Goal: Task Accomplishment & Management: Manage account settings

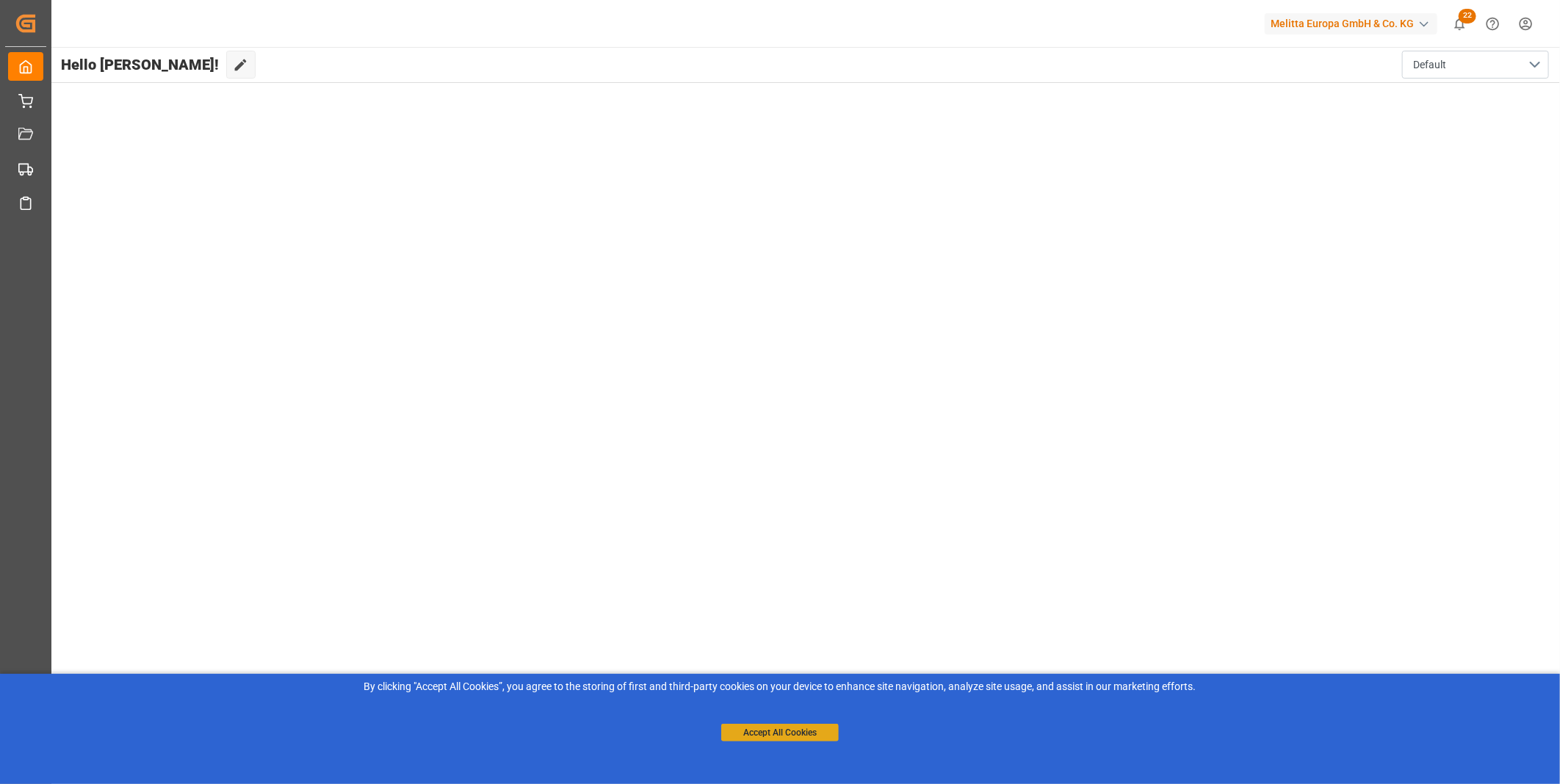
click at [817, 728] on button "Accept All Cookies" at bounding box center [780, 732] width 117 height 17
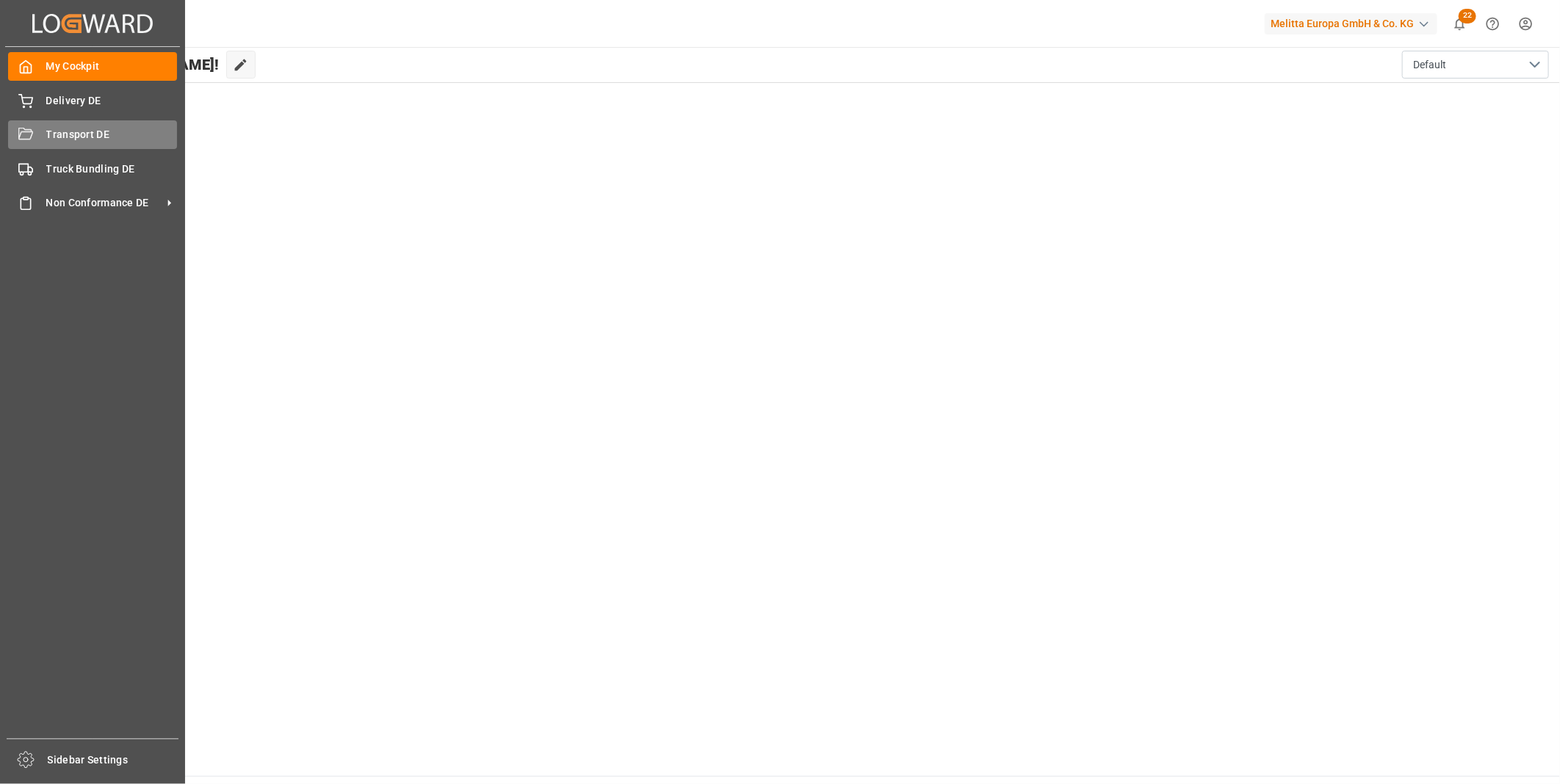
click at [40, 138] on div "Transport DE Transport DE" at bounding box center [92, 135] width 169 height 28
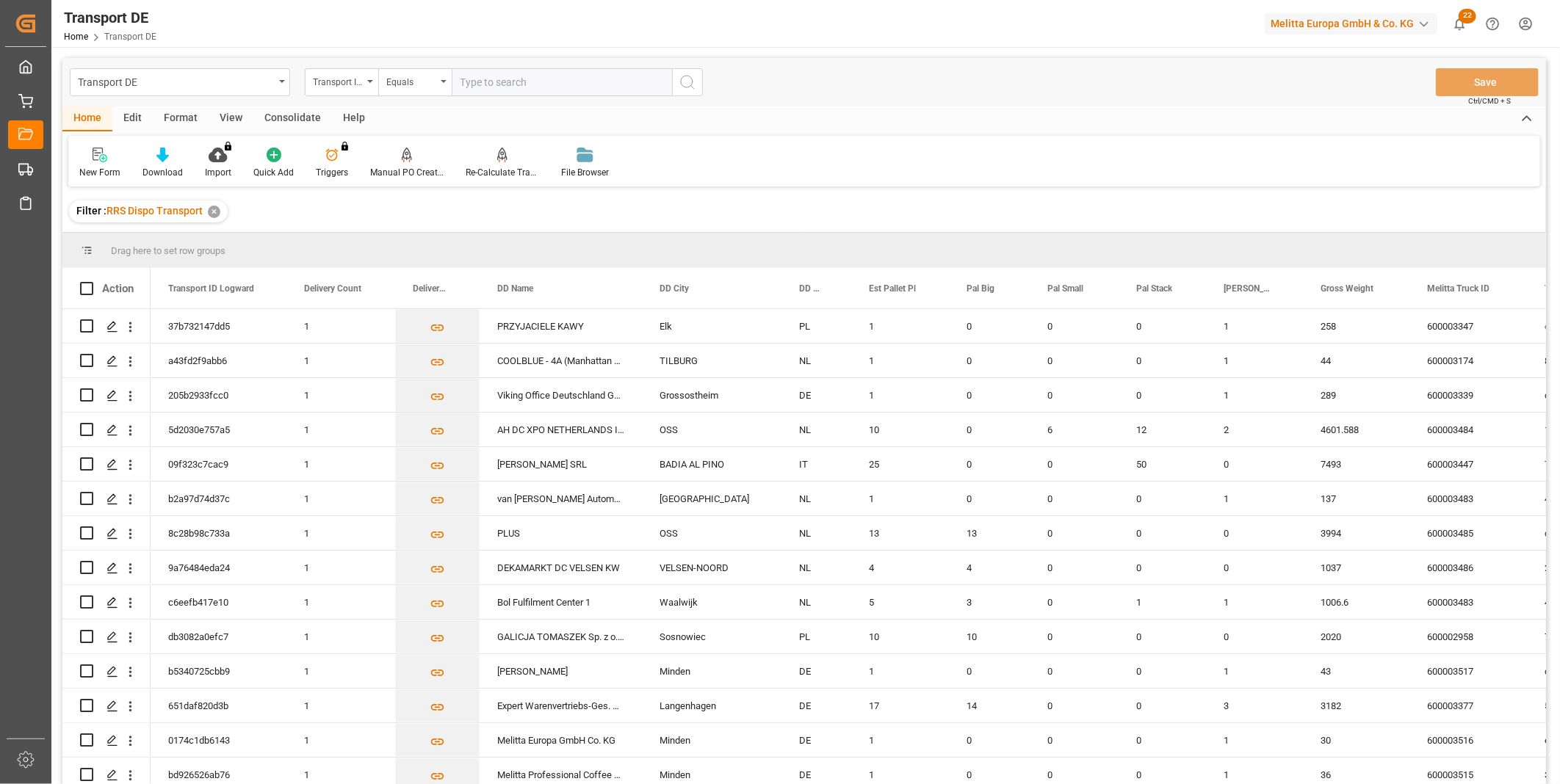
click at [306, 118] on div "Consolidate" at bounding box center [292, 118] width 79 height 25
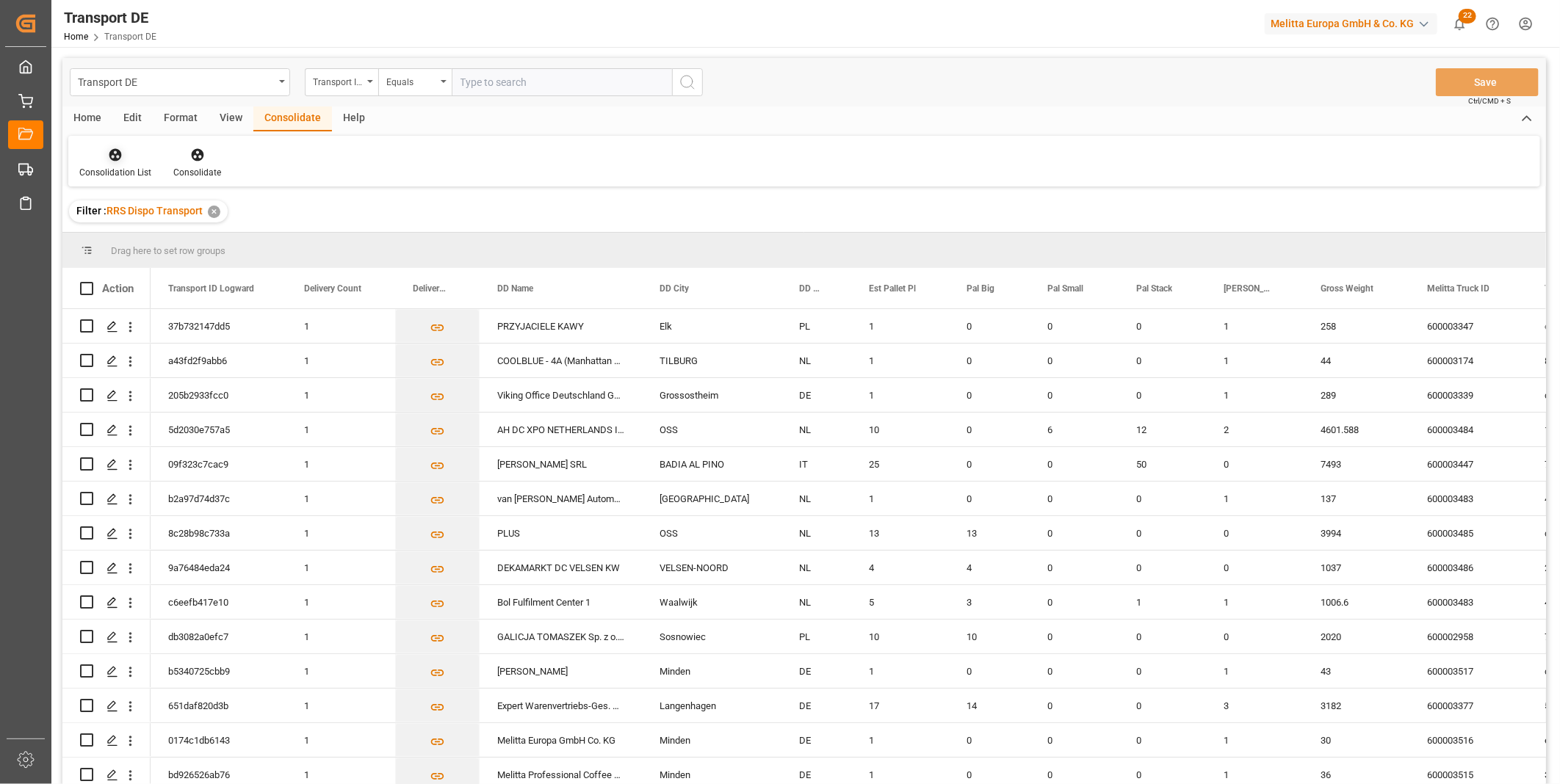
drag, startPoint x: 100, startPoint y: 156, endPoint x: 115, endPoint y: 164, distance: 17.0
click at [100, 156] on div at bounding box center [115, 154] width 72 height 16
click at [211, 281] on div "Truck Bundling RRS Dispo Export" at bounding box center [195, 267] width 223 height 30
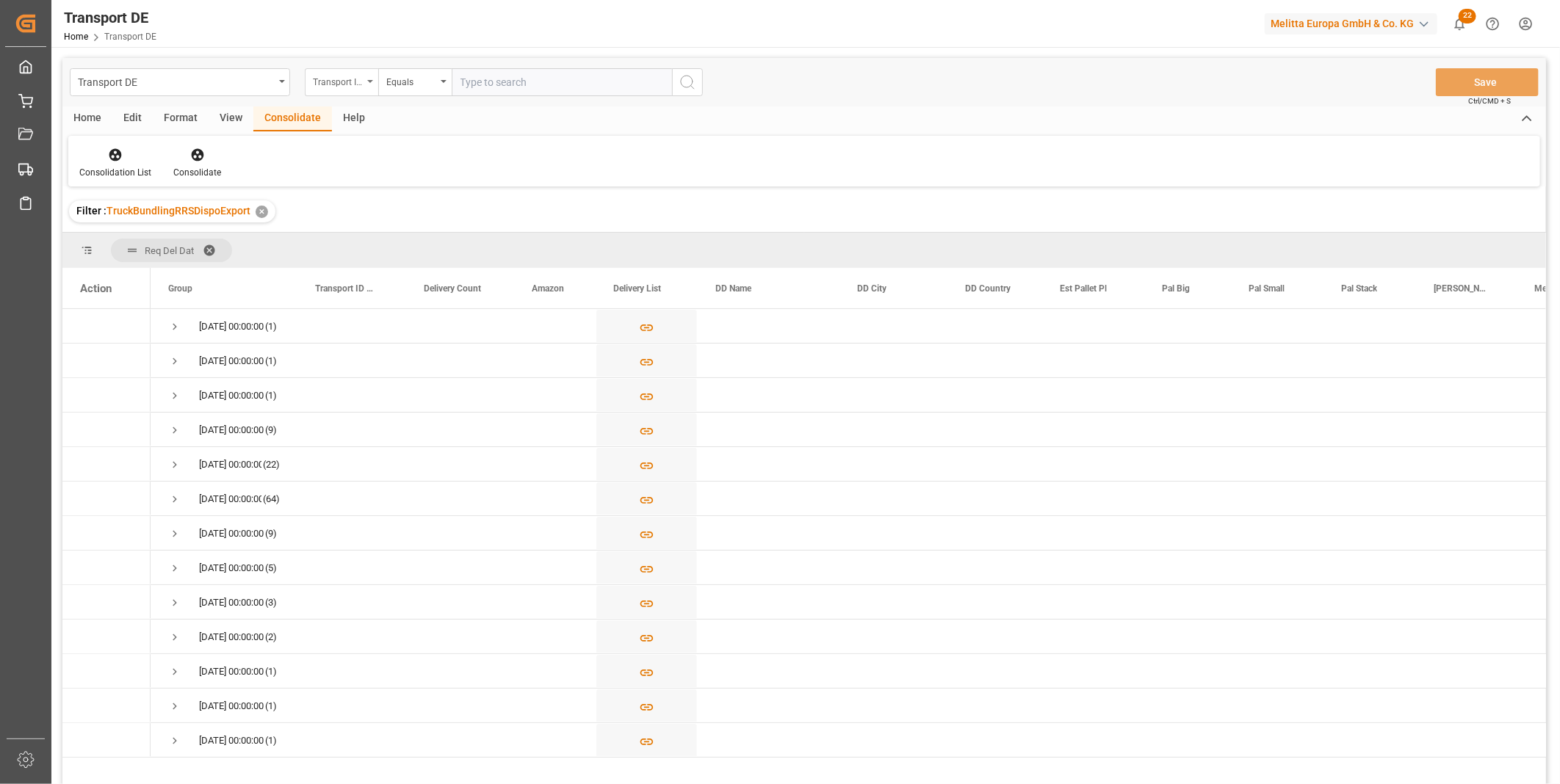
click at [335, 69] on div "Transport ID Logward" at bounding box center [341, 82] width 73 height 28
type input "Route"
click at [340, 149] on div "Route" at bounding box center [415, 150] width 219 height 31
click at [407, 81] on div "Equals" at bounding box center [412, 80] width 50 height 17
click at [422, 239] on div "Starts with" at bounding box center [488, 242] width 219 height 31
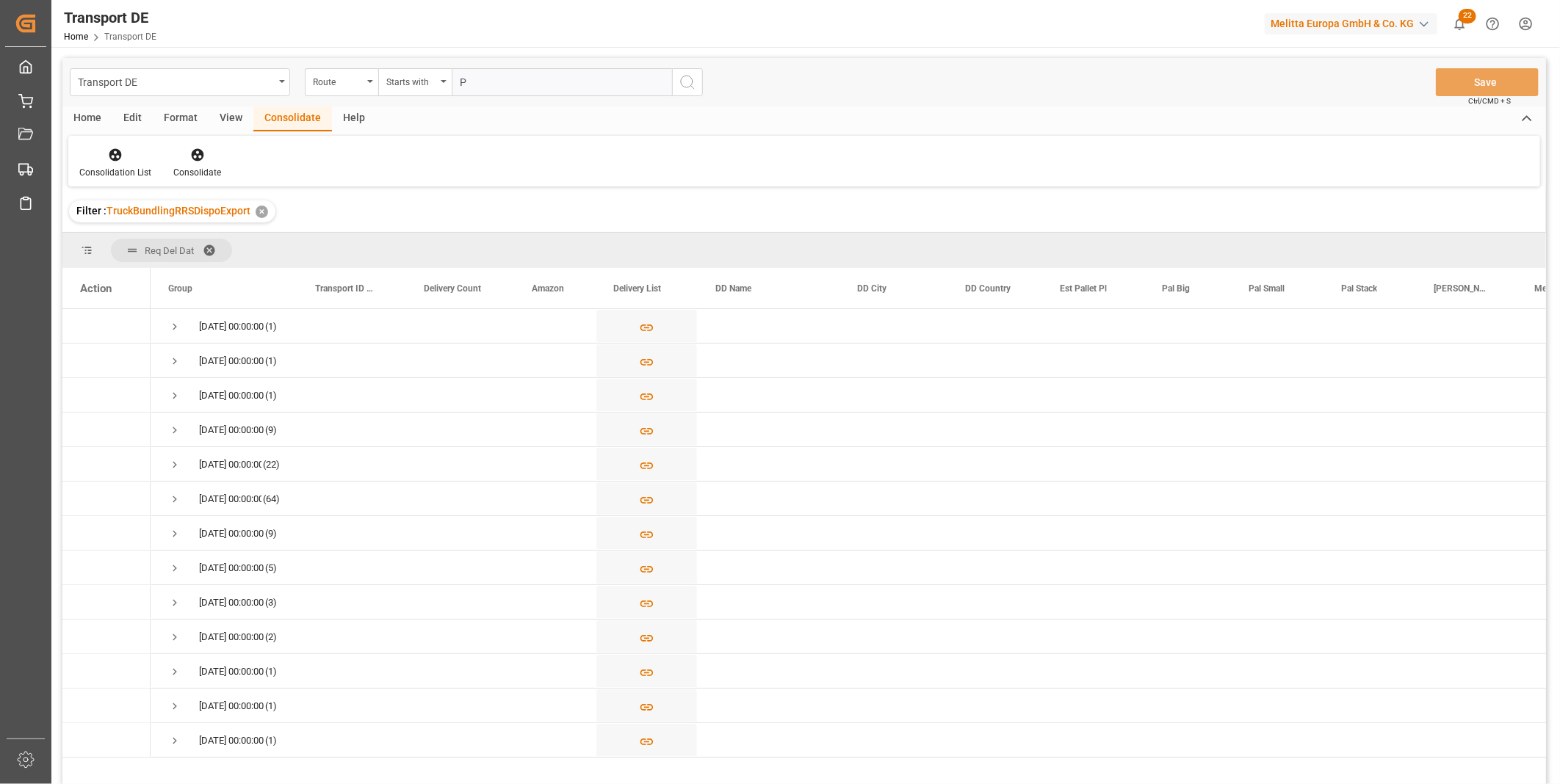
type input "PL"
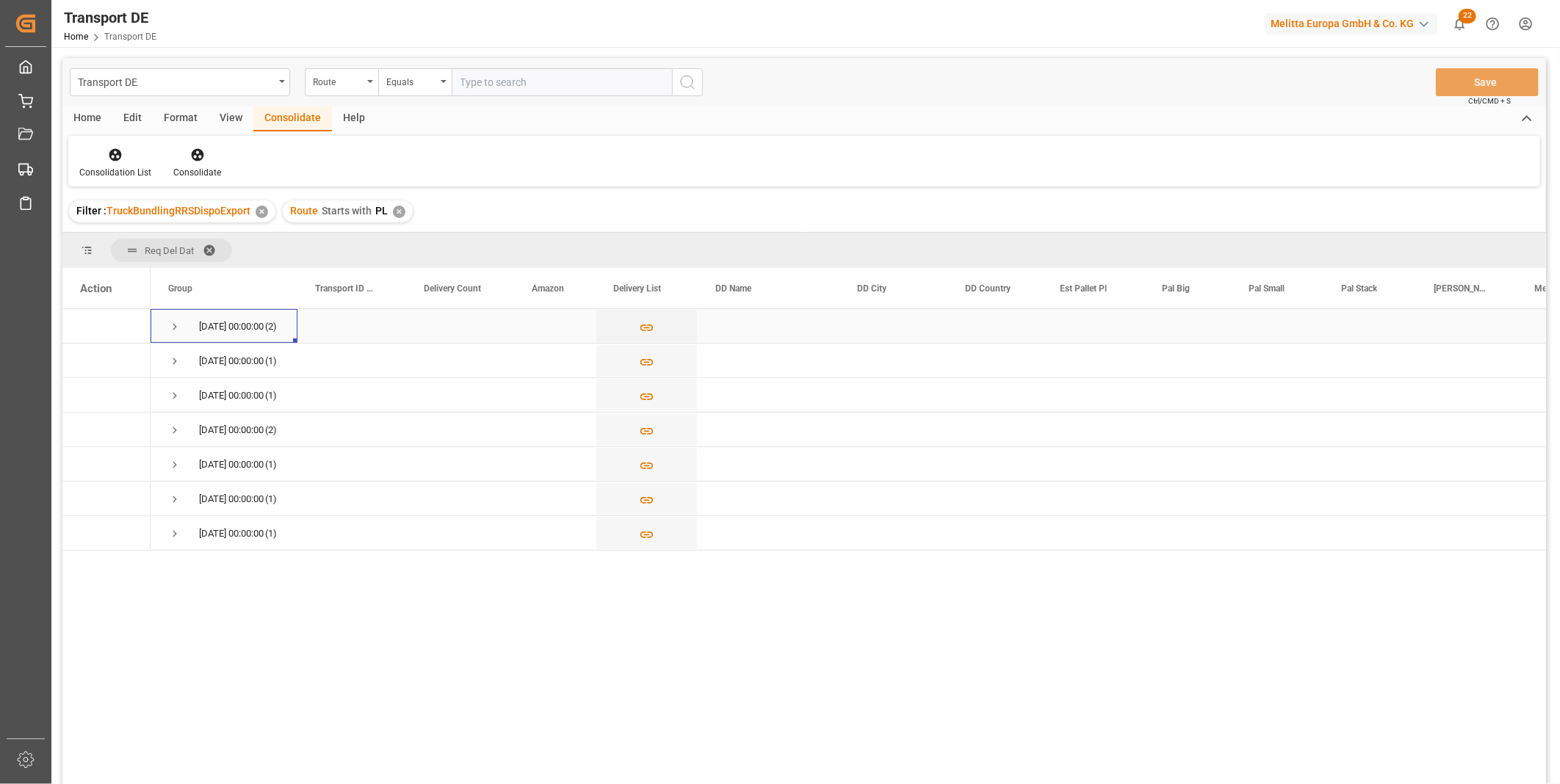
click at [180, 324] on span "Press SPACE to select this row." at bounding box center [174, 326] width 13 height 13
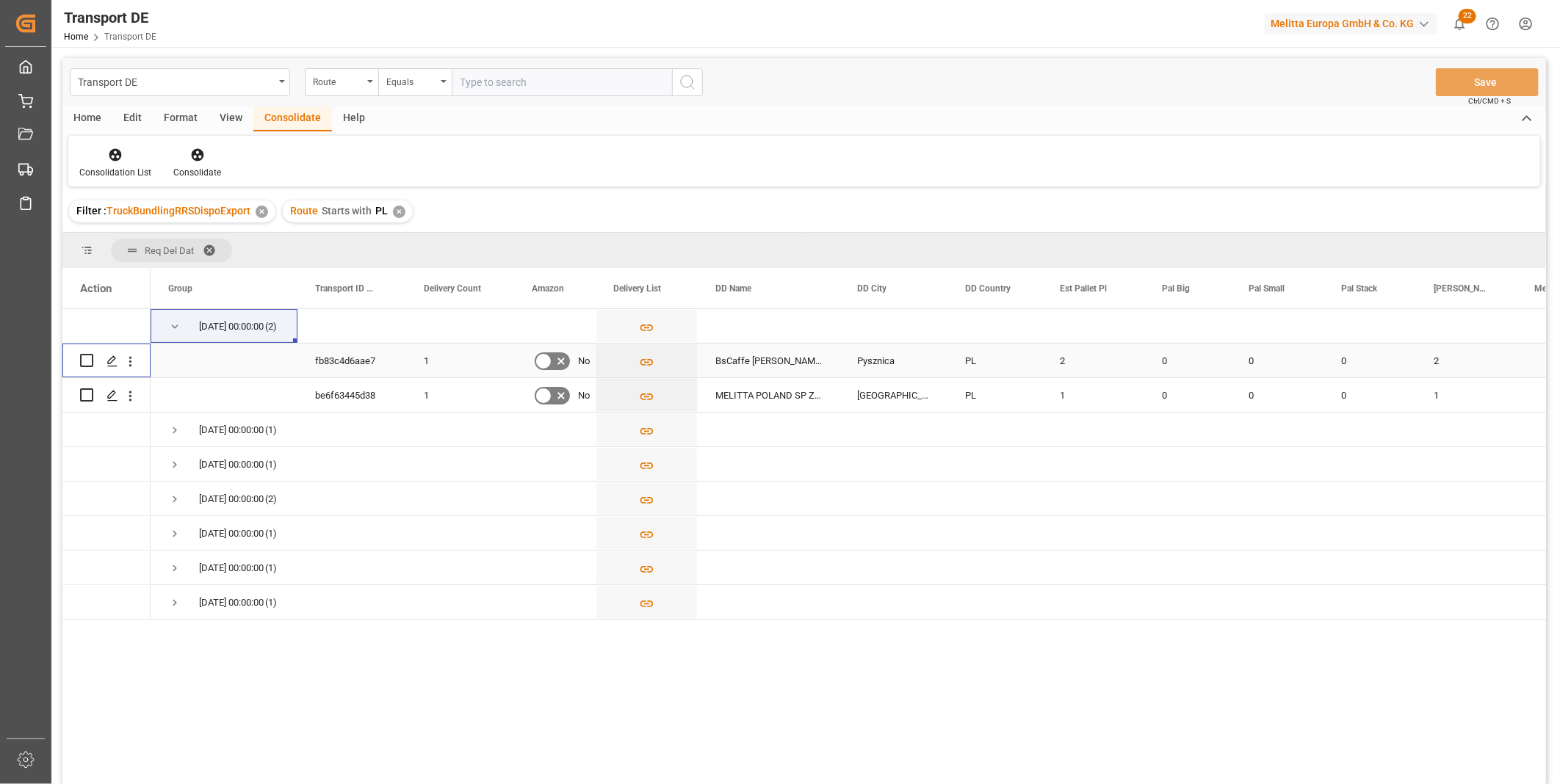
click at [89, 361] on input "Press Space to toggle row selection (unchecked)" at bounding box center [86, 360] width 13 height 13
checkbox input "true"
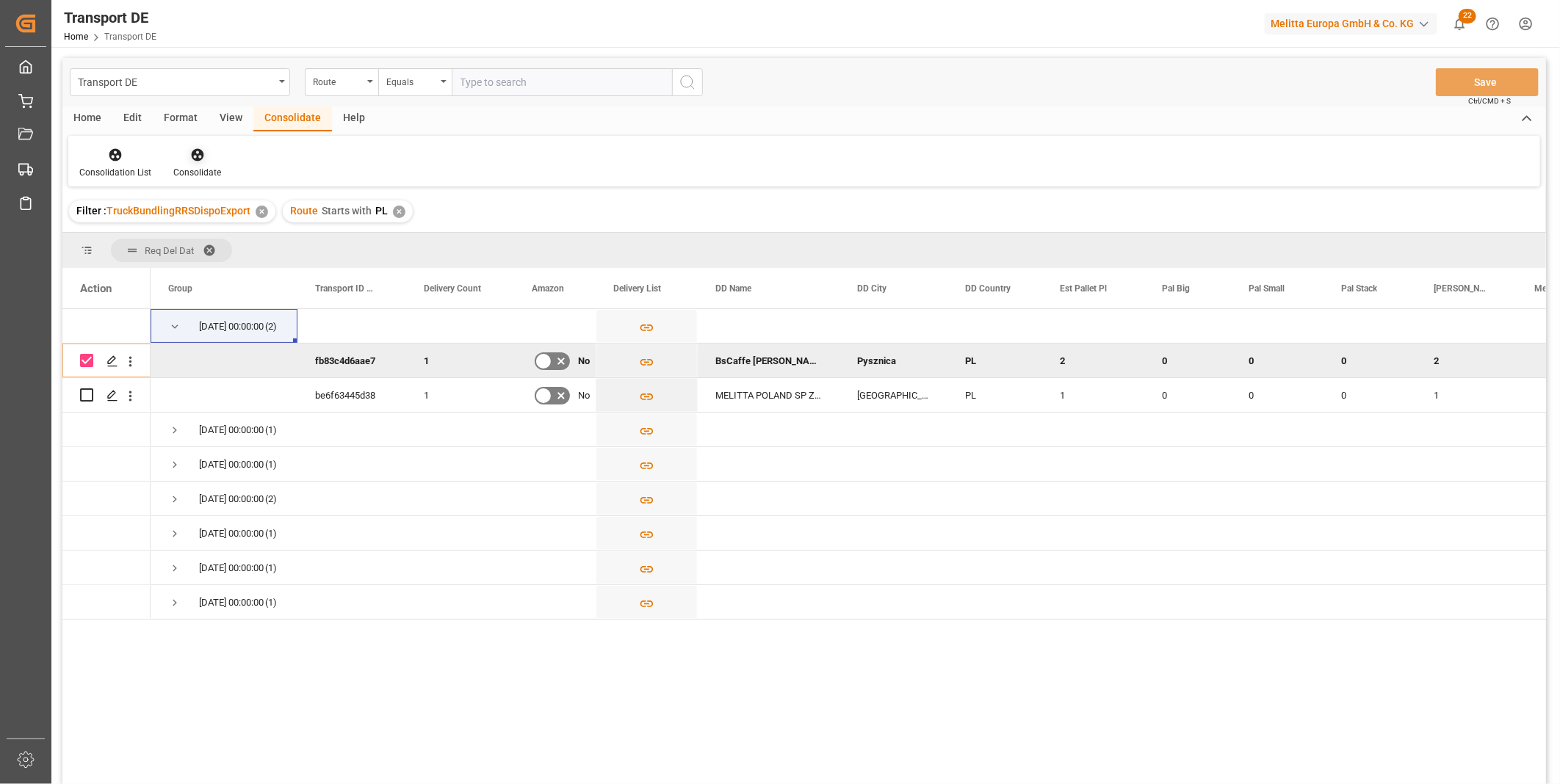
click at [207, 147] on div at bounding box center [197, 154] width 47 height 16
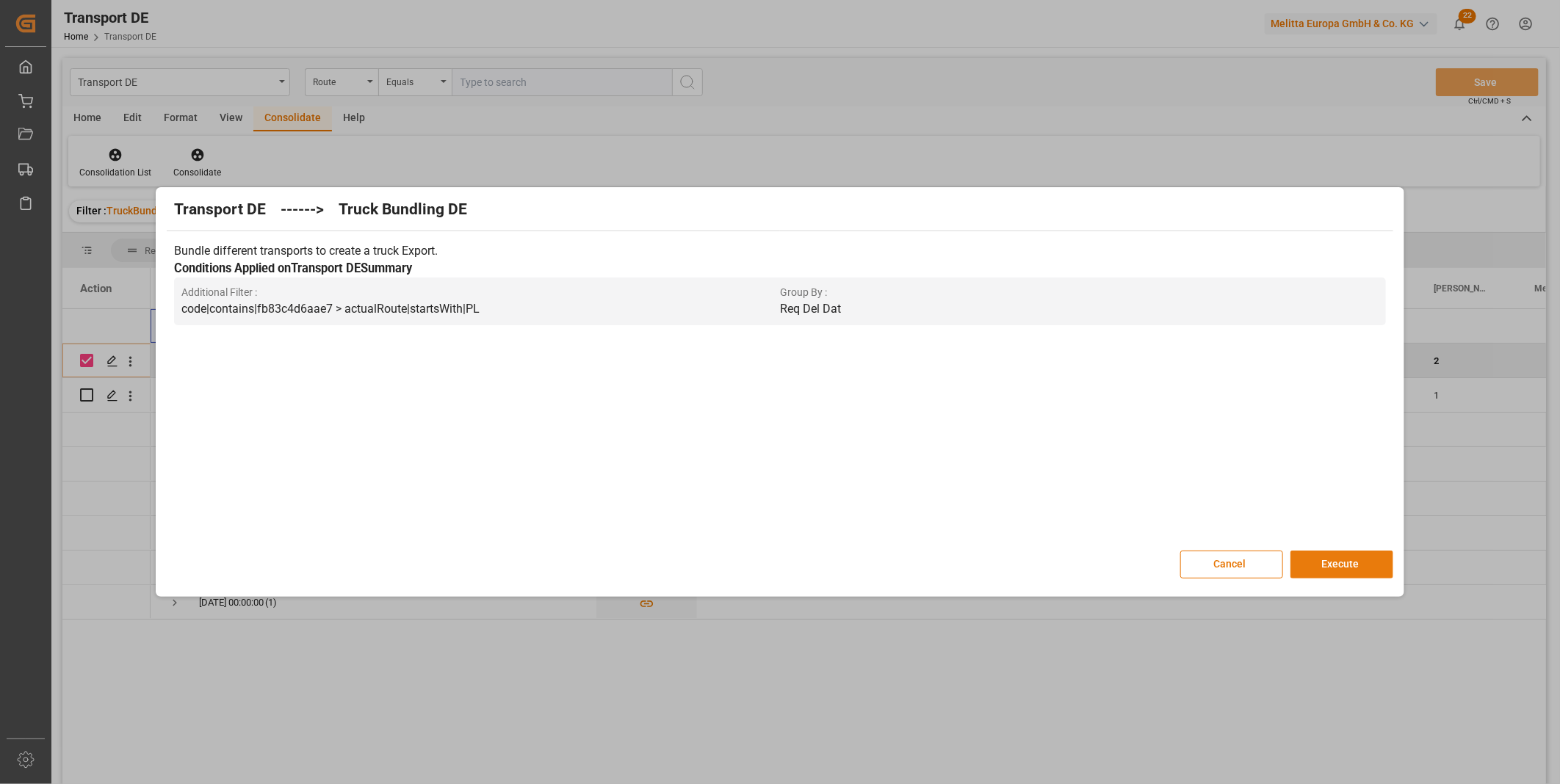
click at [1366, 558] on button "Execute" at bounding box center [1342, 564] width 103 height 28
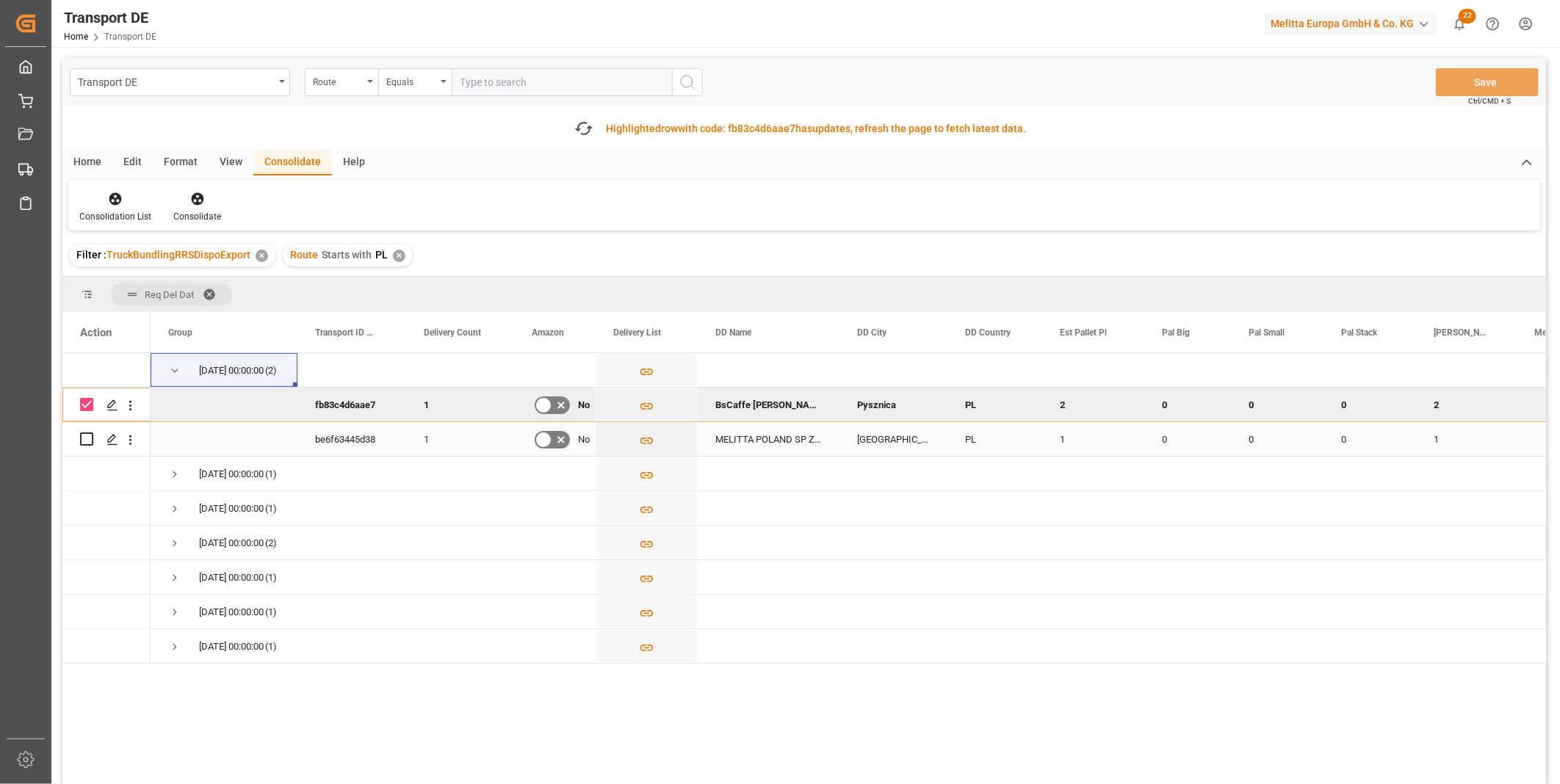
click at [92, 441] on div "Press SPACE to select this row." at bounding box center [106, 438] width 53 height 32
click at [85, 447] on div "Press SPACE to select this row." at bounding box center [86, 438] width 13 height 34
click at [86, 438] on input "Press Space to toggle row selection (unchecked)" at bounding box center [86, 438] width 13 height 13
checkbox input "true"
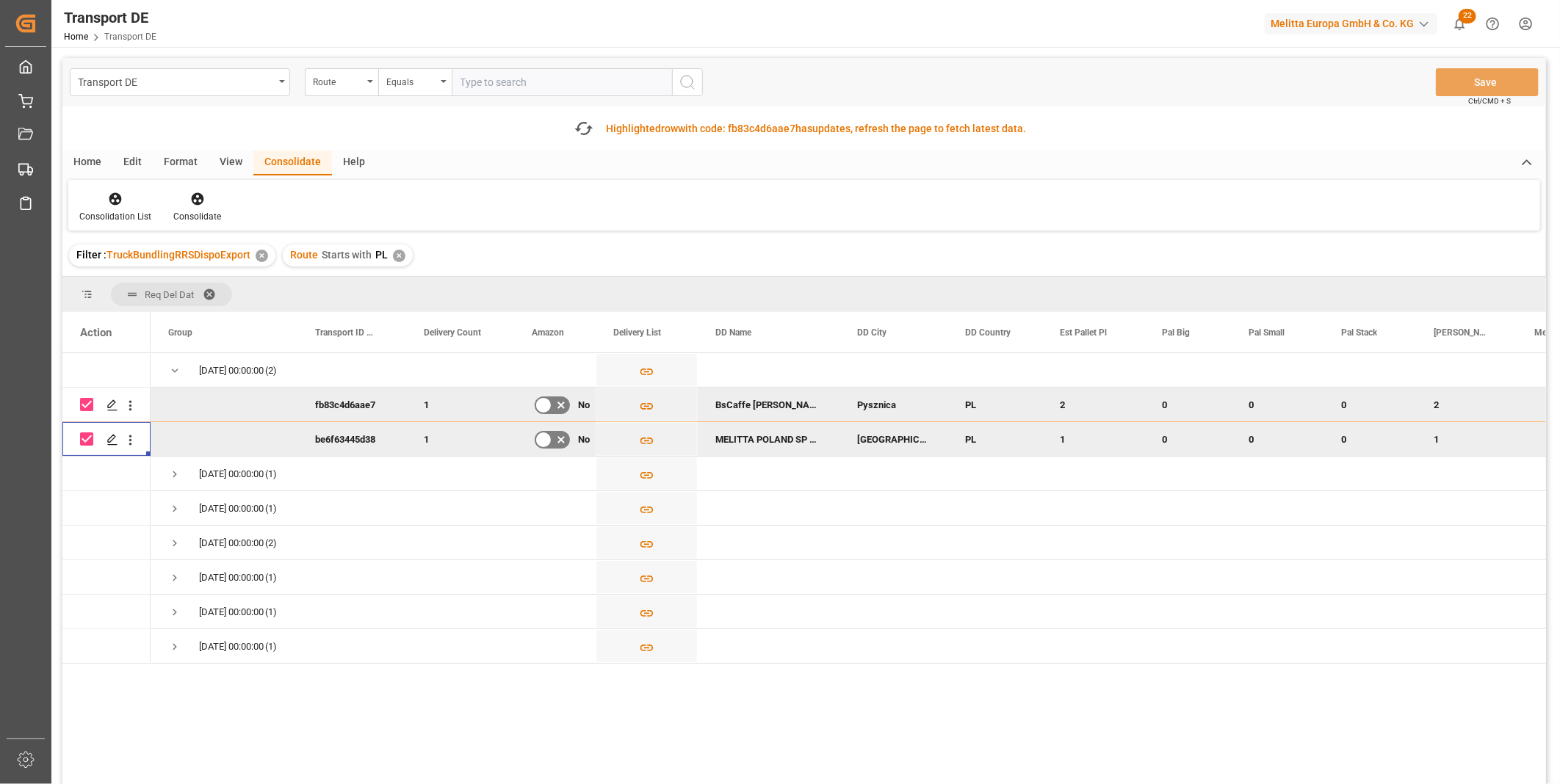
click at [91, 405] on input "Press Space to toggle row selection (checked)" at bounding box center [86, 404] width 13 height 13
checkbox input "false"
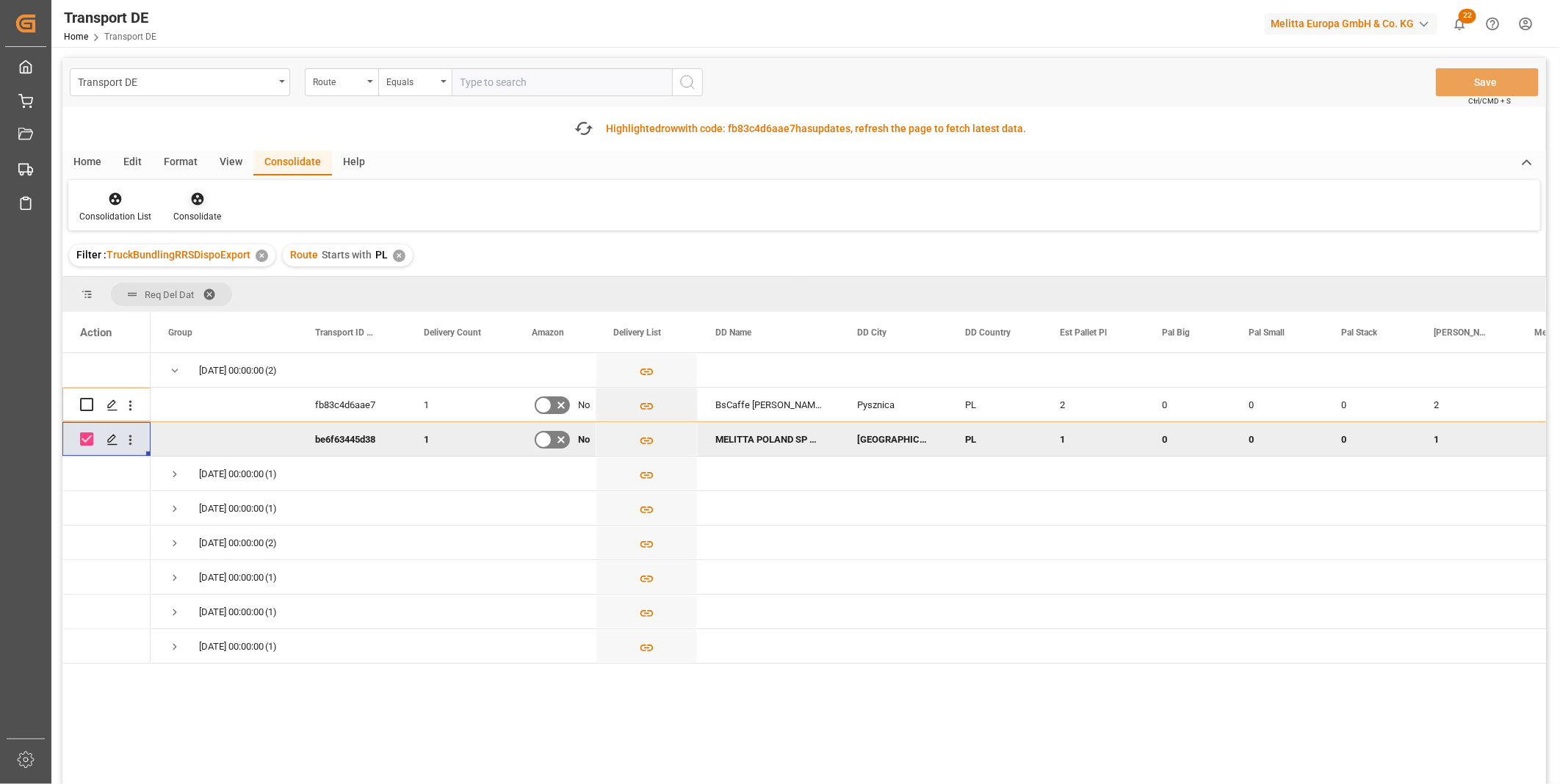
click at [190, 202] on icon at bounding box center [197, 198] width 15 height 15
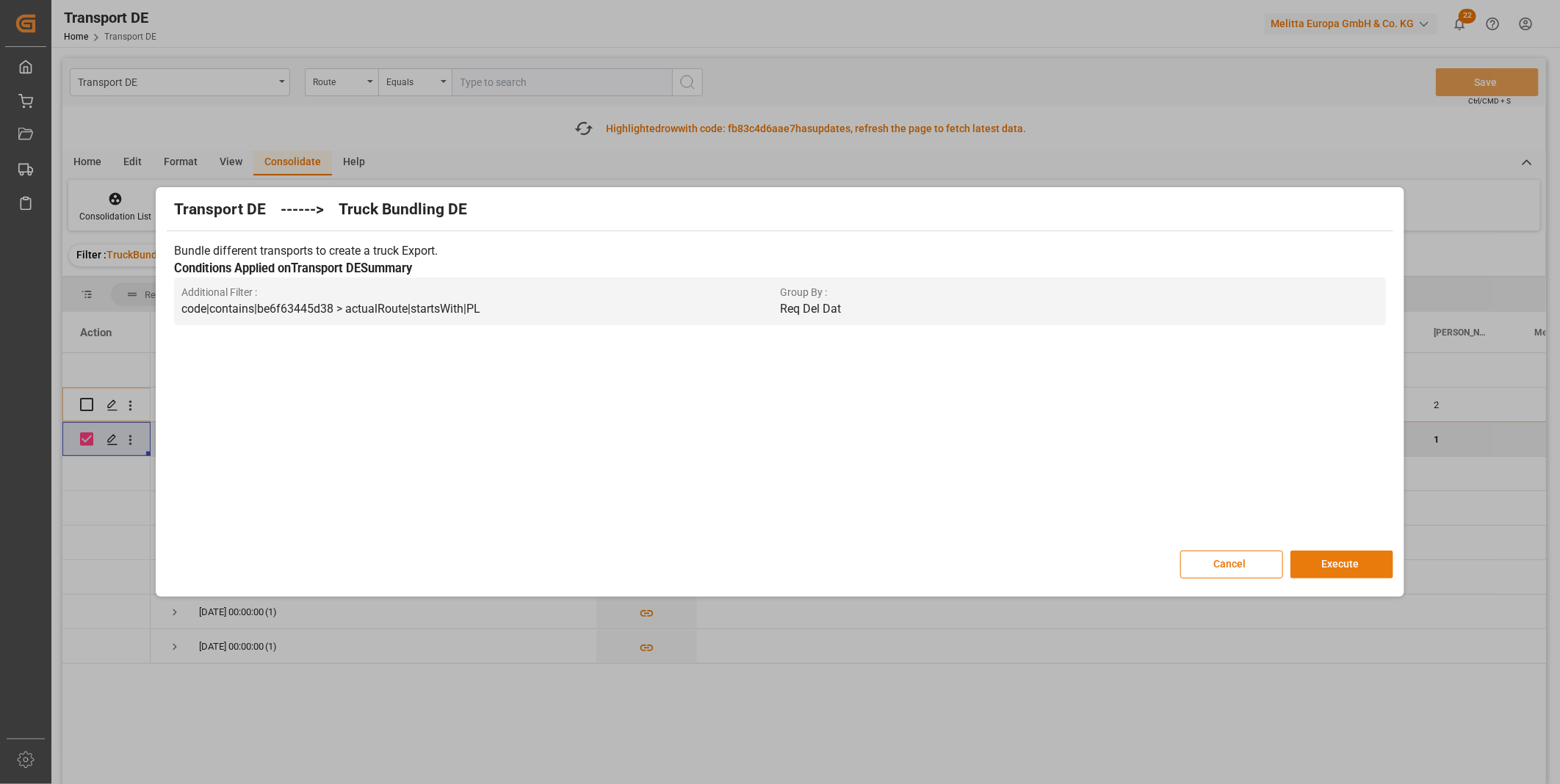
click at [1346, 559] on button "Execute" at bounding box center [1342, 564] width 103 height 28
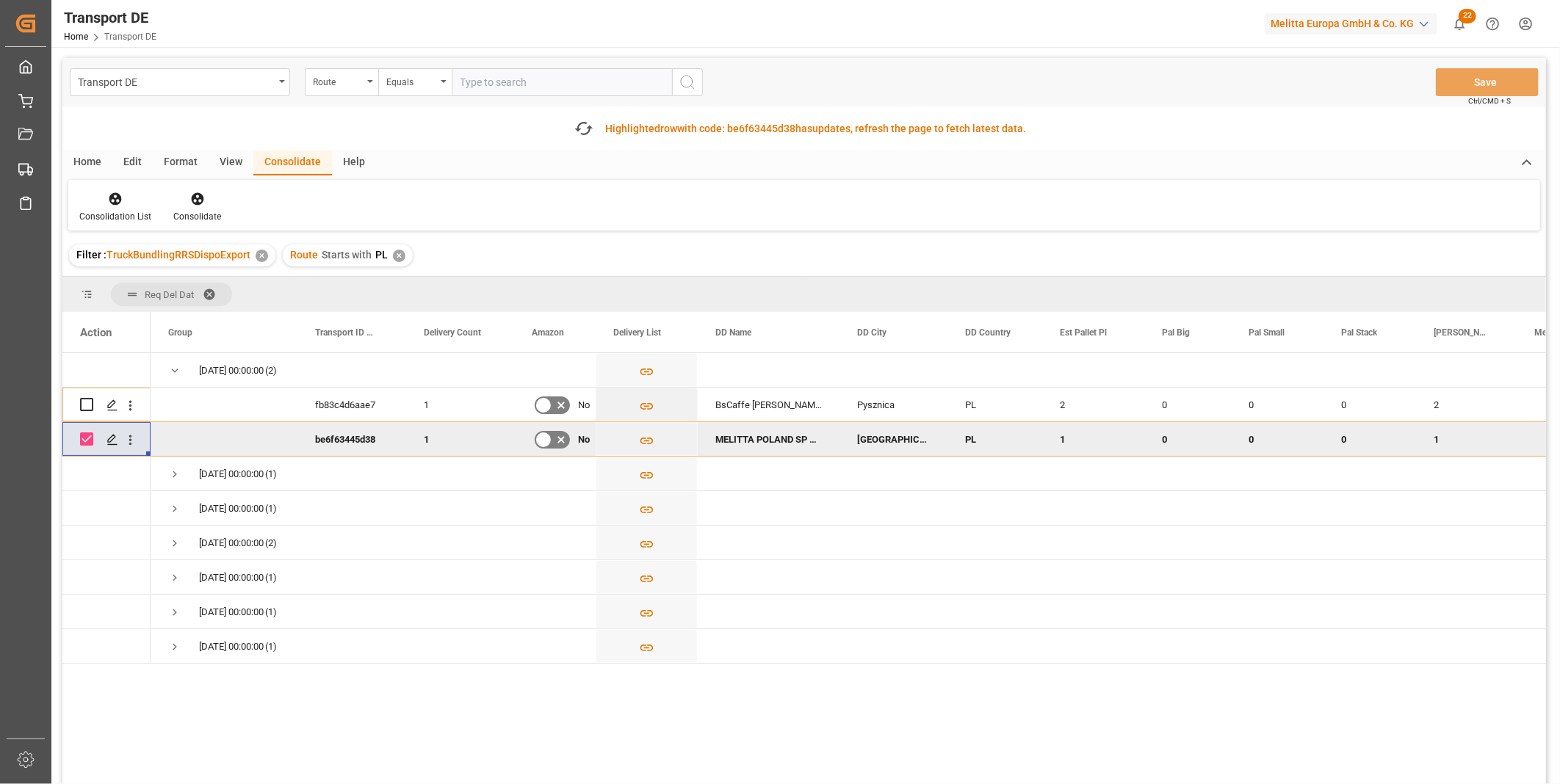
click at [114, 189] on div "Consolidation List Consolidate" at bounding box center [804, 205] width 1472 height 51
click at [120, 205] on icon at bounding box center [115, 198] width 15 height 15
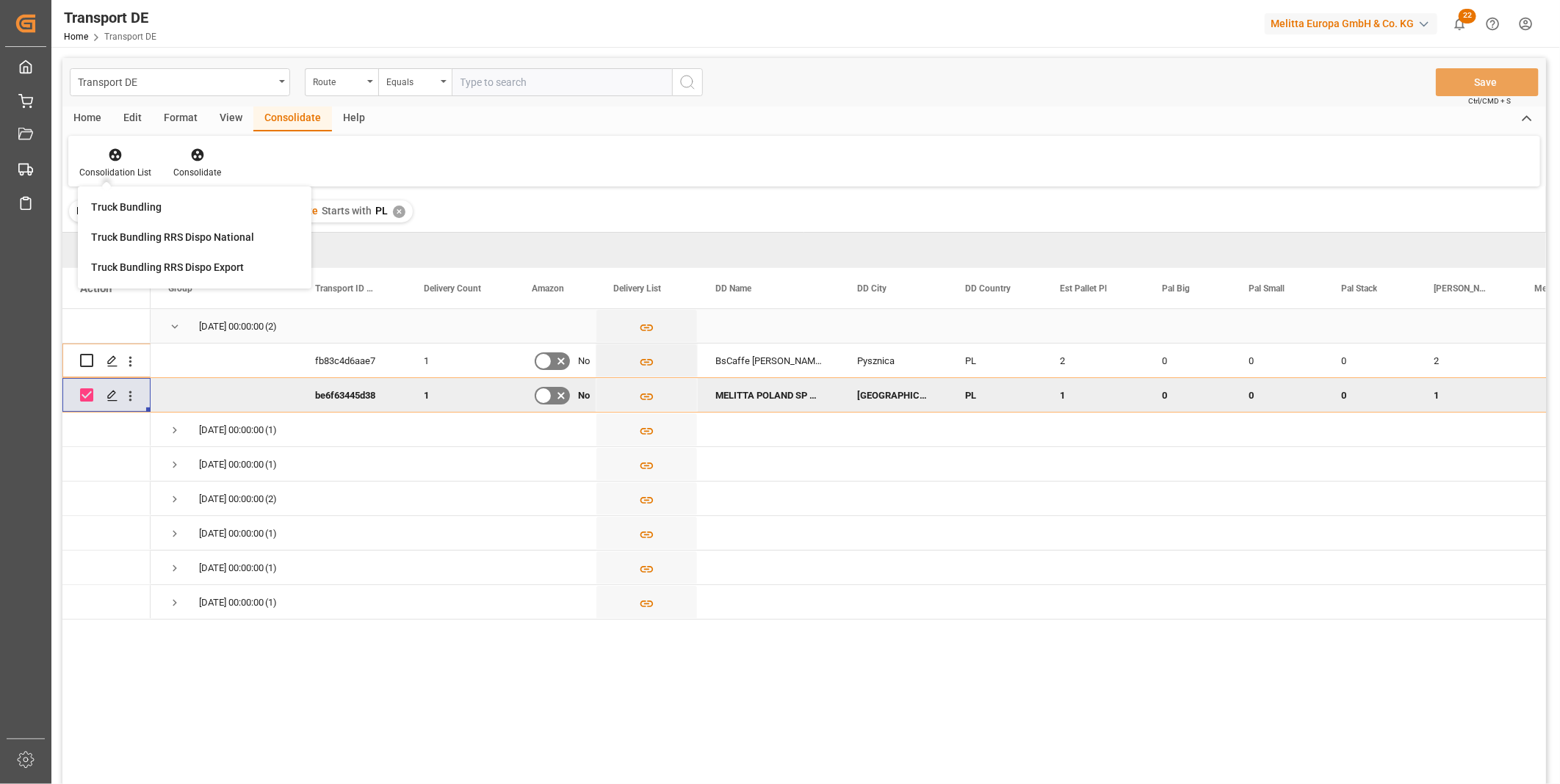
click at [196, 311] on span "21.10.2025 00:00:00 (2)" at bounding box center [223, 325] width 111 height 32
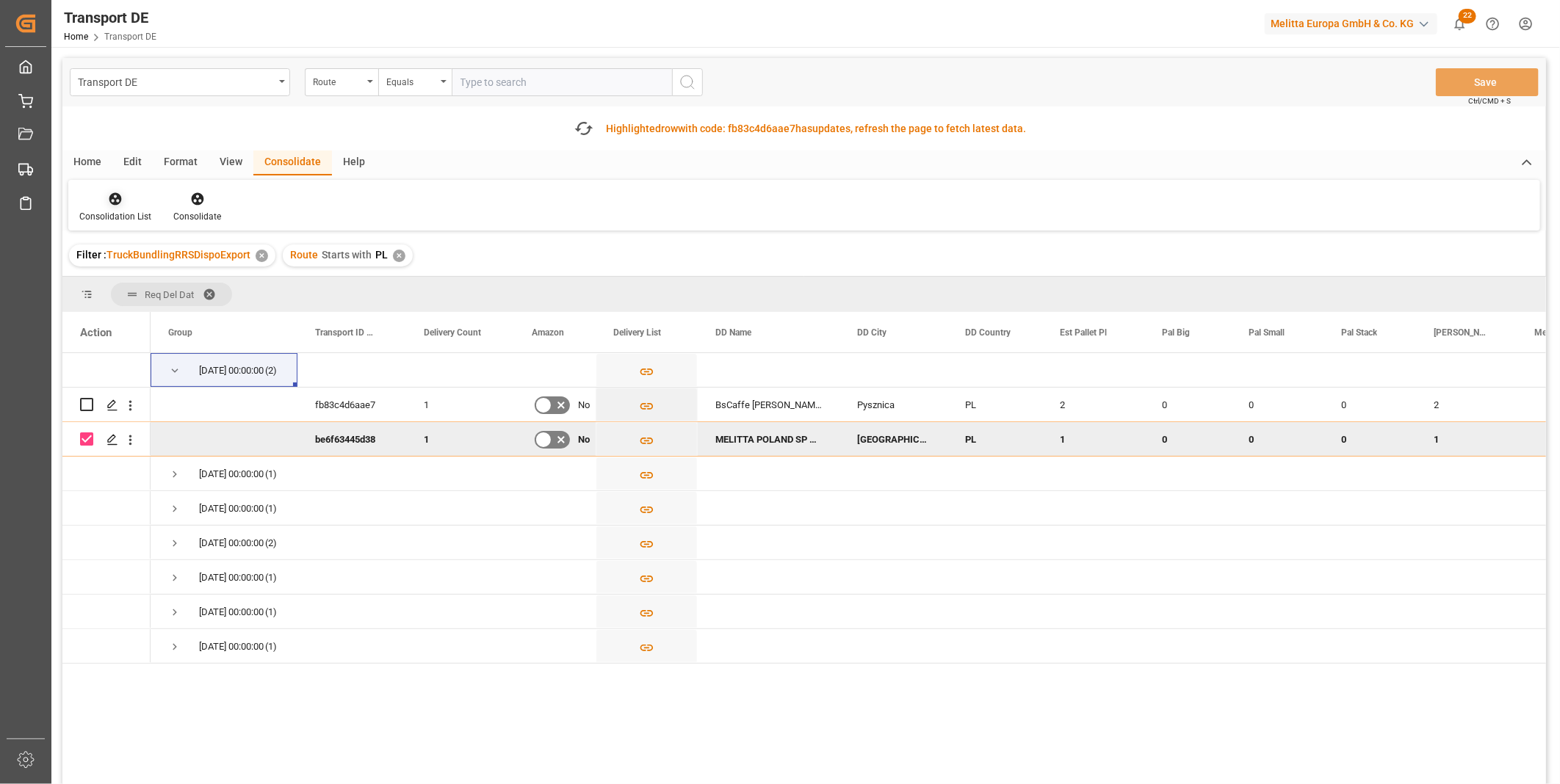
click at [111, 195] on icon at bounding box center [116, 199] width 12 height 12
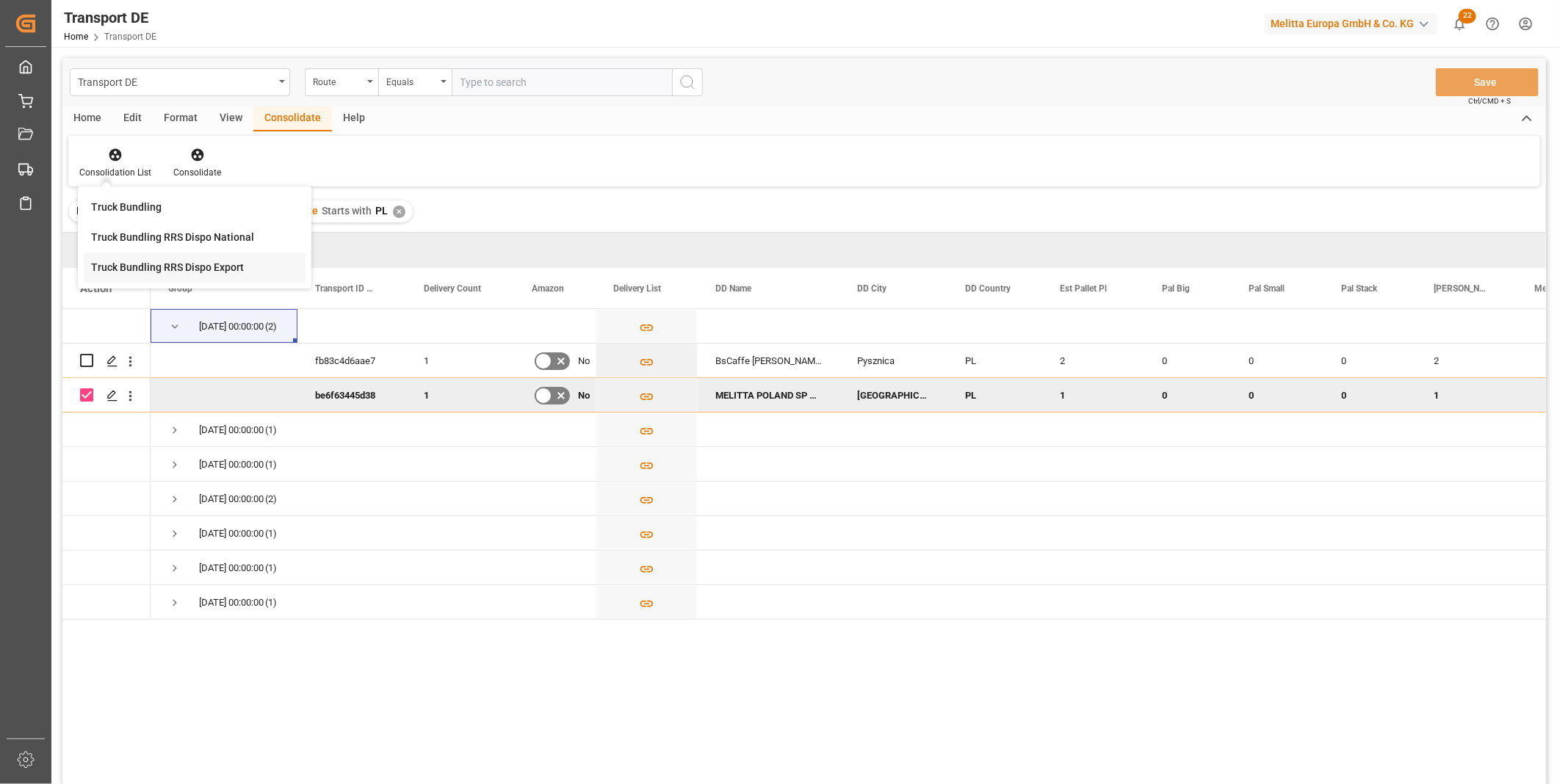
click at [132, 273] on div "Transport DE Route Equals Save Ctrl/CMD + S Home Edit Format View Consolidate H…" at bounding box center [803, 440] width 1483 height 765
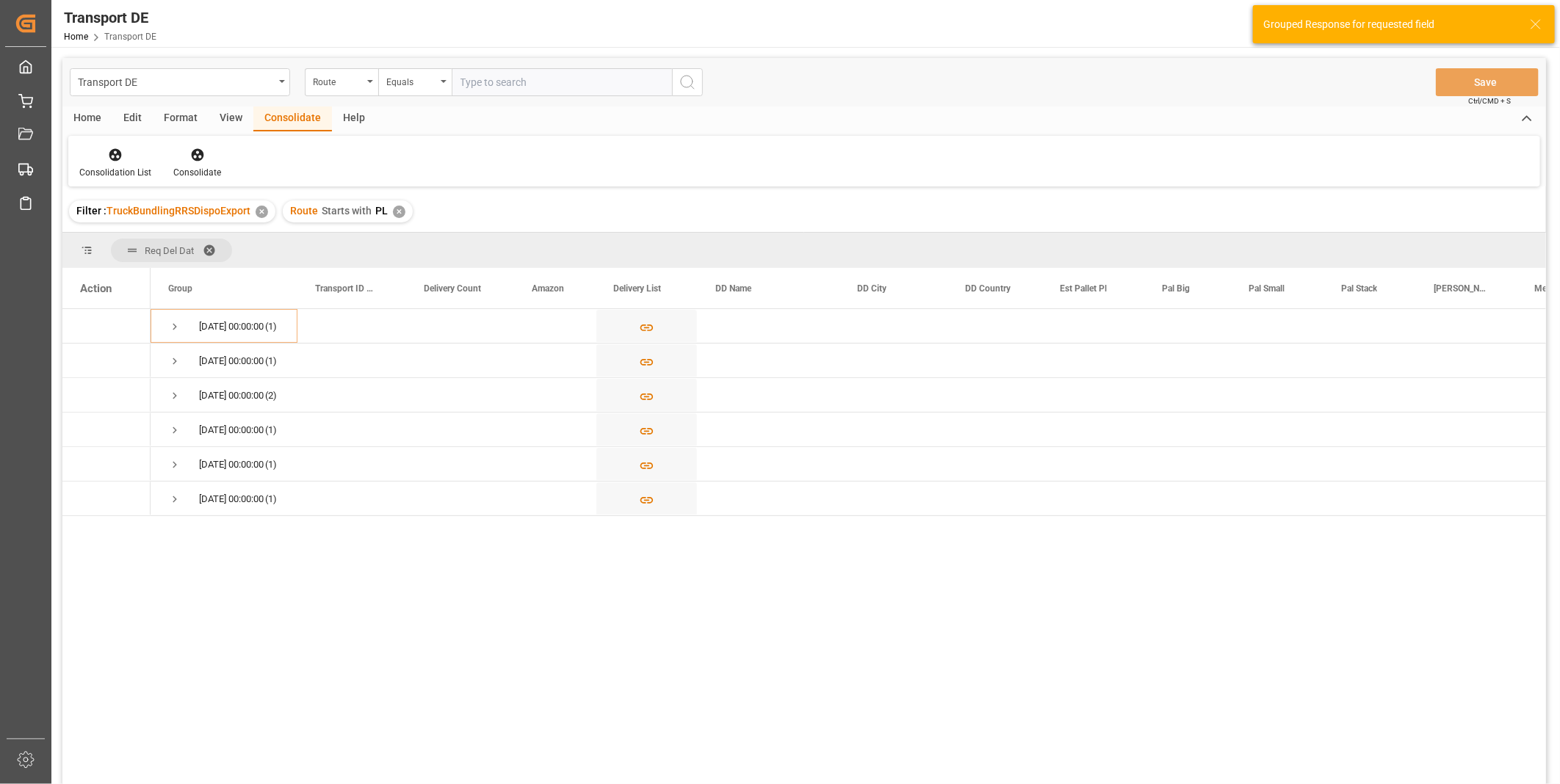
click at [390, 206] on div "Route Starts with PL ✕" at bounding box center [348, 211] width 130 height 22
click at [393, 208] on div "✕" at bounding box center [399, 211] width 12 height 12
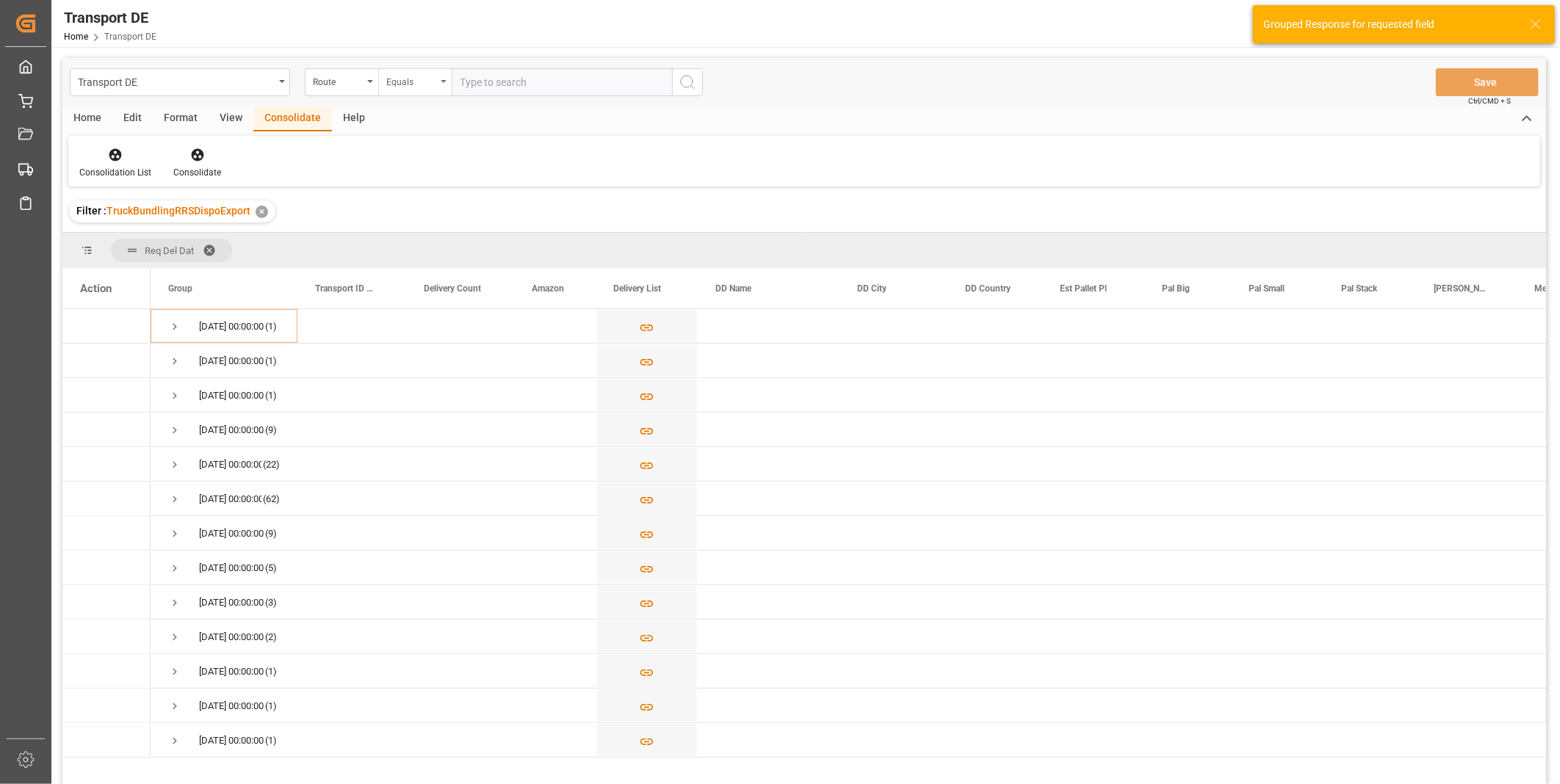
click at [406, 84] on div "Equals" at bounding box center [412, 80] width 50 height 17
drag, startPoint x: 420, startPoint y: 215, endPoint x: 420, endPoint y: 234, distance: 19.0
click at [420, 234] on div "Equals Fuzzy search Not equal Starts with Ends with Case insensitive equals Not…" at bounding box center [488, 239] width 220 height 284
click at [420, 234] on div "Starts with" at bounding box center [488, 242] width 219 height 31
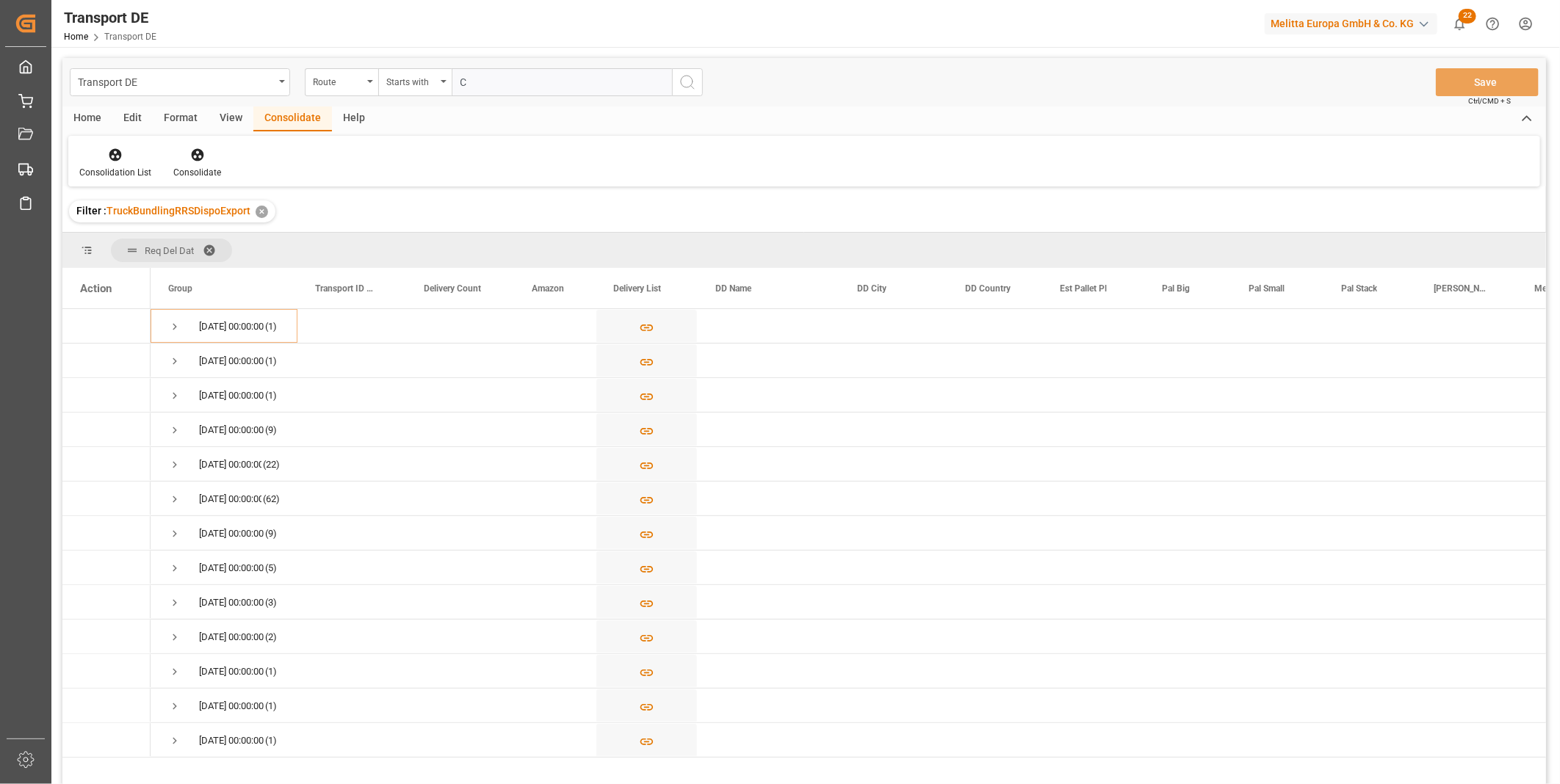
type input "CZ"
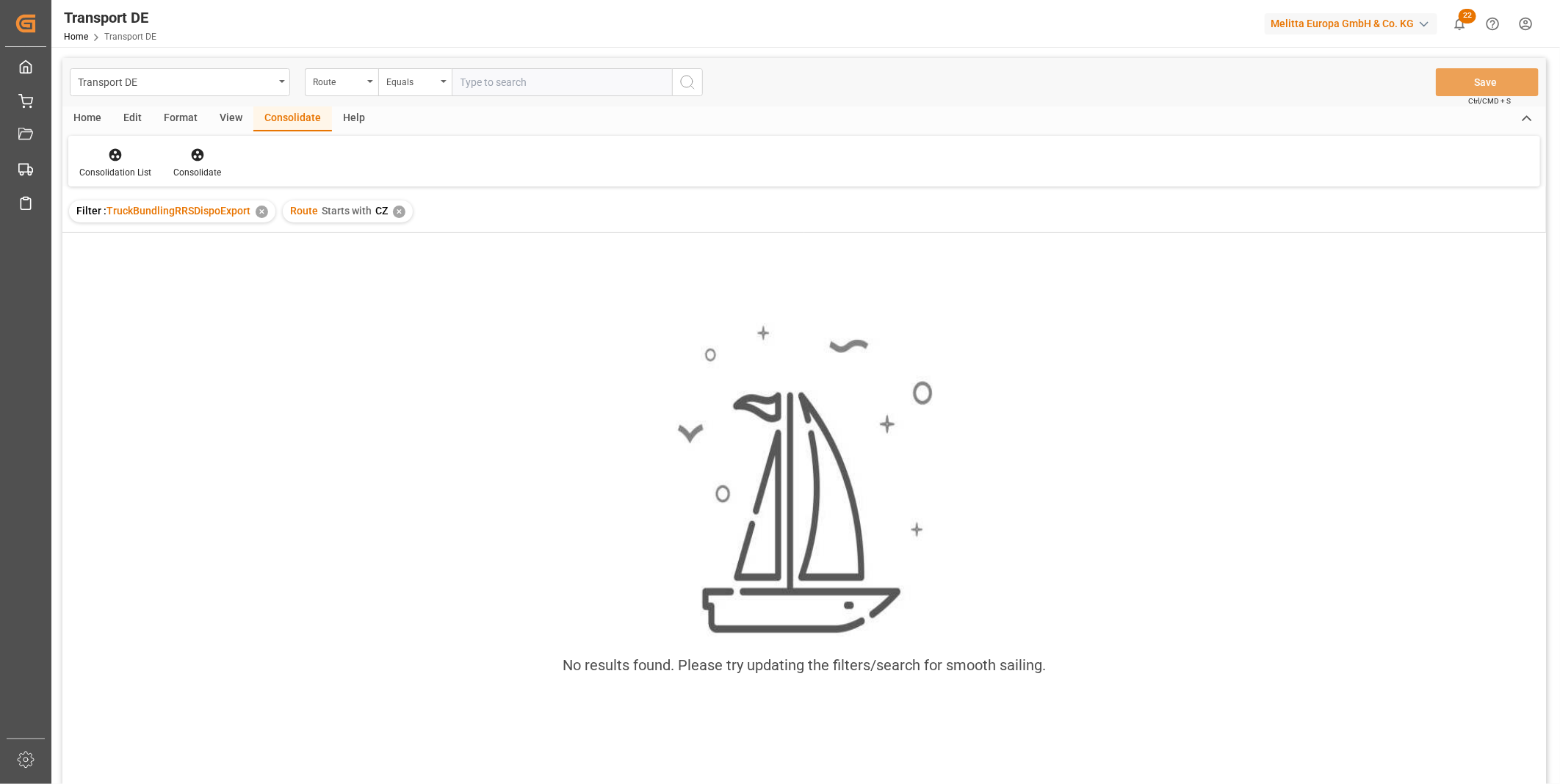
click at [397, 209] on div "✕" at bounding box center [399, 211] width 12 height 12
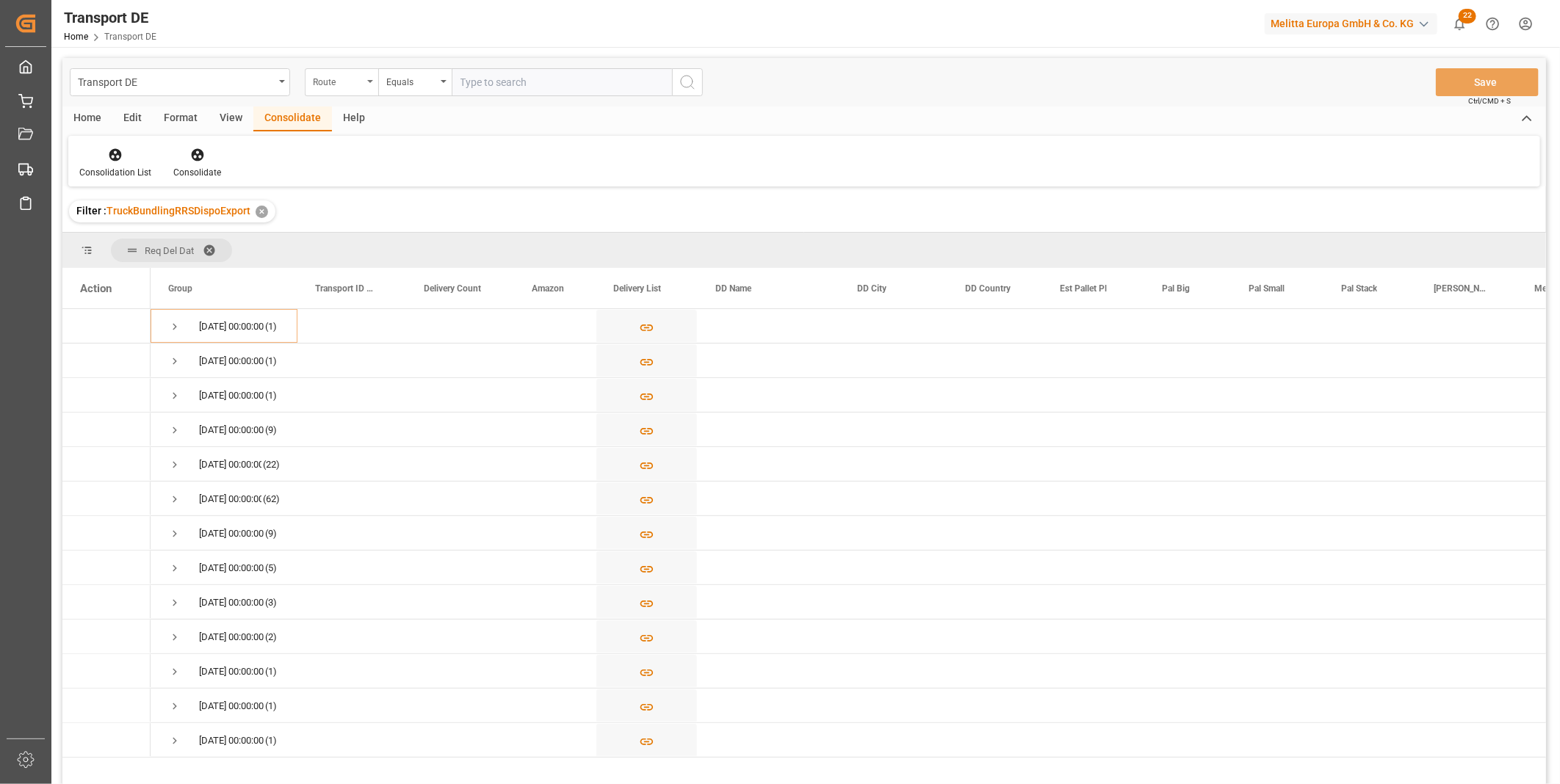
click at [365, 90] on div "Route" at bounding box center [341, 82] width 73 height 28
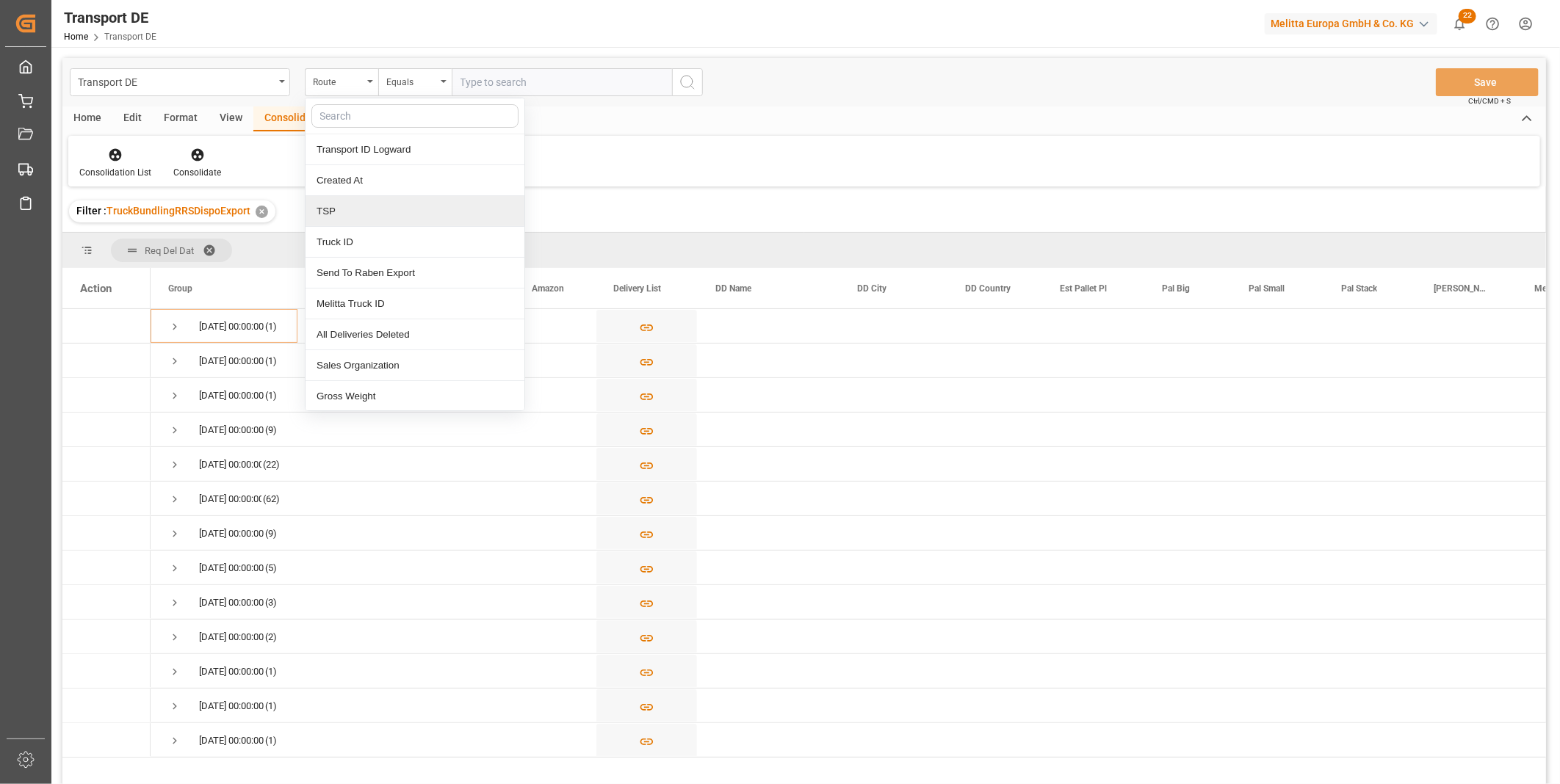
click at [350, 215] on div "TSP" at bounding box center [415, 211] width 219 height 31
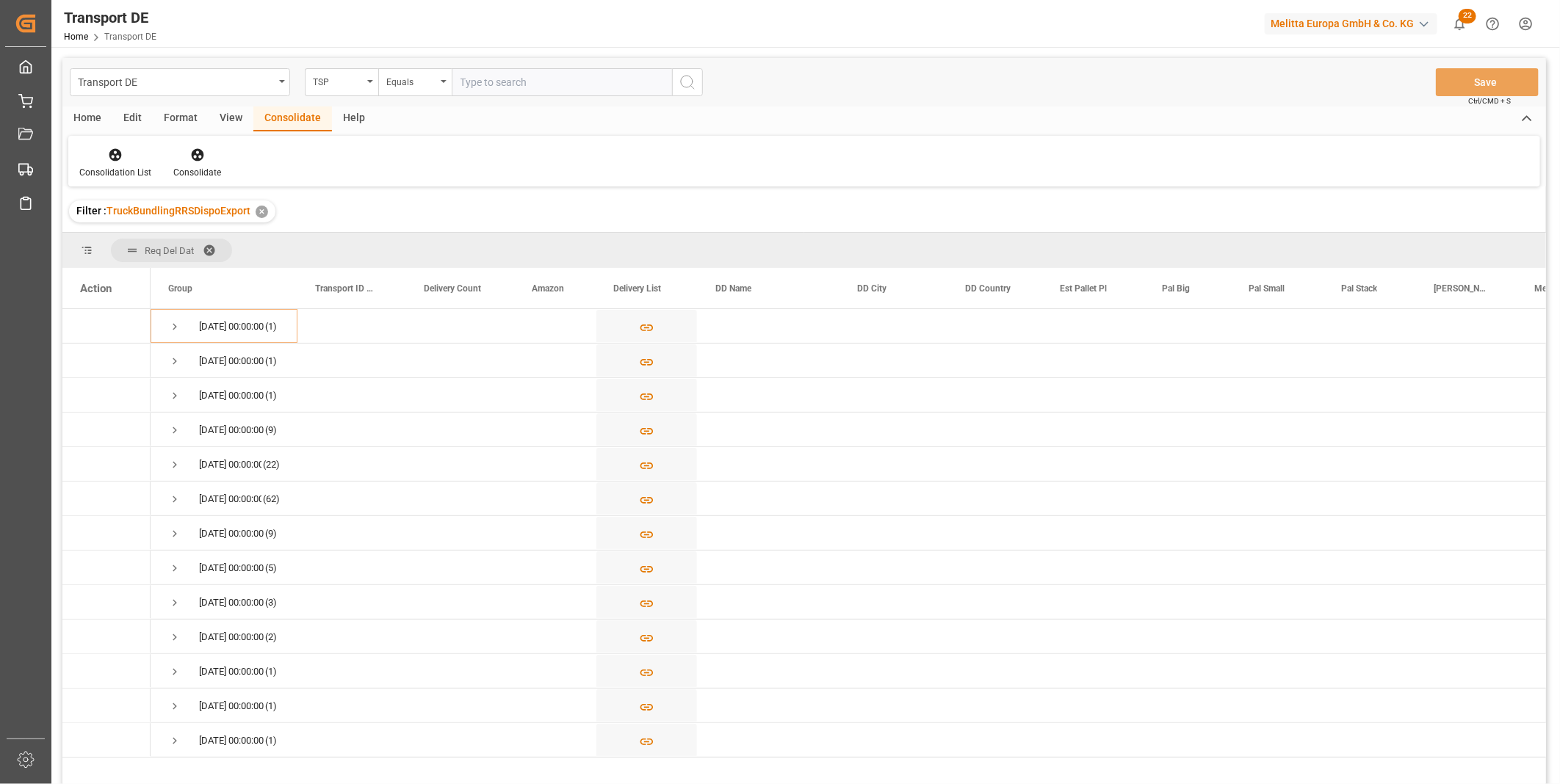
click at [483, 82] on input "text" at bounding box center [561, 82] width 220 height 28
type input "DACHSER COF FOODSERVICE"
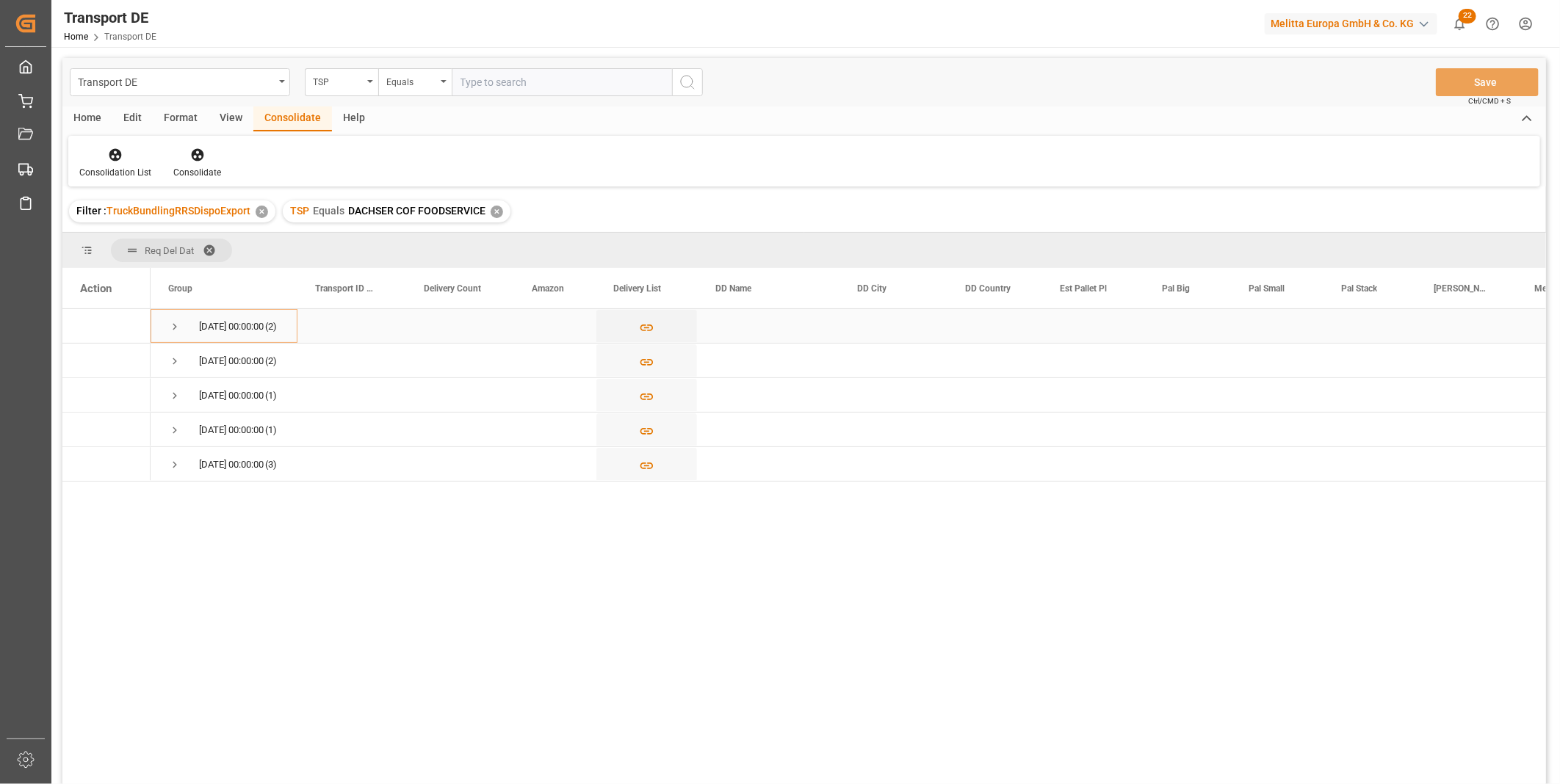
click at [170, 325] on span "Press SPACE to select this row." at bounding box center [174, 326] width 13 height 13
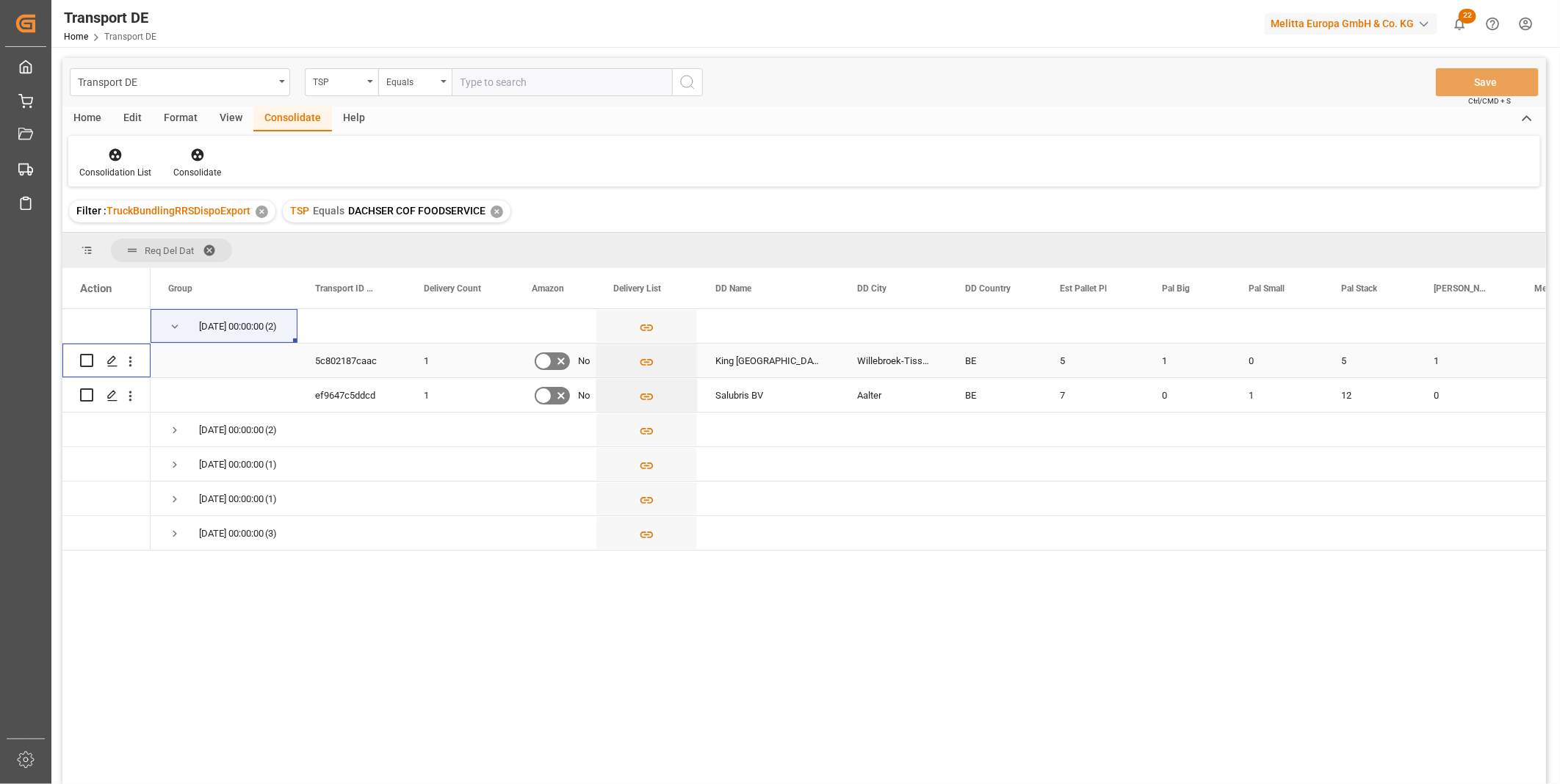
drag, startPoint x: 85, startPoint y: 357, endPoint x: 135, endPoint y: 333, distance: 55.5
click at [86, 357] on input "Press Space to toggle row selection (unchecked)" at bounding box center [86, 360] width 13 height 13
checkbox input "true"
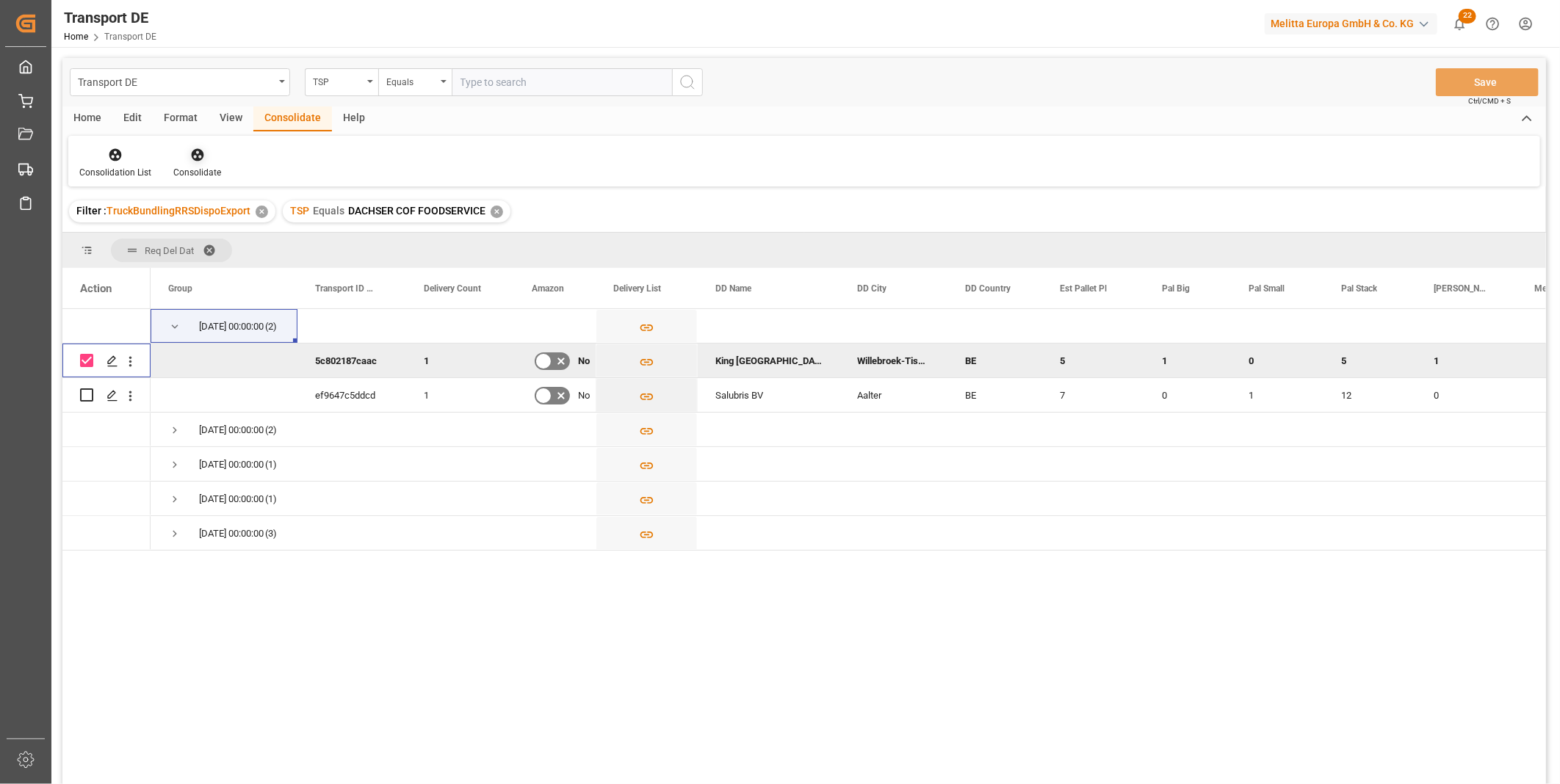
click at [195, 159] on icon at bounding box center [197, 155] width 12 height 12
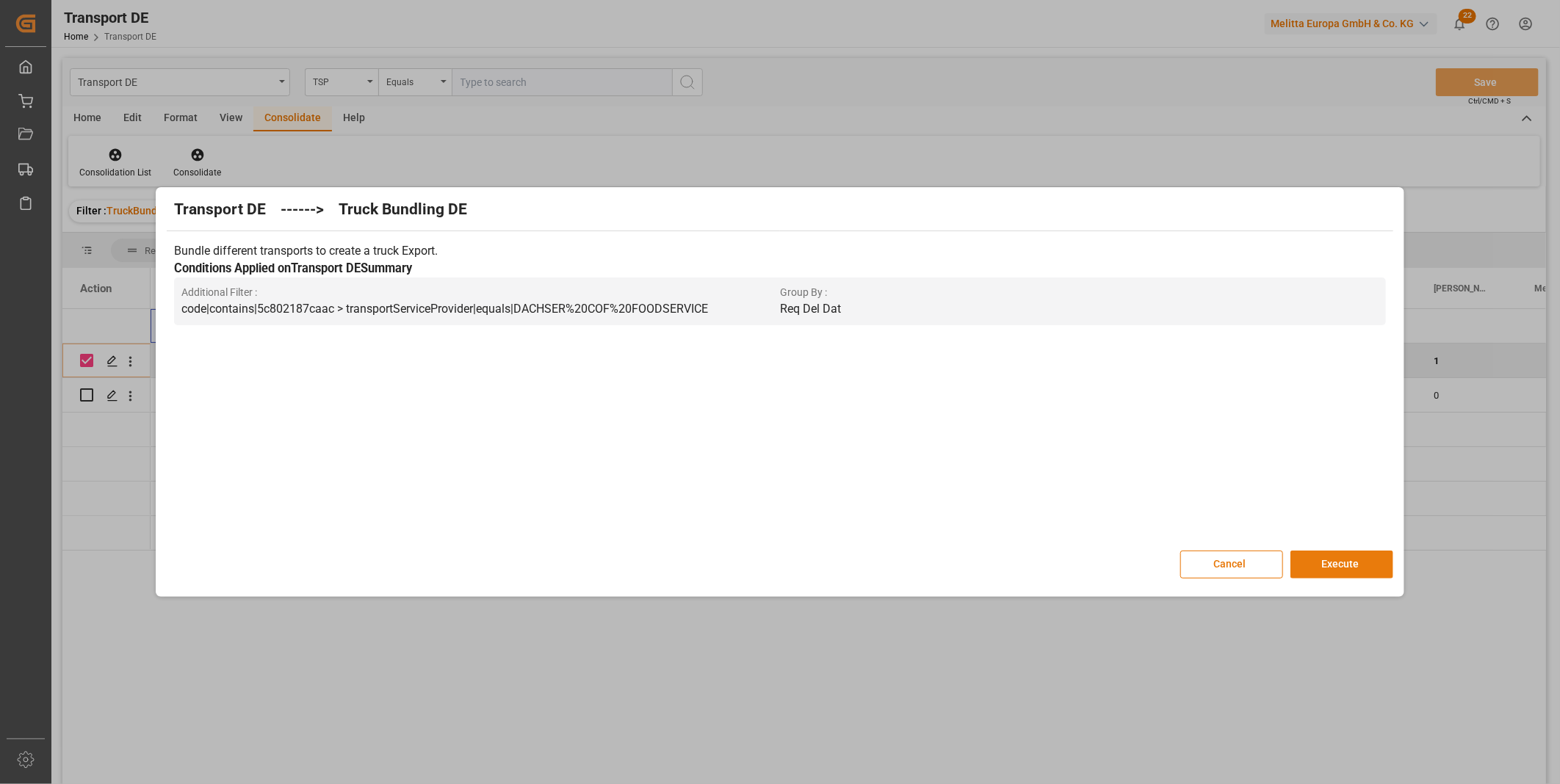
click at [1345, 567] on button "Execute" at bounding box center [1342, 564] width 103 height 28
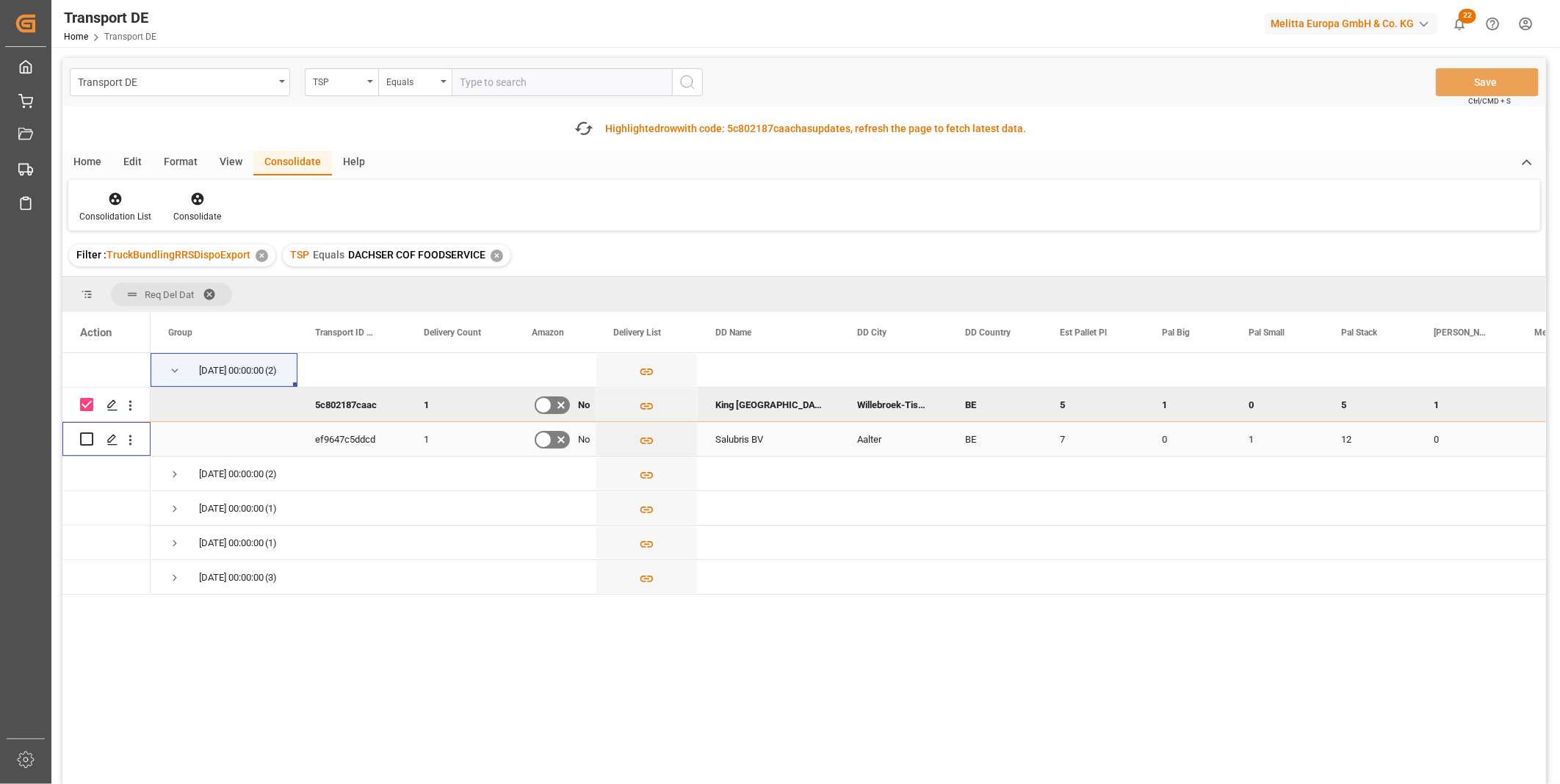
click at [91, 437] on input "Press Space to toggle row selection (unchecked)" at bounding box center [86, 438] width 13 height 13
checkbox input "true"
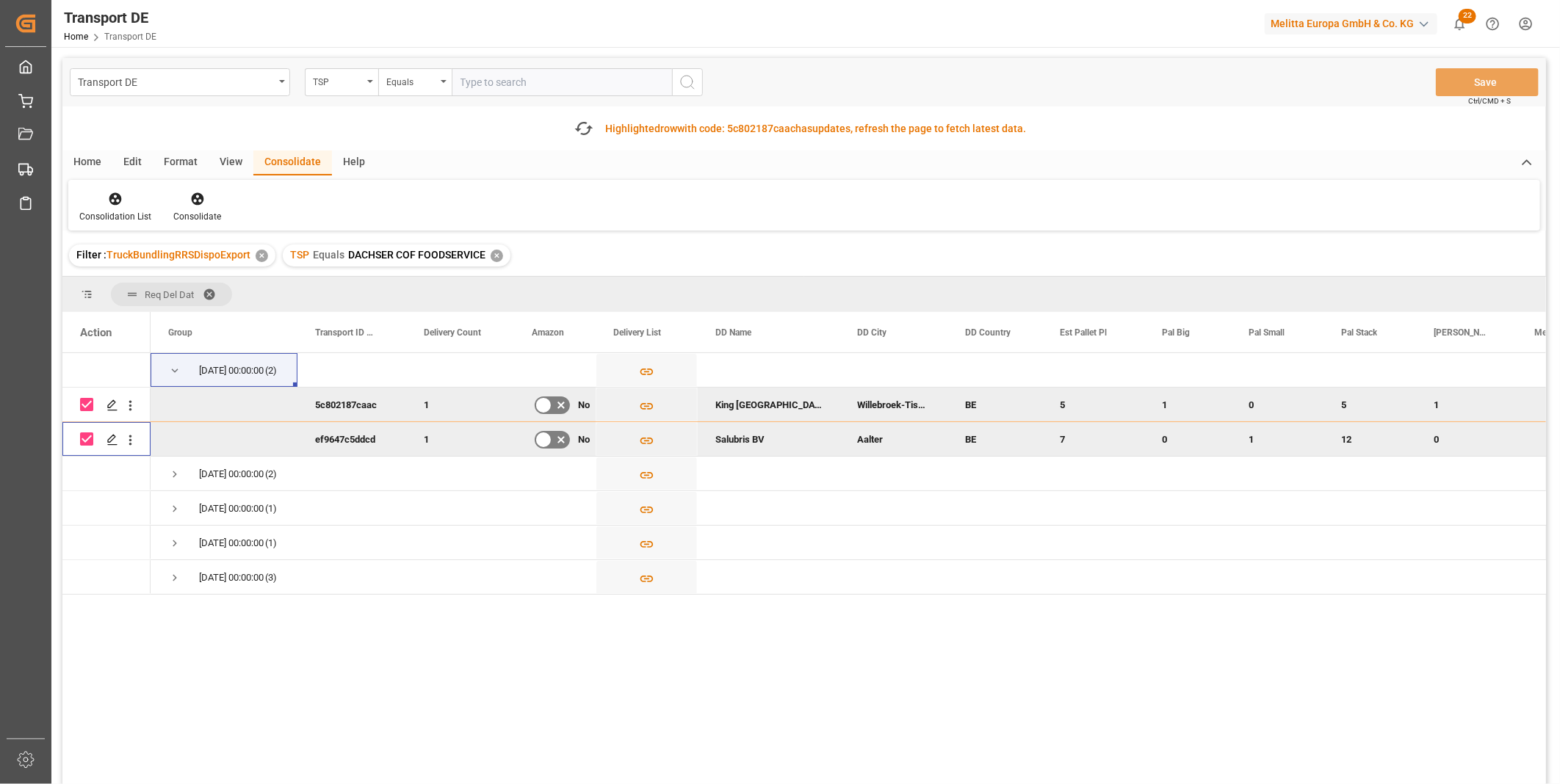
click at [83, 410] on input "Press Space to toggle row selection (checked)" at bounding box center [86, 404] width 13 height 13
checkbox input "false"
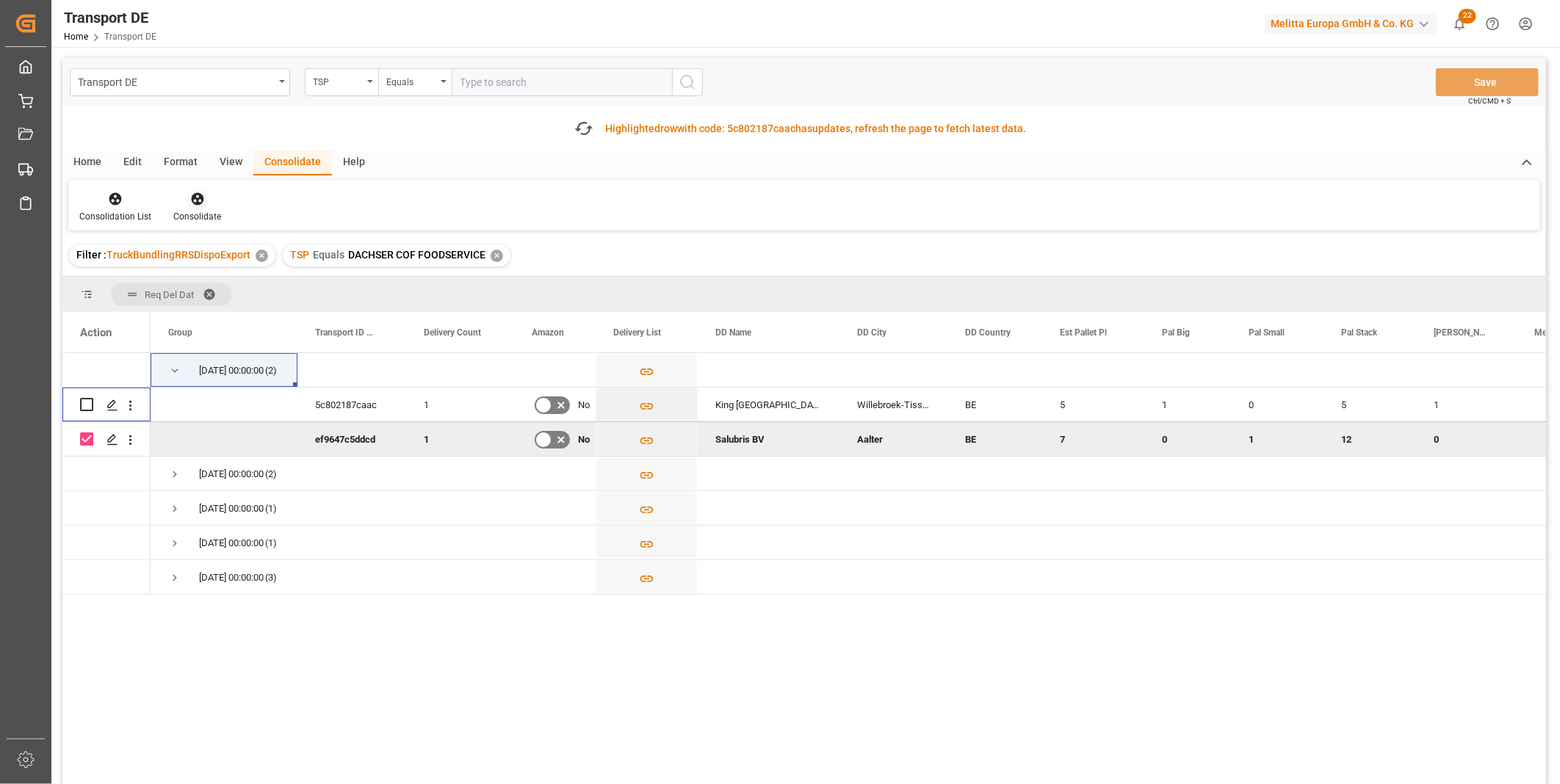
click at [192, 202] on icon at bounding box center [197, 198] width 15 height 15
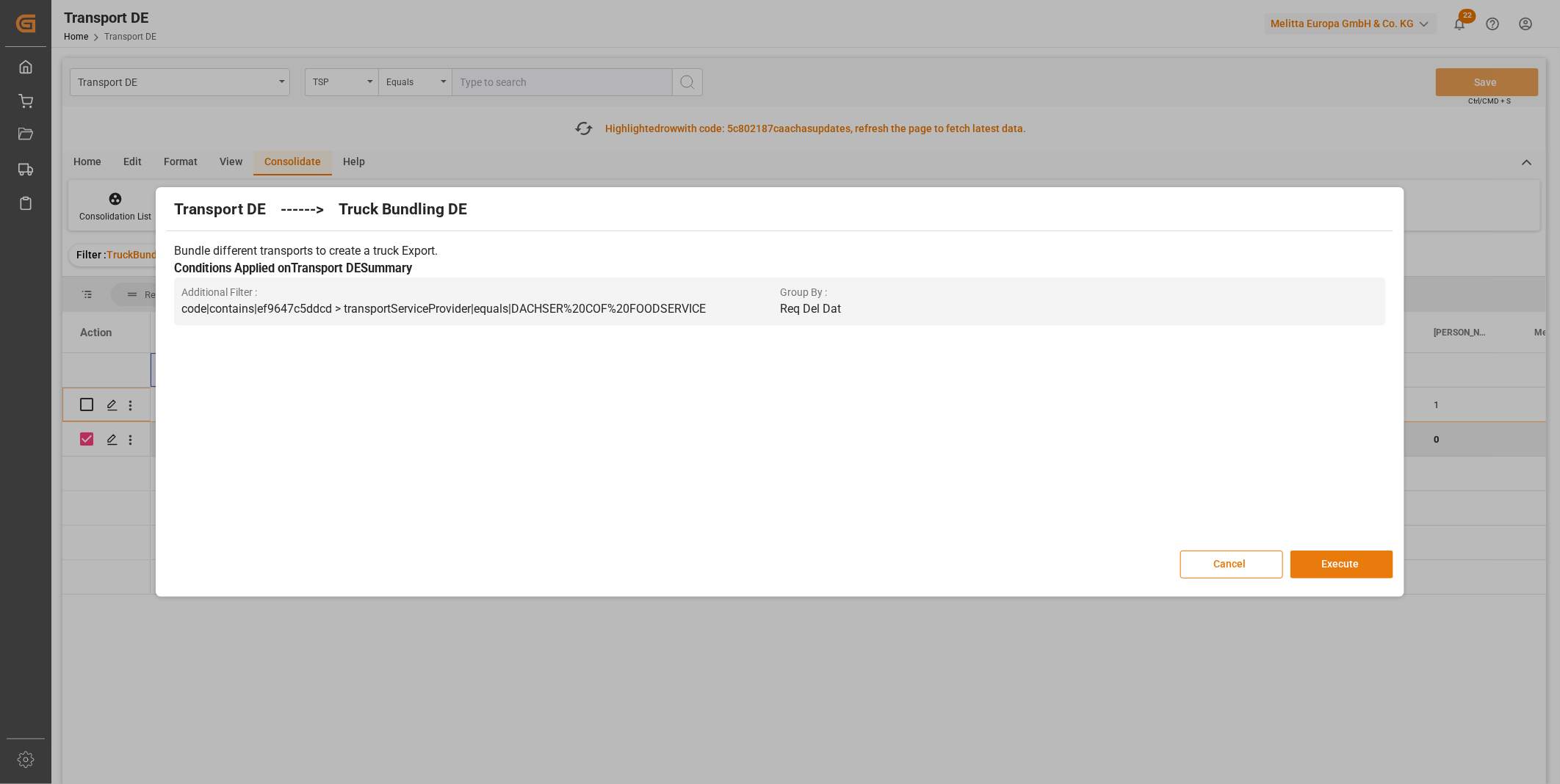
click at [1310, 556] on button "Execute" at bounding box center [1342, 564] width 103 height 28
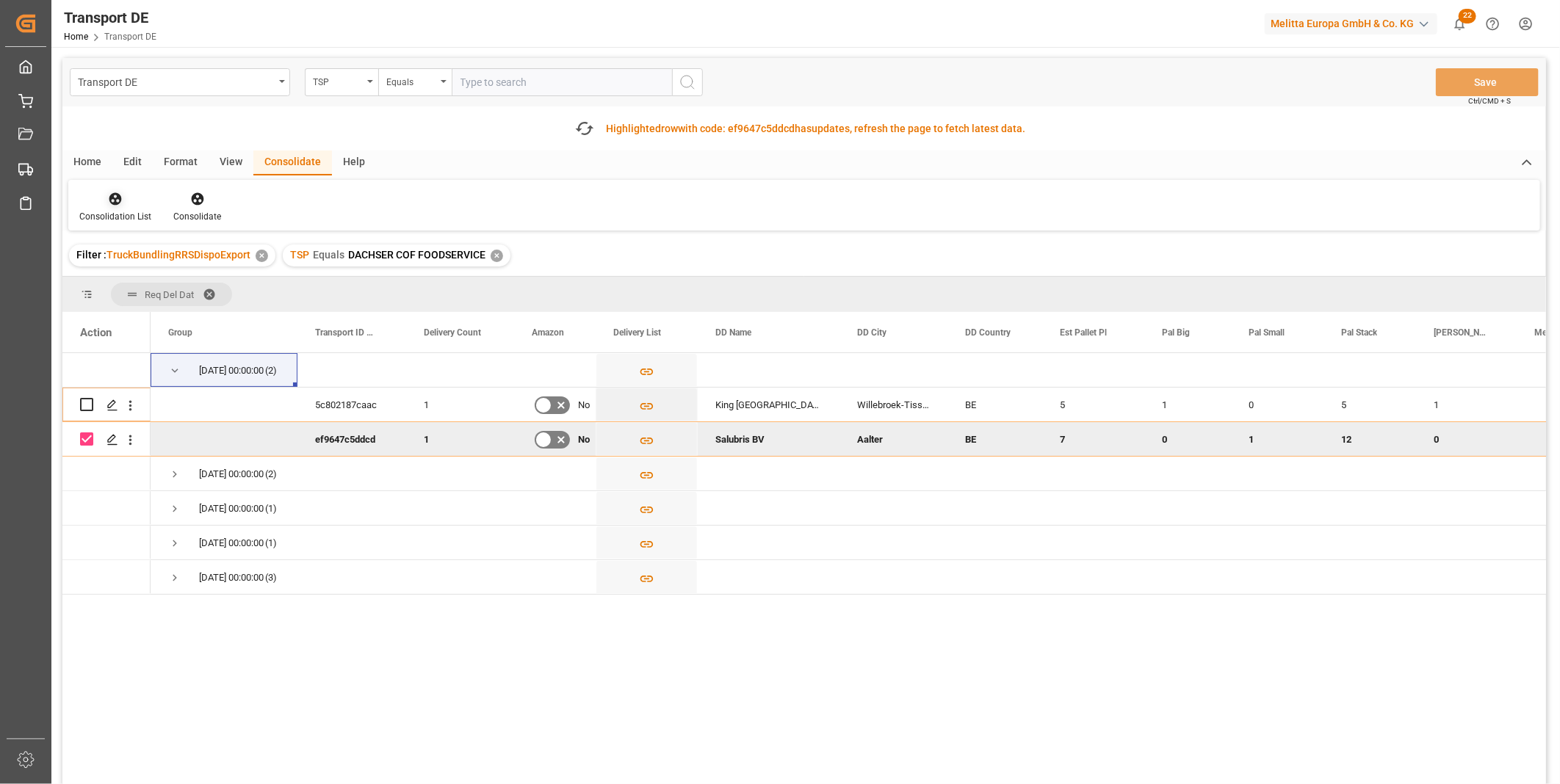
click at [100, 195] on div at bounding box center [115, 198] width 72 height 16
click at [146, 310] on div "Transport DE TSP Equals Save Ctrl/CMD + S Fetch latest updates Highlighted row …" at bounding box center [803, 462] width 1483 height 809
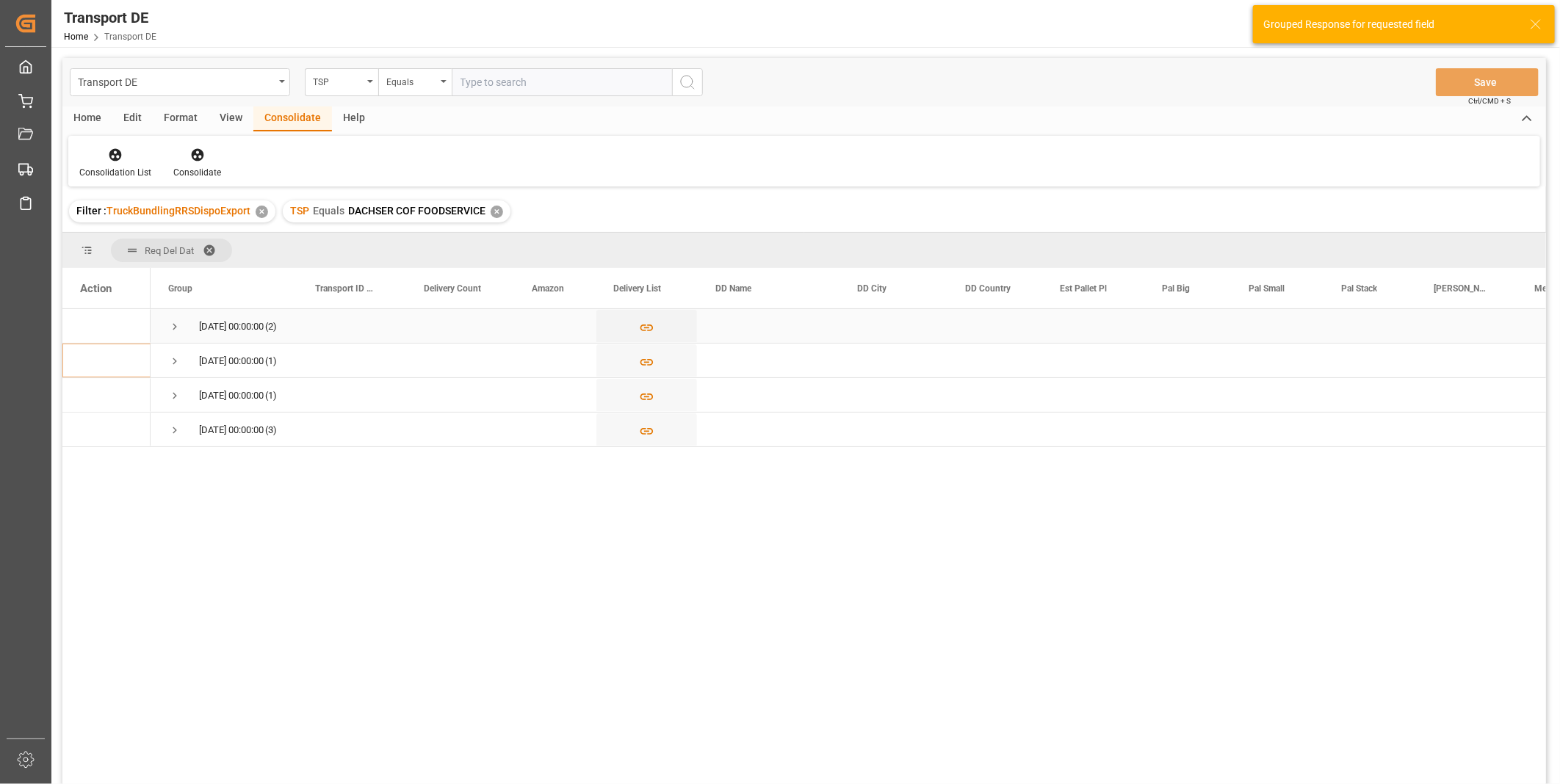
click at [173, 326] on span "Press SPACE to select this row." at bounding box center [174, 326] width 13 height 13
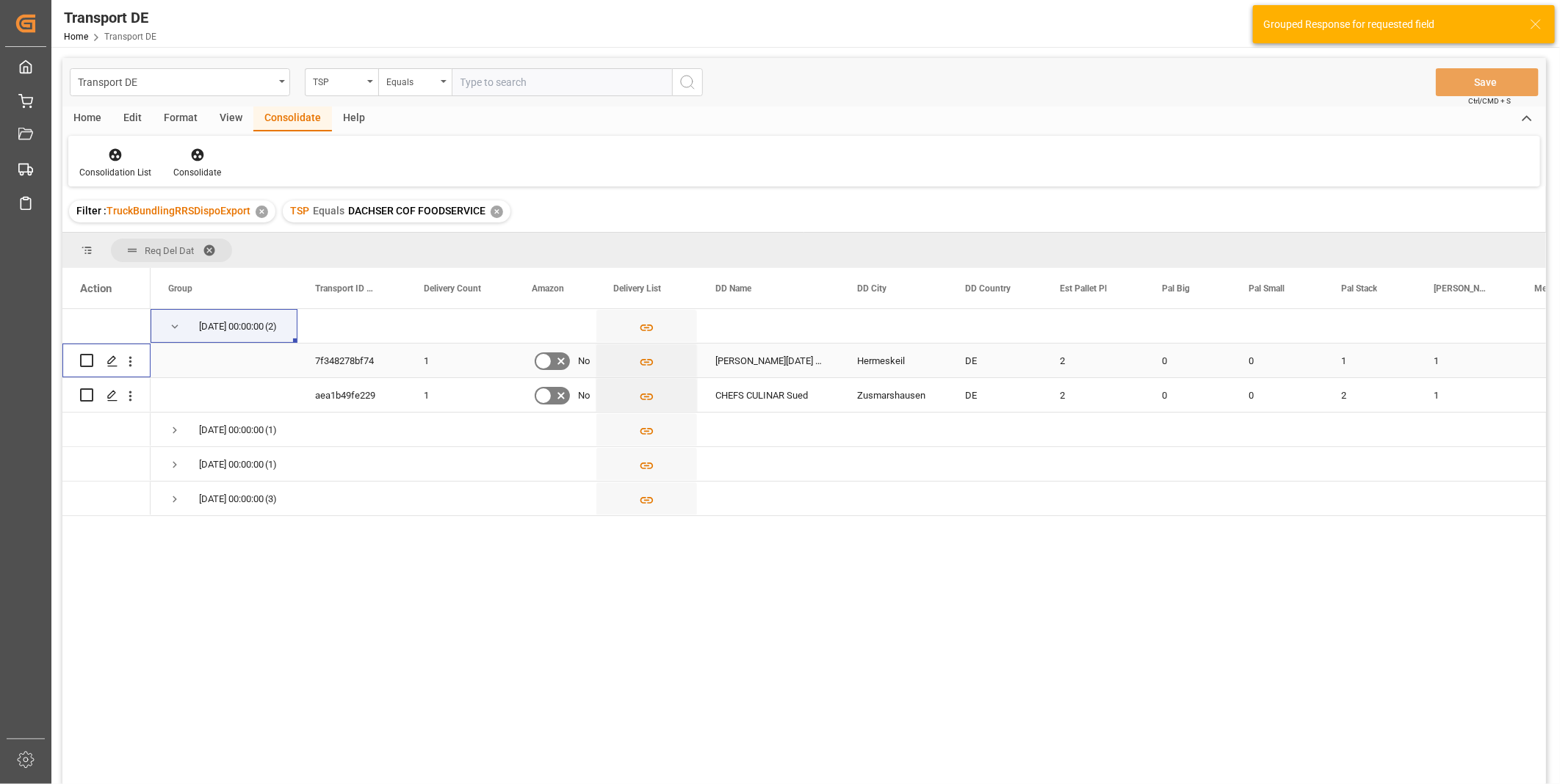
drag, startPoint x: 86, startPoint y: 361, endPoint x: 191, endPoint y: 250, distance: 152.8
click at [90, 361] on input "Press Space to toggle row selection (unchecked)" at bounding box center [86, 360] width 13 height 13
checkbox input "true"
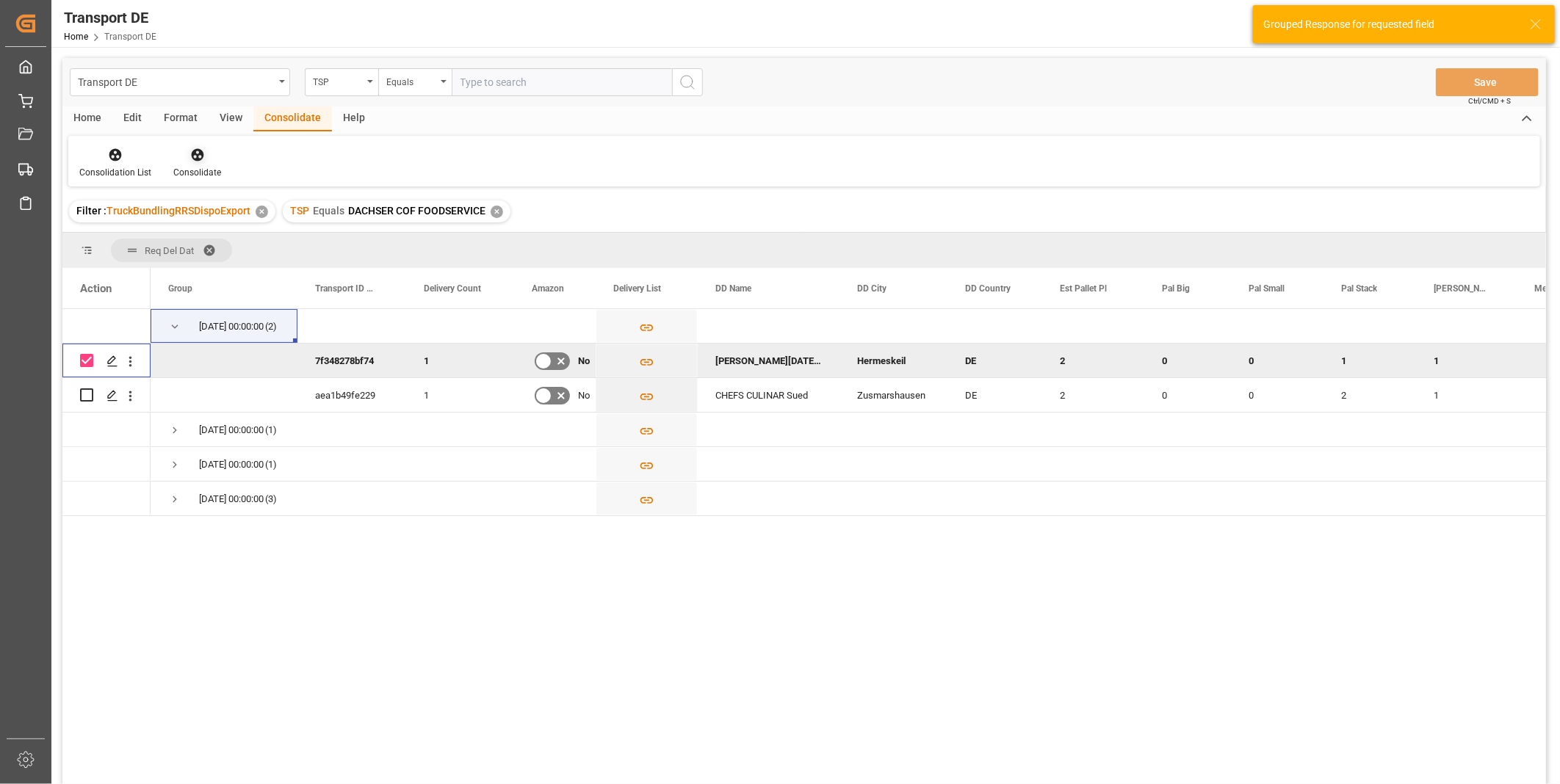
click at [194, 162] on div "Consolidate" at bounding box center [197, 162] width 70 height 32
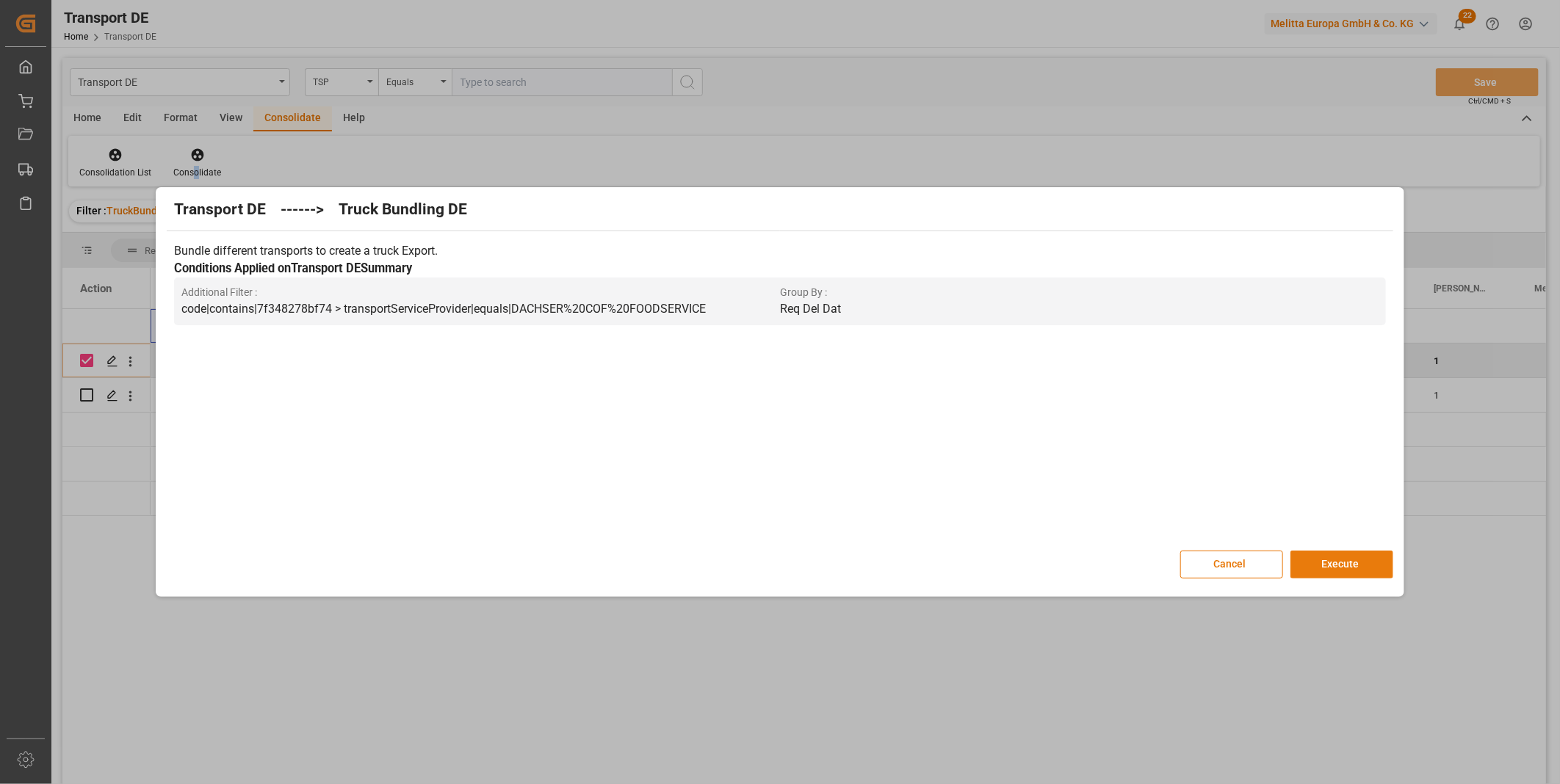
click at [1318, 559] on button "Execute" at bounding box center [1342, 564] width 103 height 28
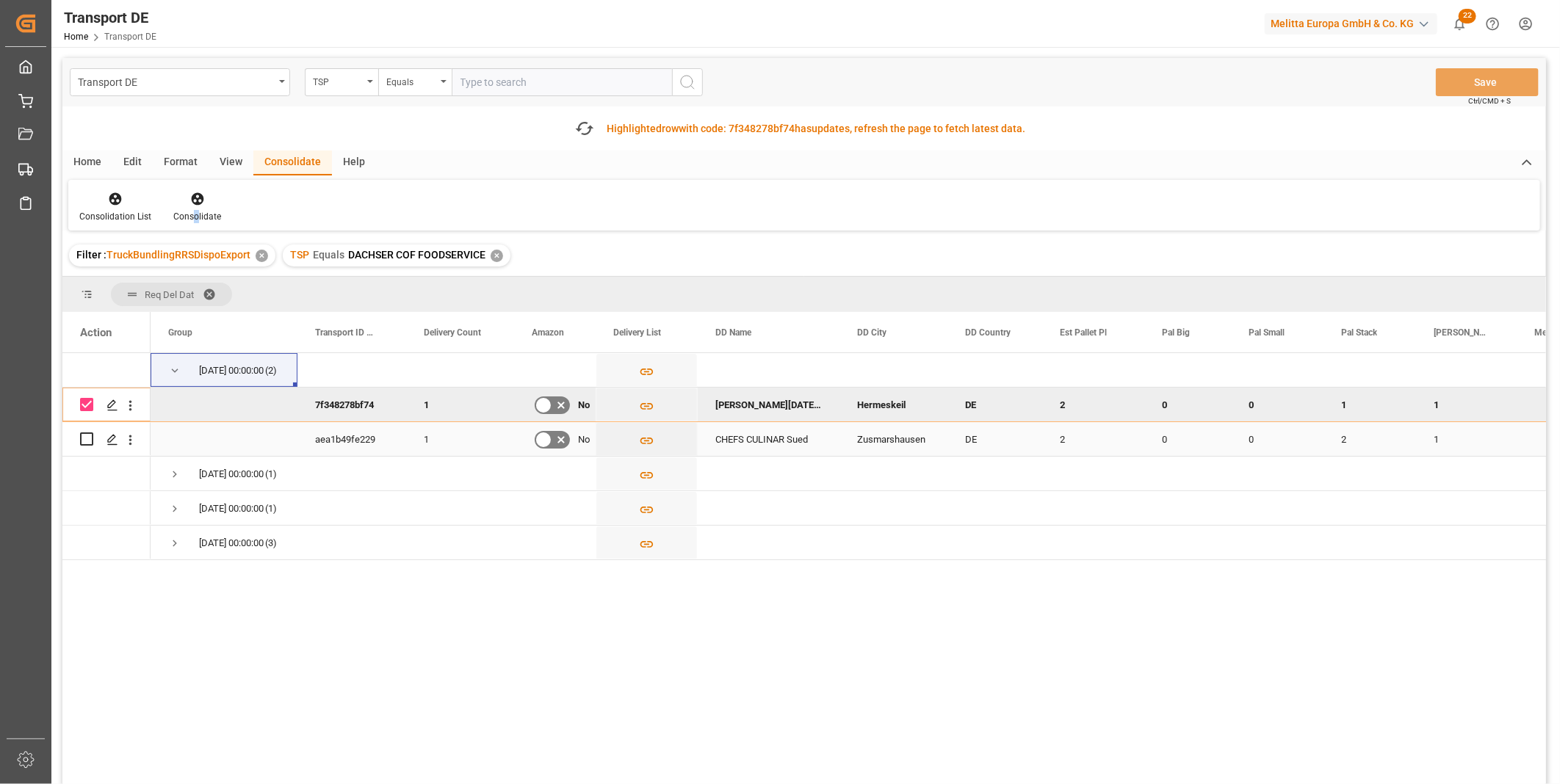
click at [86, 456] on div "Press SPACE to select this row." at bounding box center [106, 473] width 88 height 34
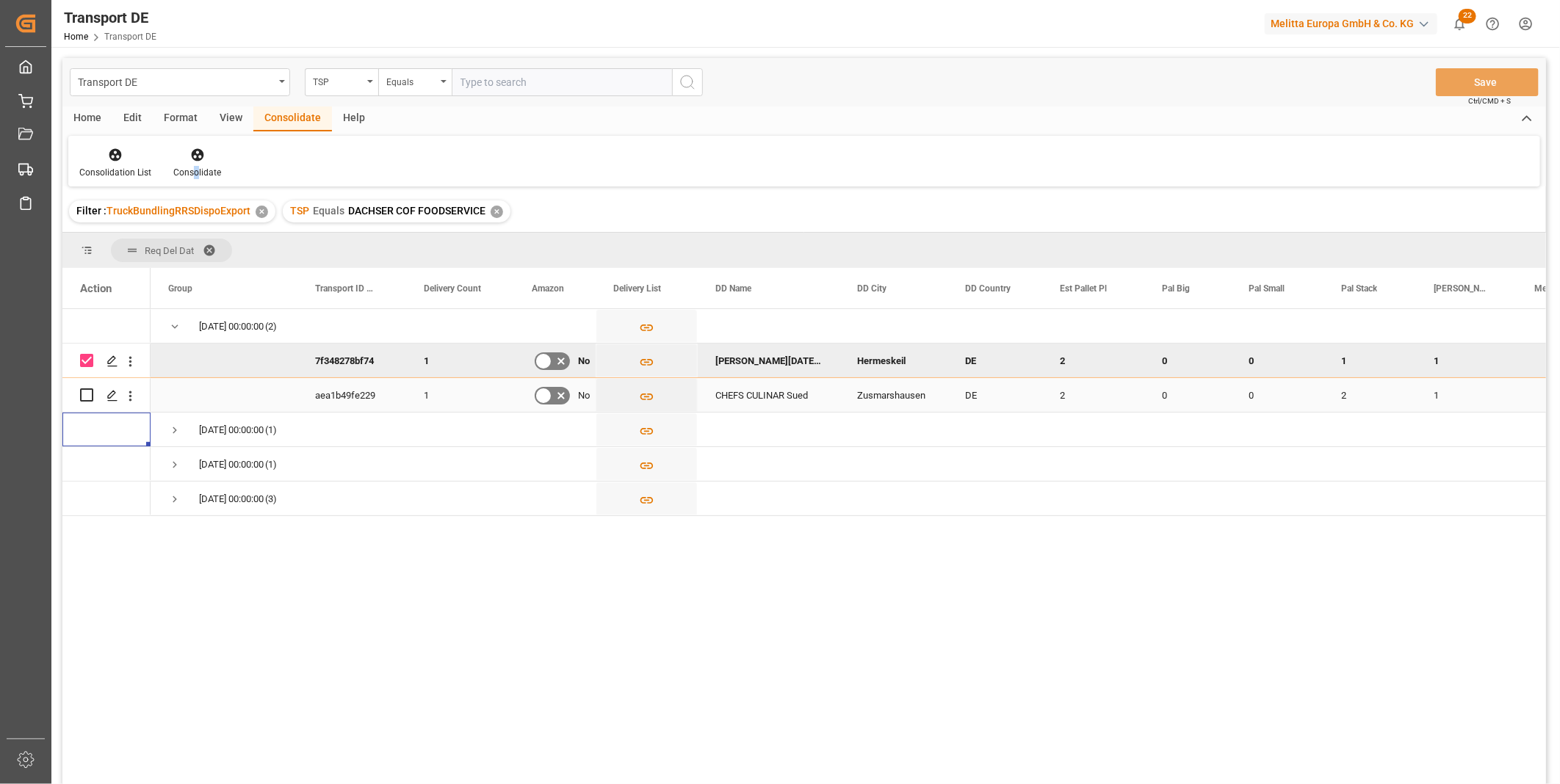
click at [90, 389] on input "Press Space to toggle row selection (unchecked)" at bounding box center [86, 394] width 13 height 13
checkbox input "true"
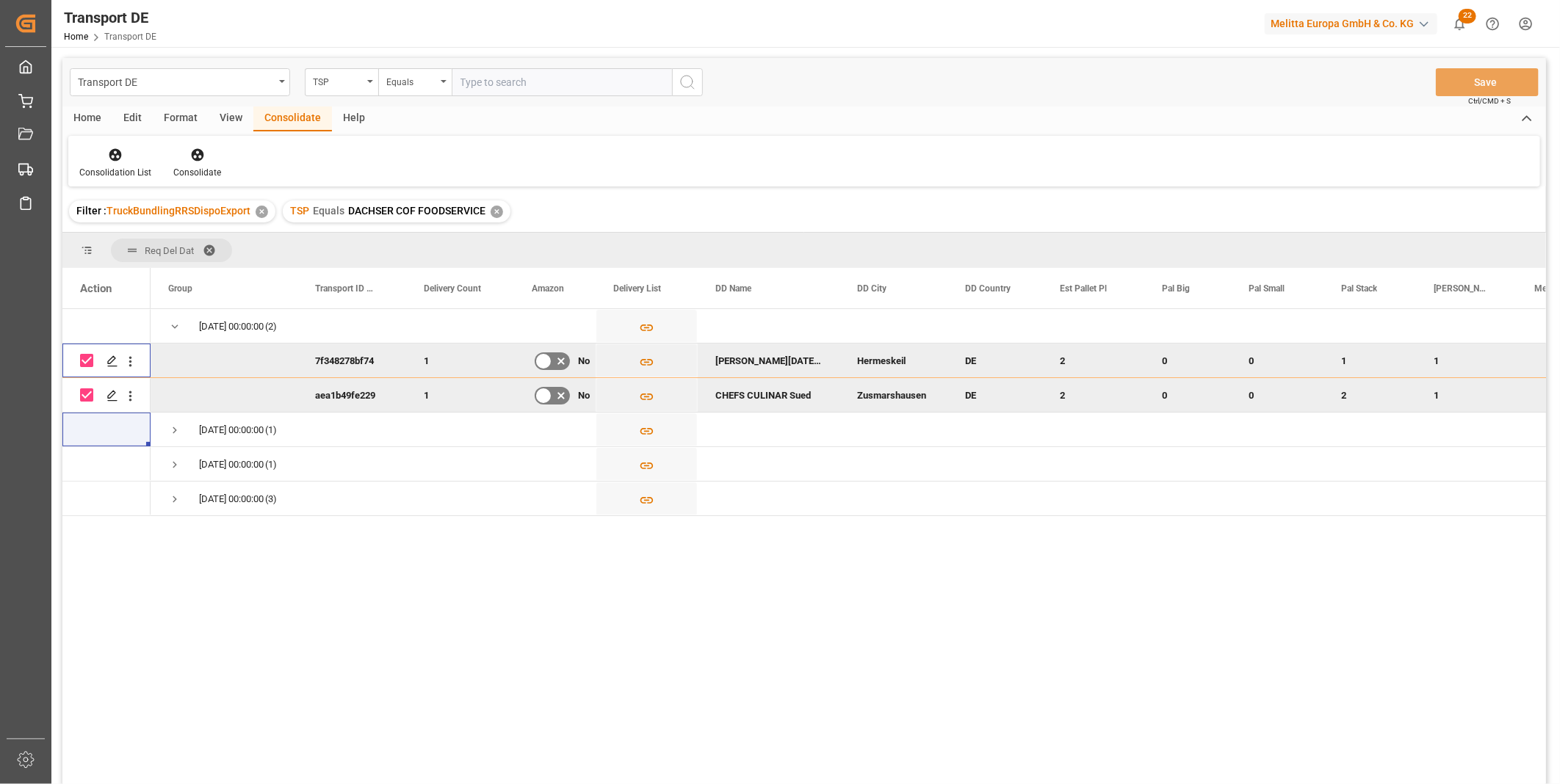
click at [86, 367] on div "Press SPACE to deselect this row." at bounding box center [86, 360] width 13 height 13
click at [83, 358] on input "Press Space to toggle row selection (checked)" at bounding box center [86, 360] width 13 height 13
checkbox input "false"
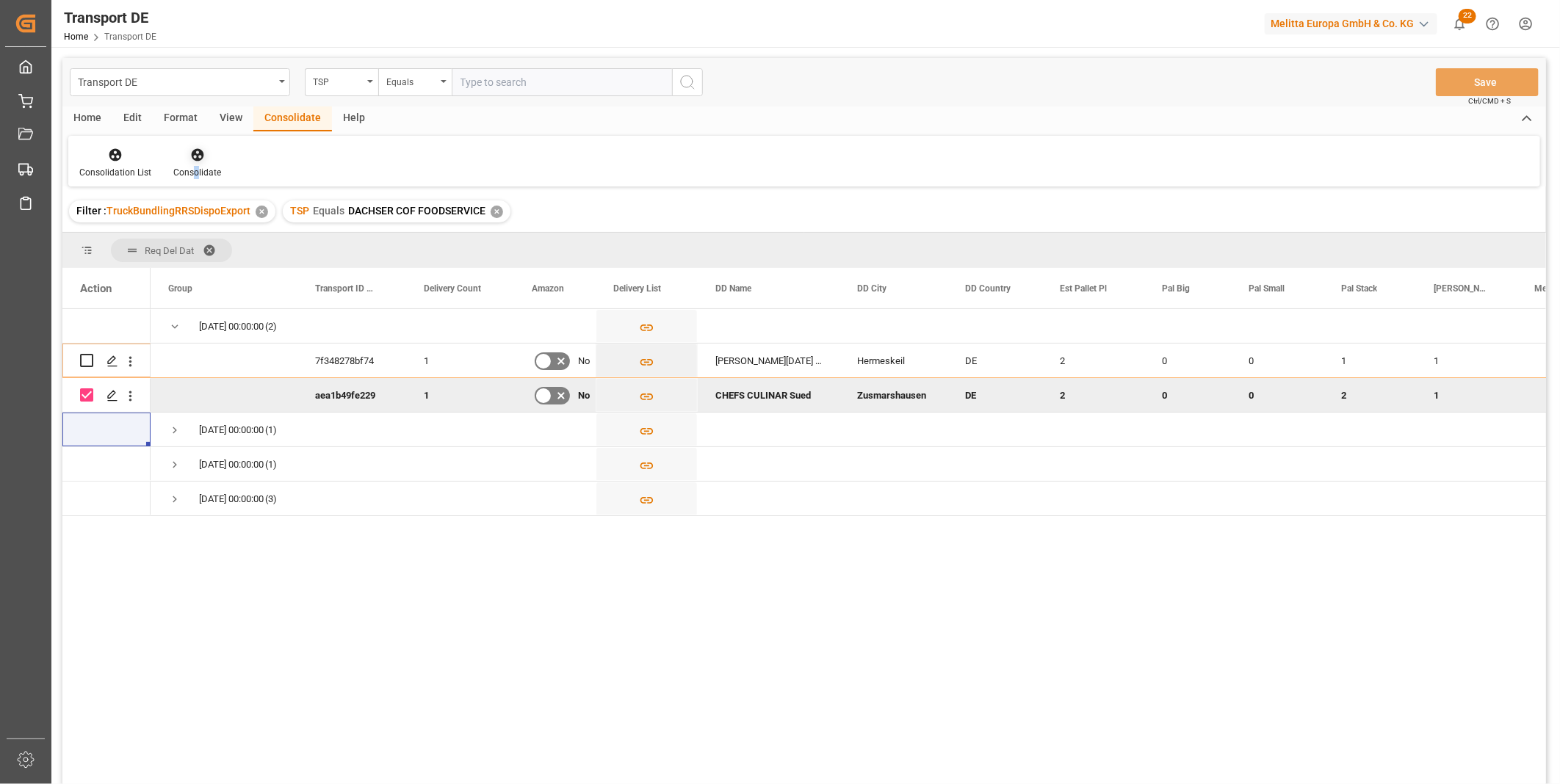
click at [180, 166] on div "Consolidate" at bounding box center [197, 172] width 47 height 13
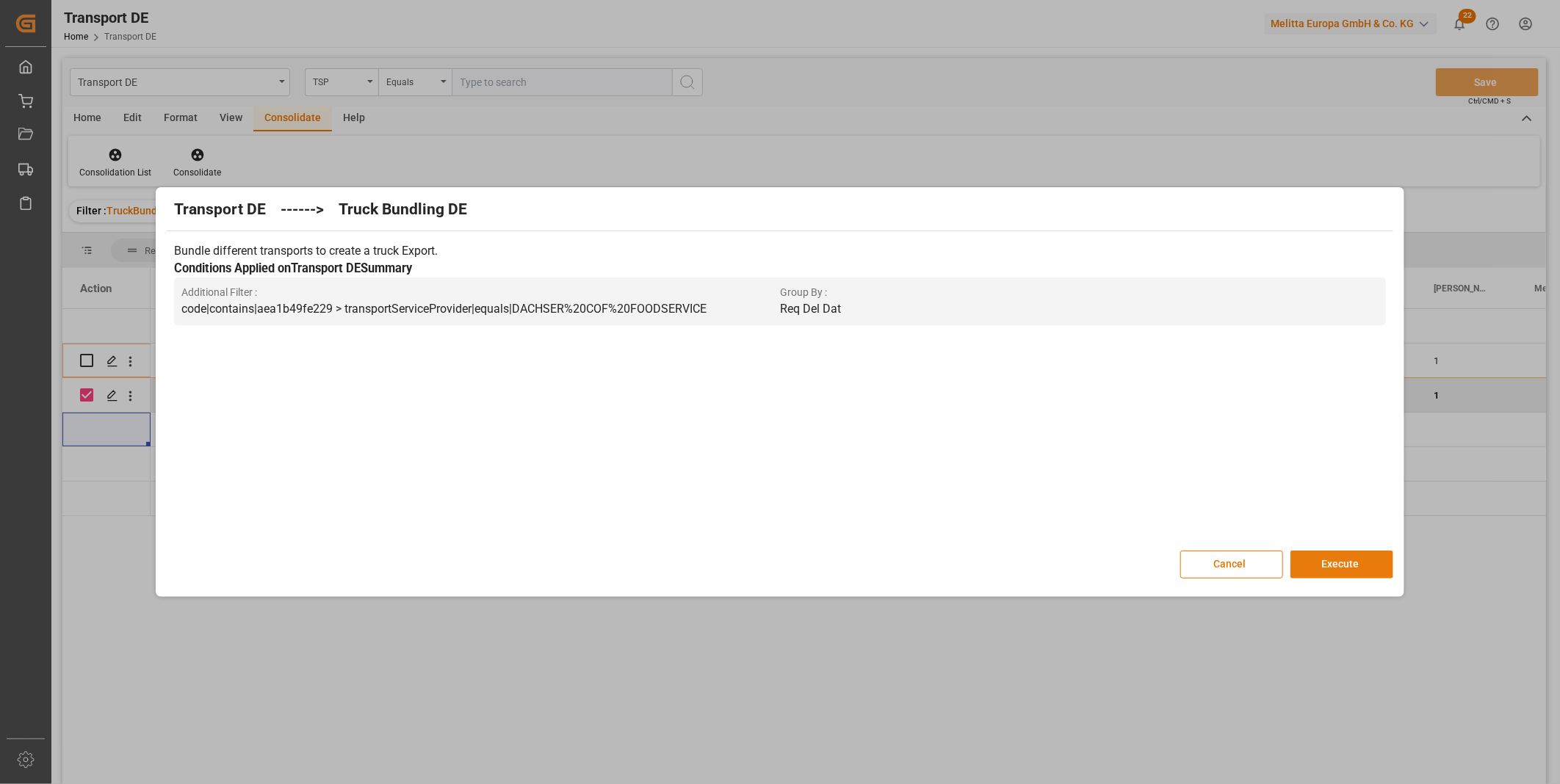
click at [1337, 562] on button "Execute" at bounding box center [1342, 564] width 103 height 28
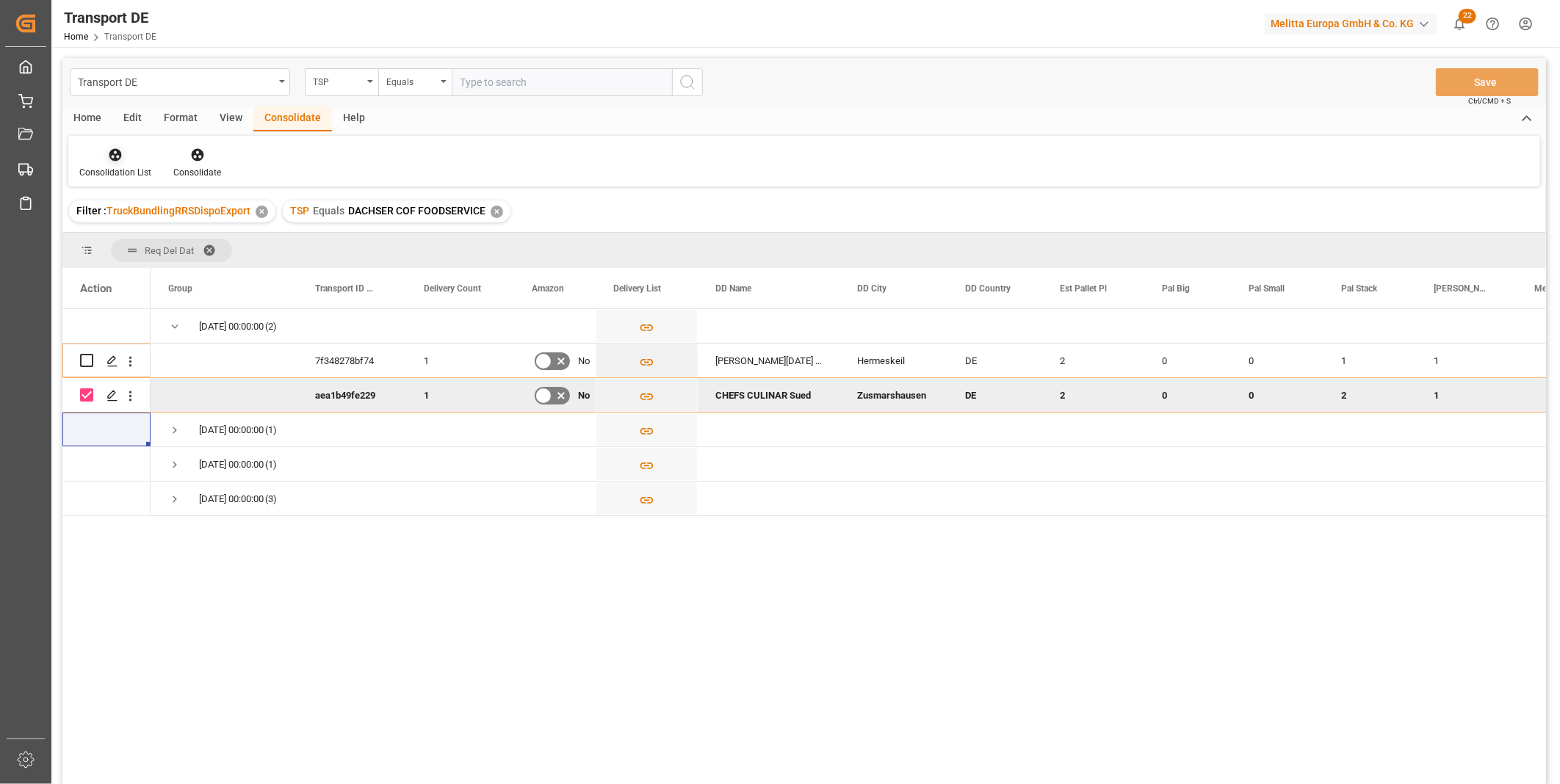
click at [110, 147] on icon at bounding box center [115, 154] width 15 height 15
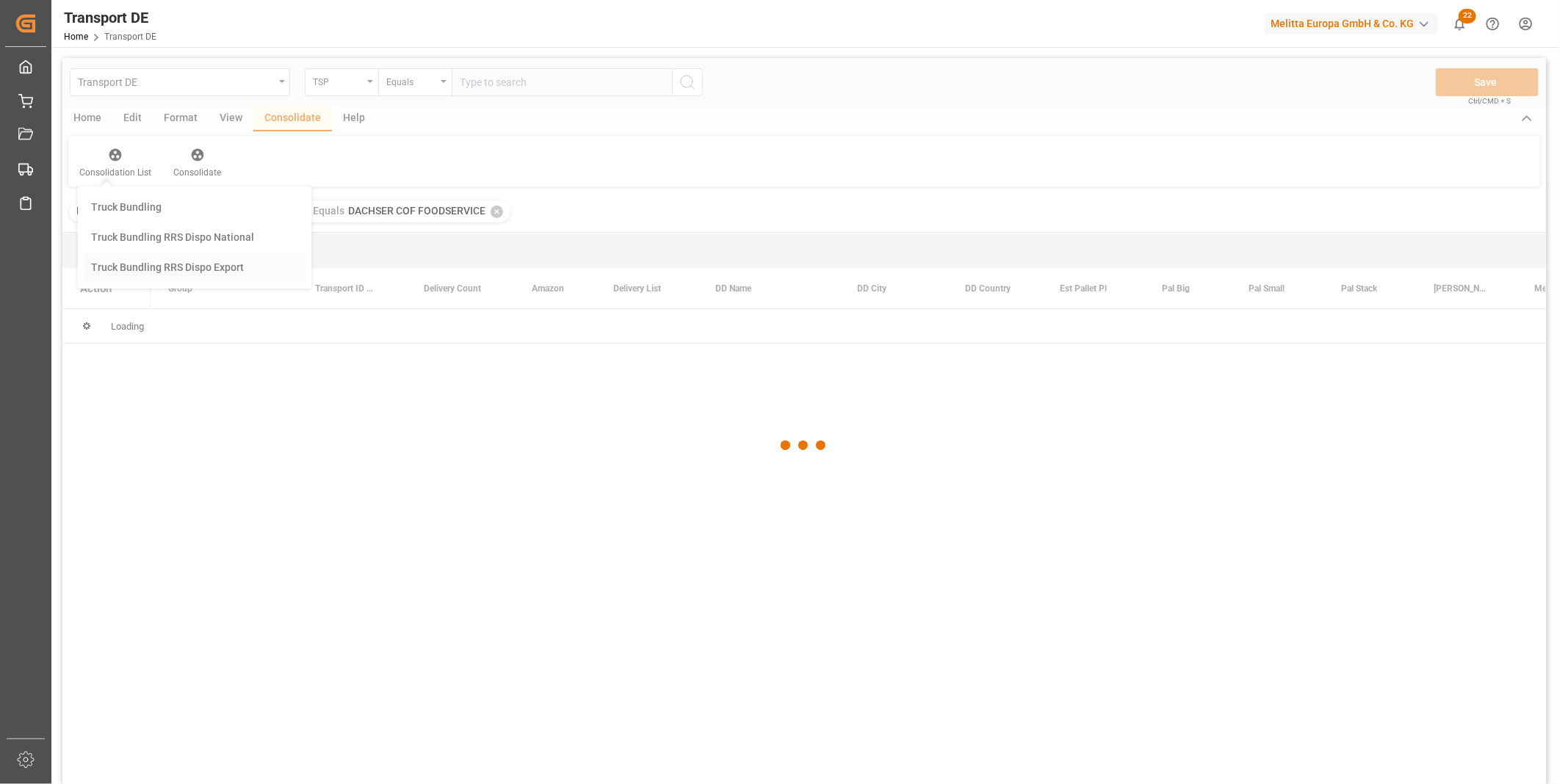
click at [194, 258] on div "Transport DE TSP Equals Save Ctrl/CMD + S Home Edit Format View Consolidate Hel…" at bounding box center [803, 440] width 1483 height 765
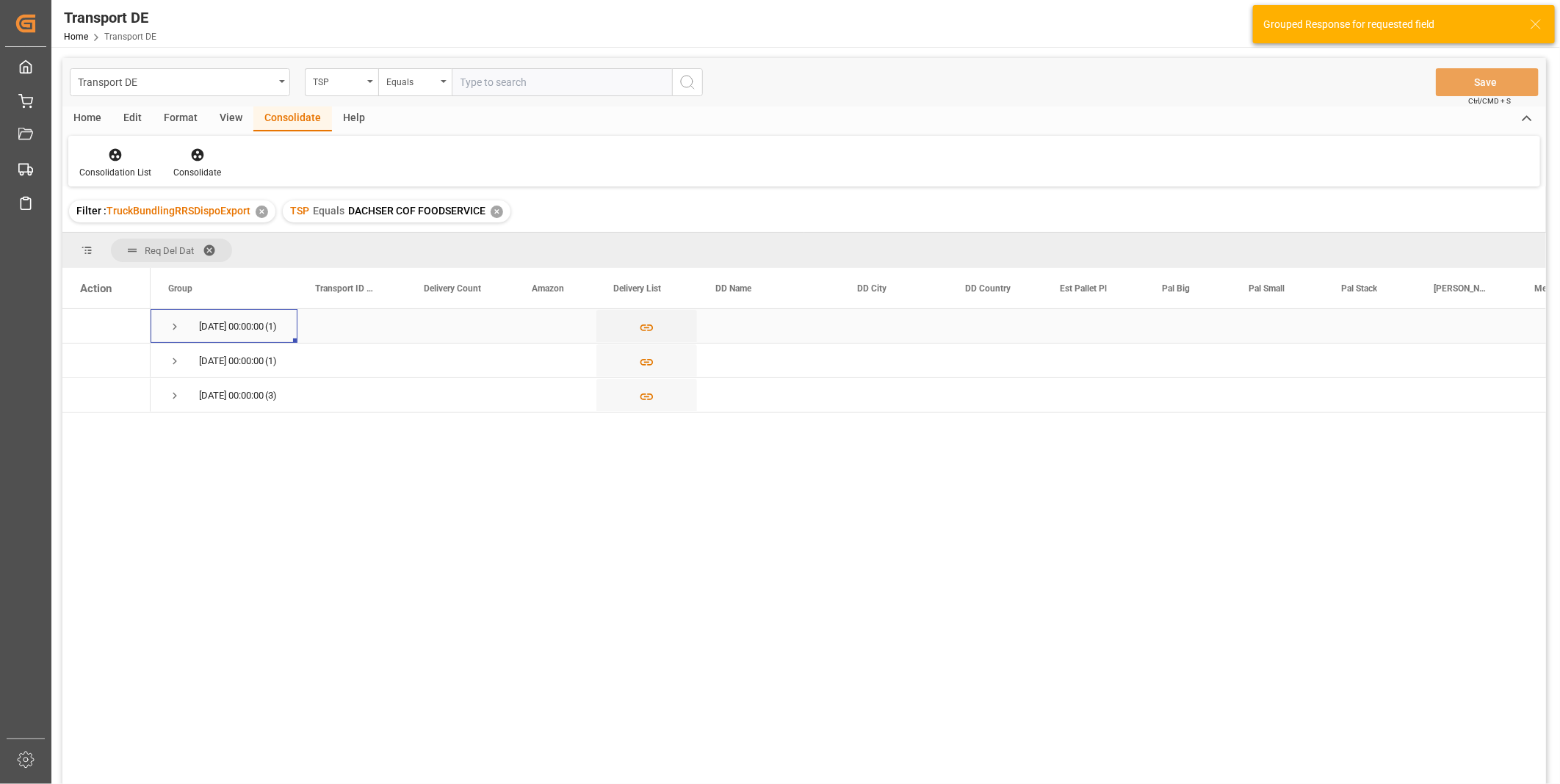
click at [180, 329] on span "Press SPACE to select this row." at bounding box center [174, 326] width 13 height 13
click at [85, 362] on input "Press Space to toggle row selection (unchecked)" at bounding box center [86, 360] width 13 height 13
checkbox input "true"
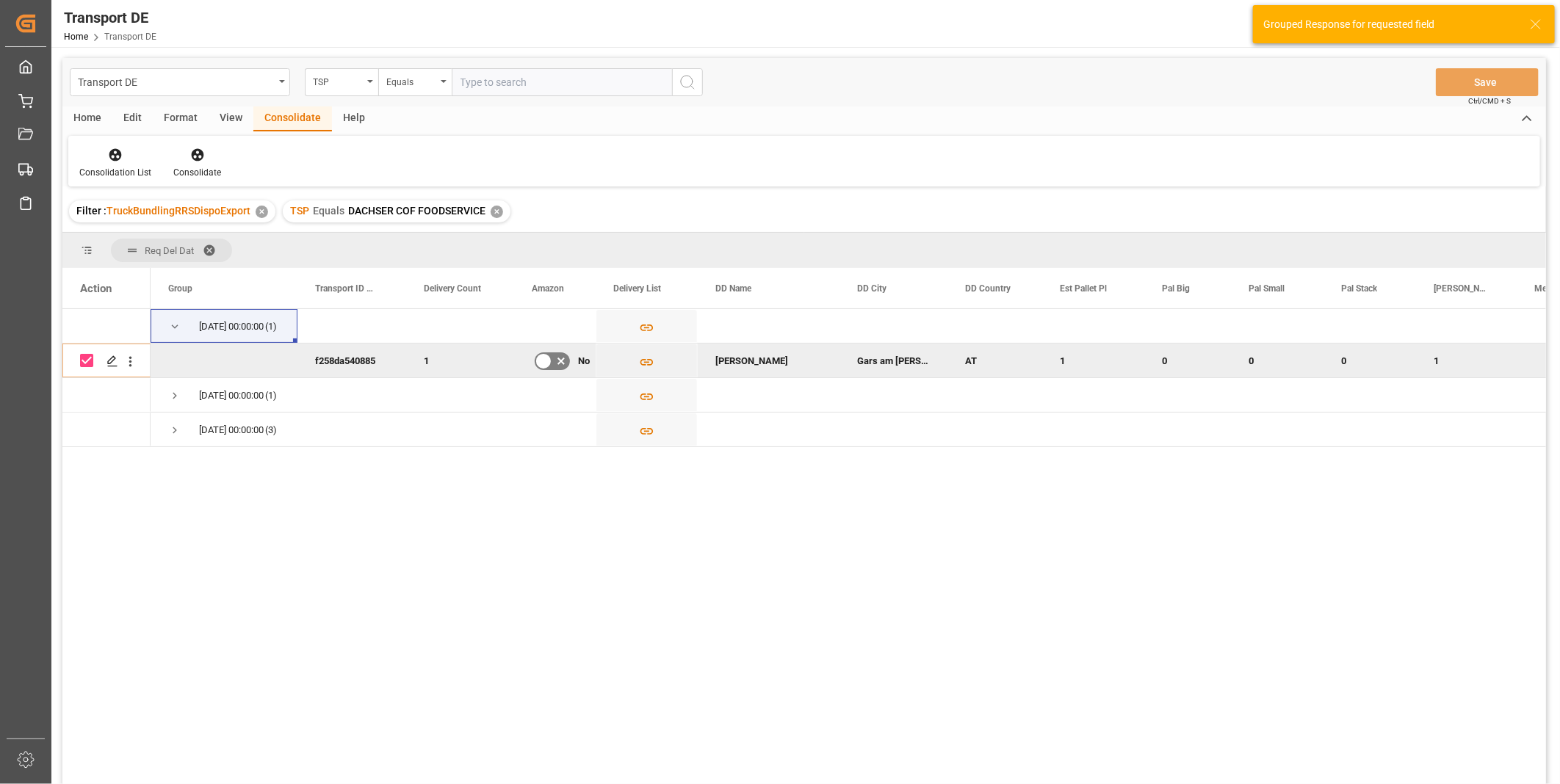
click at [193, 137] on div "Consolidation List Consolidate" at bounding box center [804, 160] width 1472 height 51
drag, startPoint x: 193, startPoint y: 141, endPoint x: 193, endPoint y: 151, distance: 10.0
click at [193, 149] on div "Consolidation List Consolidate" at bounding box center [804, 160] width 1472 height 51
click at [193, 151] on icon at bounding box center [197, 155] width 12 height 12
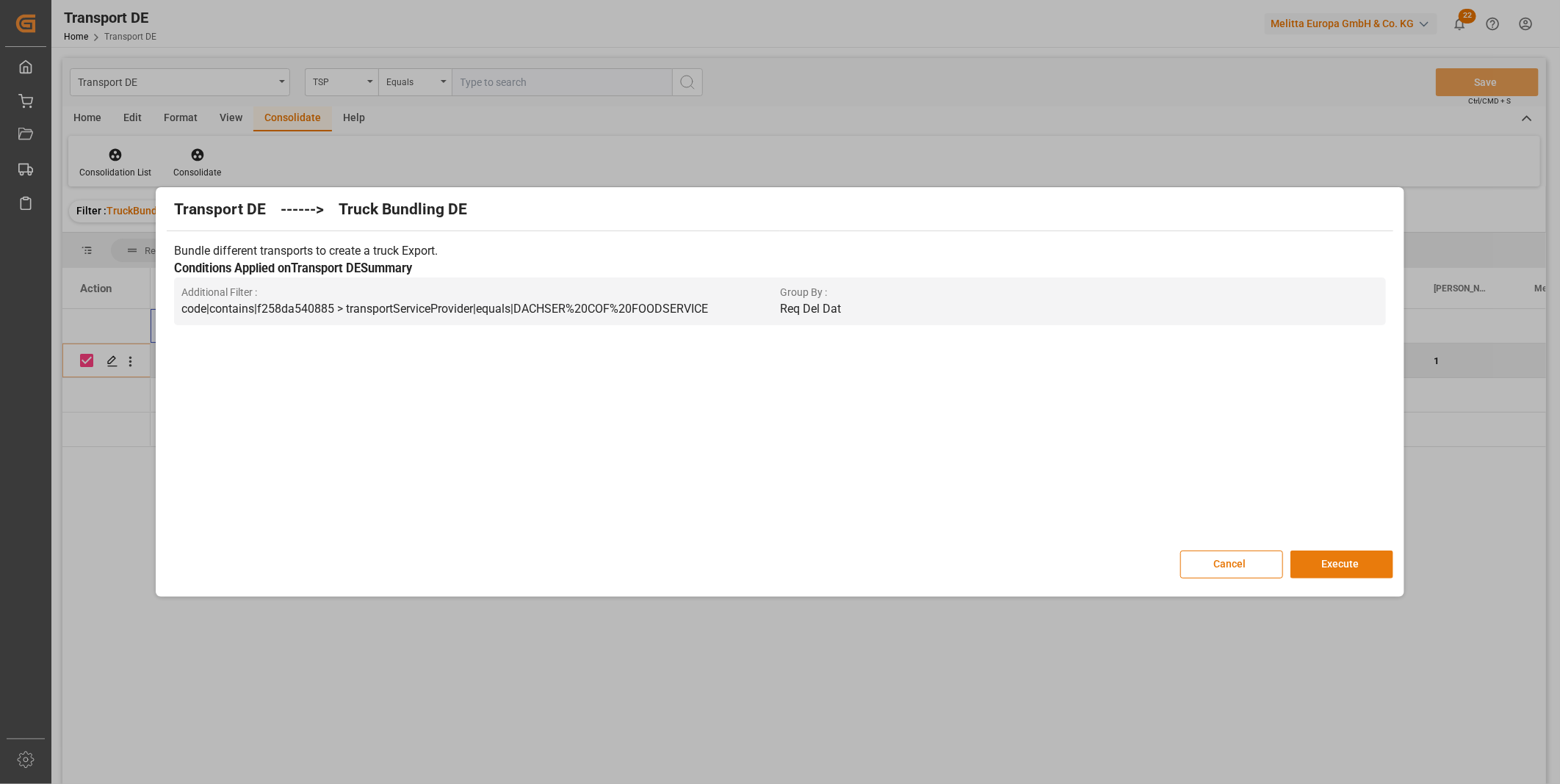
click at [1309, 552] on button "Execute" at bounding box center [1342, 564] width 103 height 28
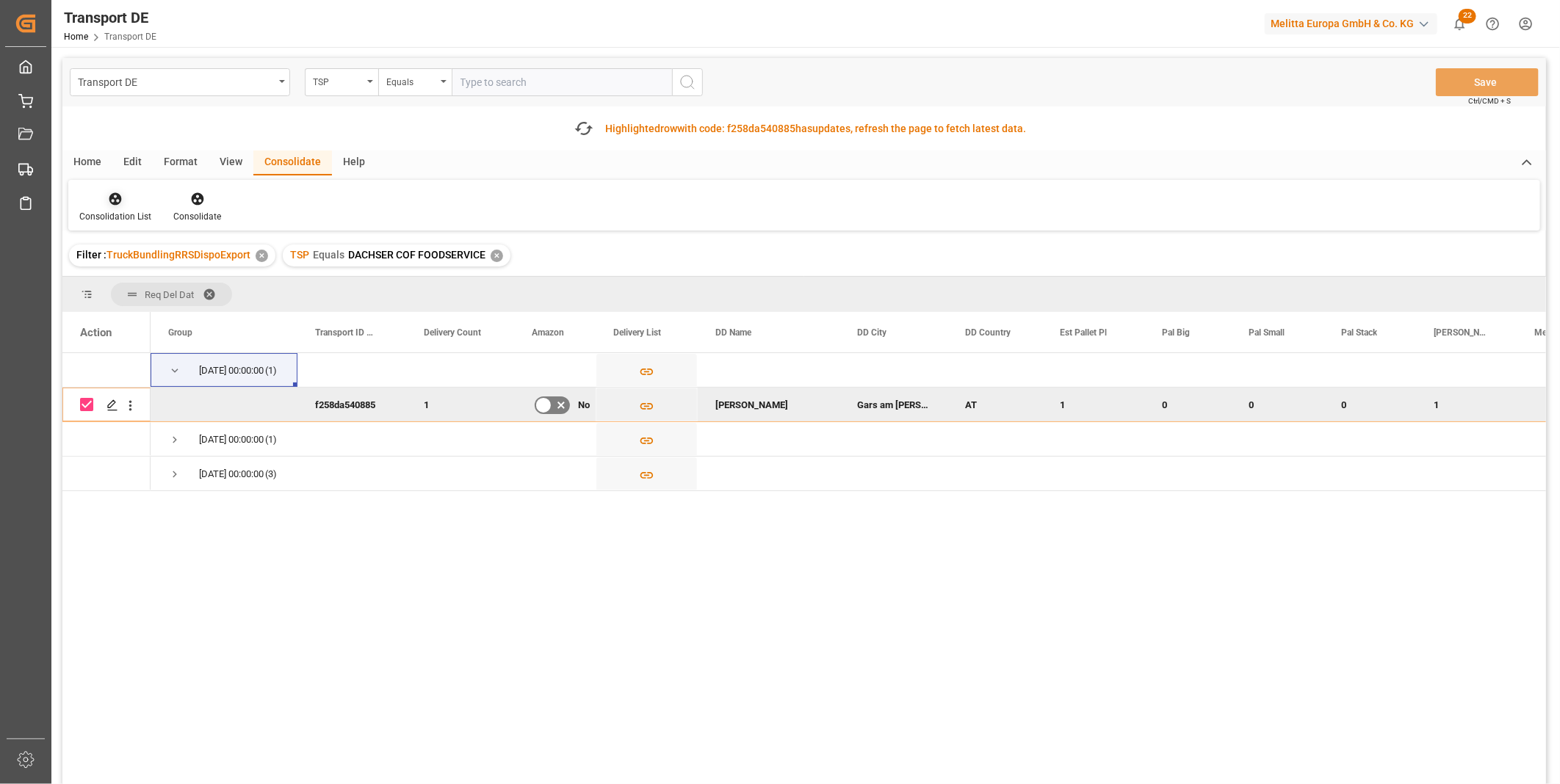
click at [129, 204] on div at bounding box center [115, 198] width 72 height 16
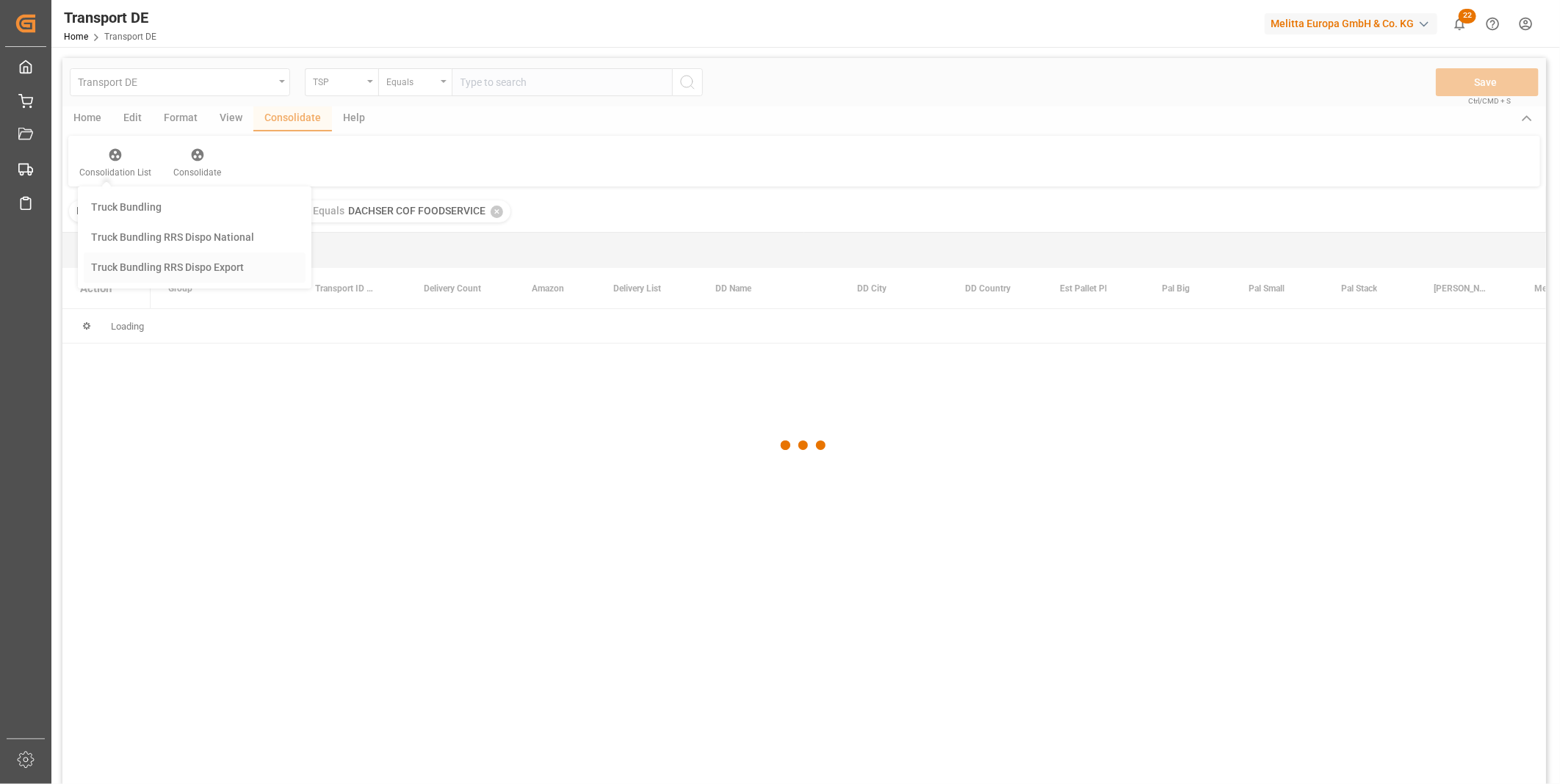
click at [178, 317] on div "Transport DE TSP Equals Save Ctrl/CMD + S Home Edit Format View Consolidate Hel…" at bounding box center [803, 440] width 1483 height 765
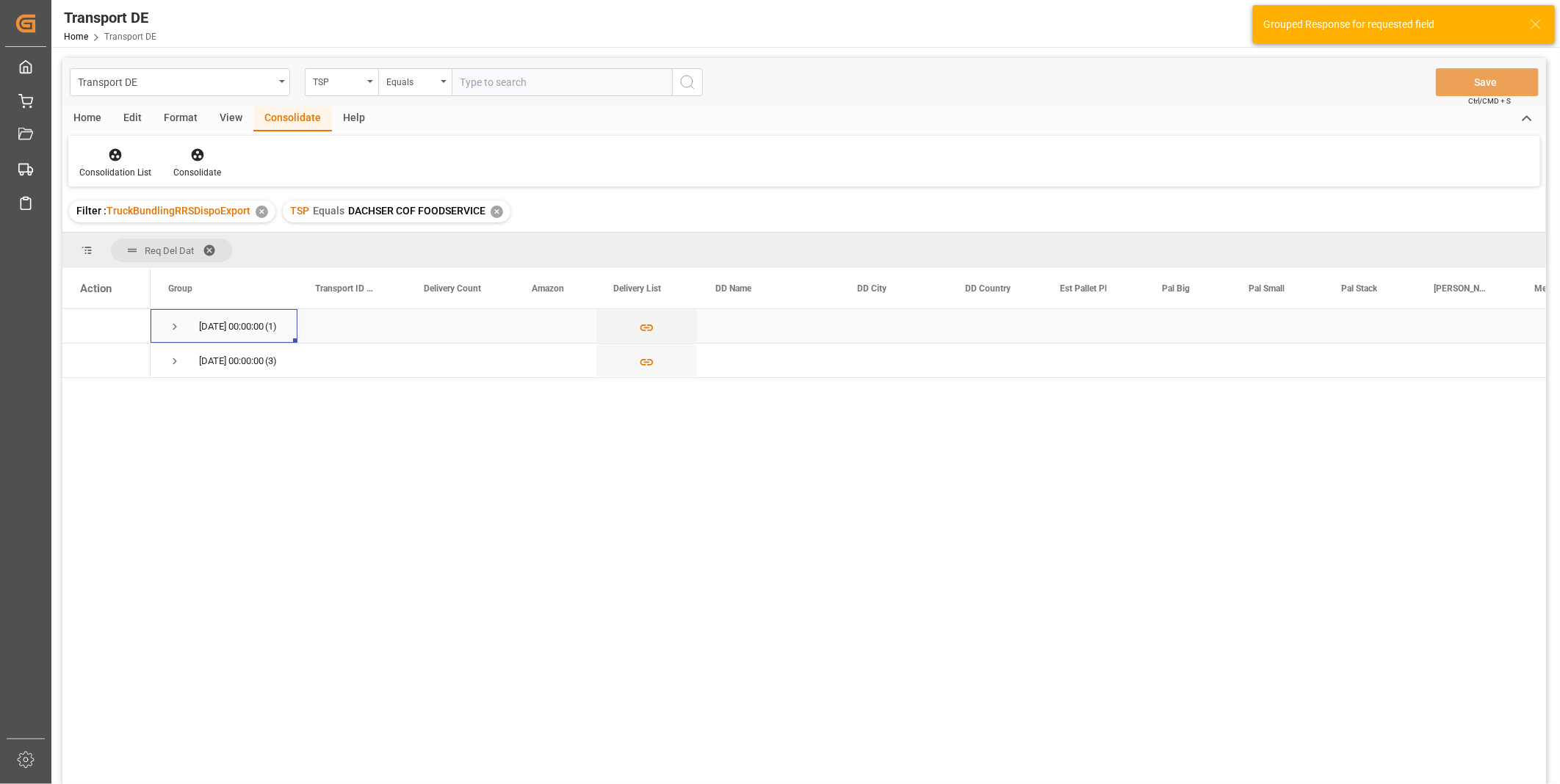
click at [170, 317] on span "Press SPACE to select this row." at bounding box center [174, 326] width 13 height 34
click at [85, 362] on input "Press Space to toggle row selection (unchecked)" at bounding box center [86, 360] width 13 height 13
checkbox input "true"
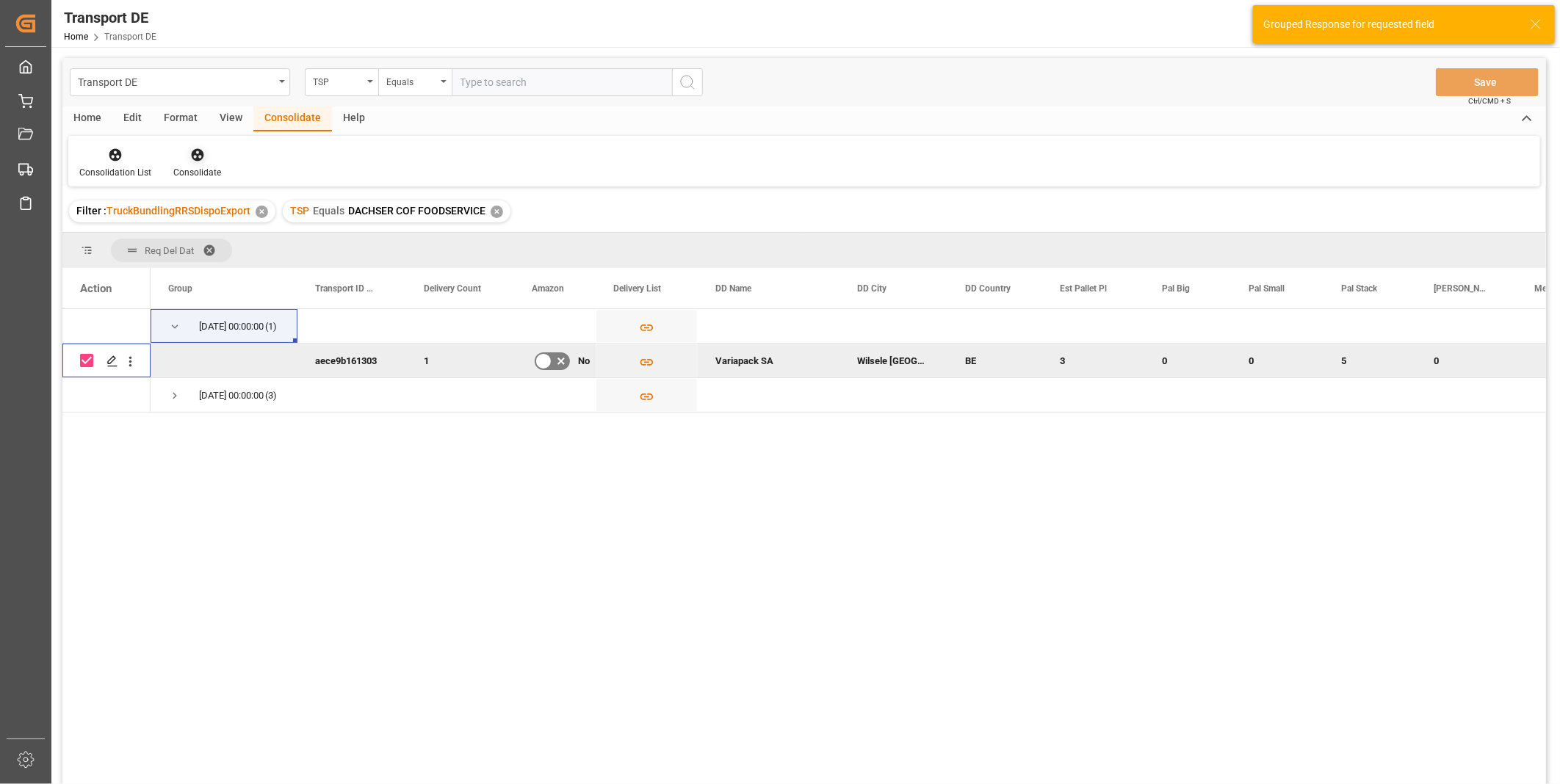
click at [210, 166] on div "Consolidate" at bounding box center [197, 172] width 47 height 13
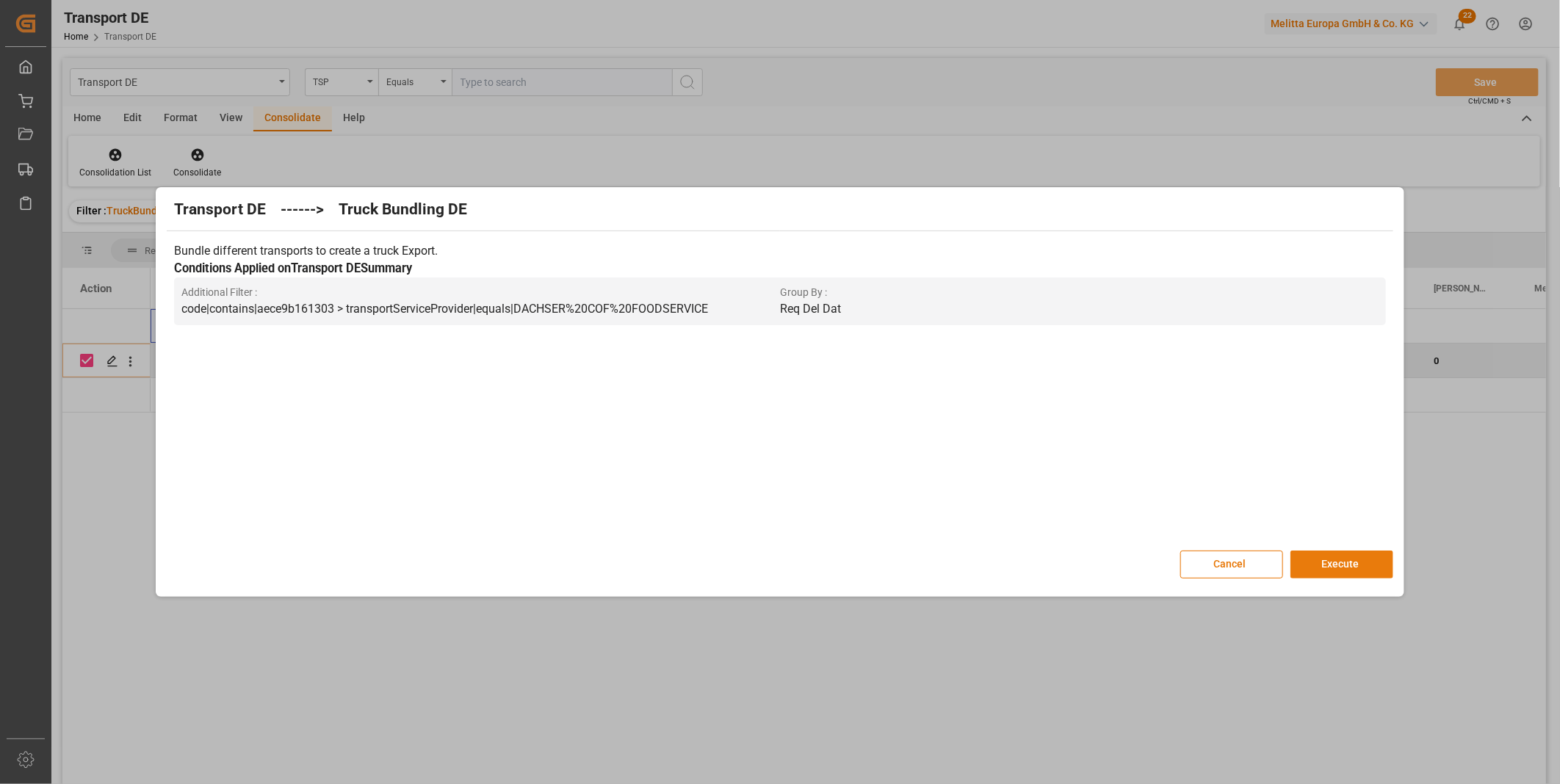
click at [1345, 561] on button "Execute" at bounding box center [1342, 564] width 103 height 28
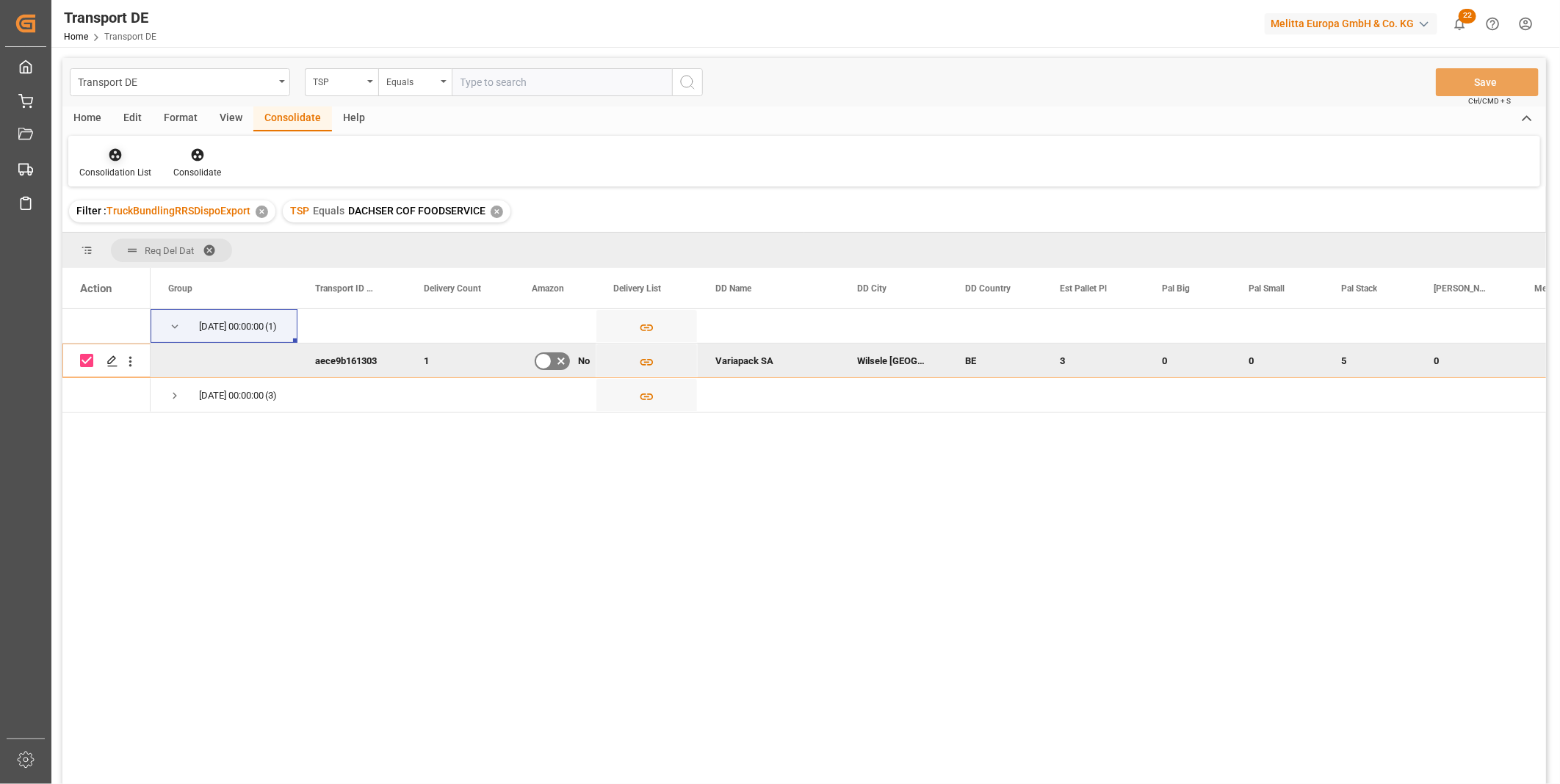
click at [107, 172] on div "Consolidation List" at bounding box center [115, 172] width 72 height 13
click at [158, 269] on div "Transport DE TSP Equals Save Ctrl/CMD + S Home Edit Format View Consolidate Hel…" at bounding box center [803, 440] width 1483 height 765
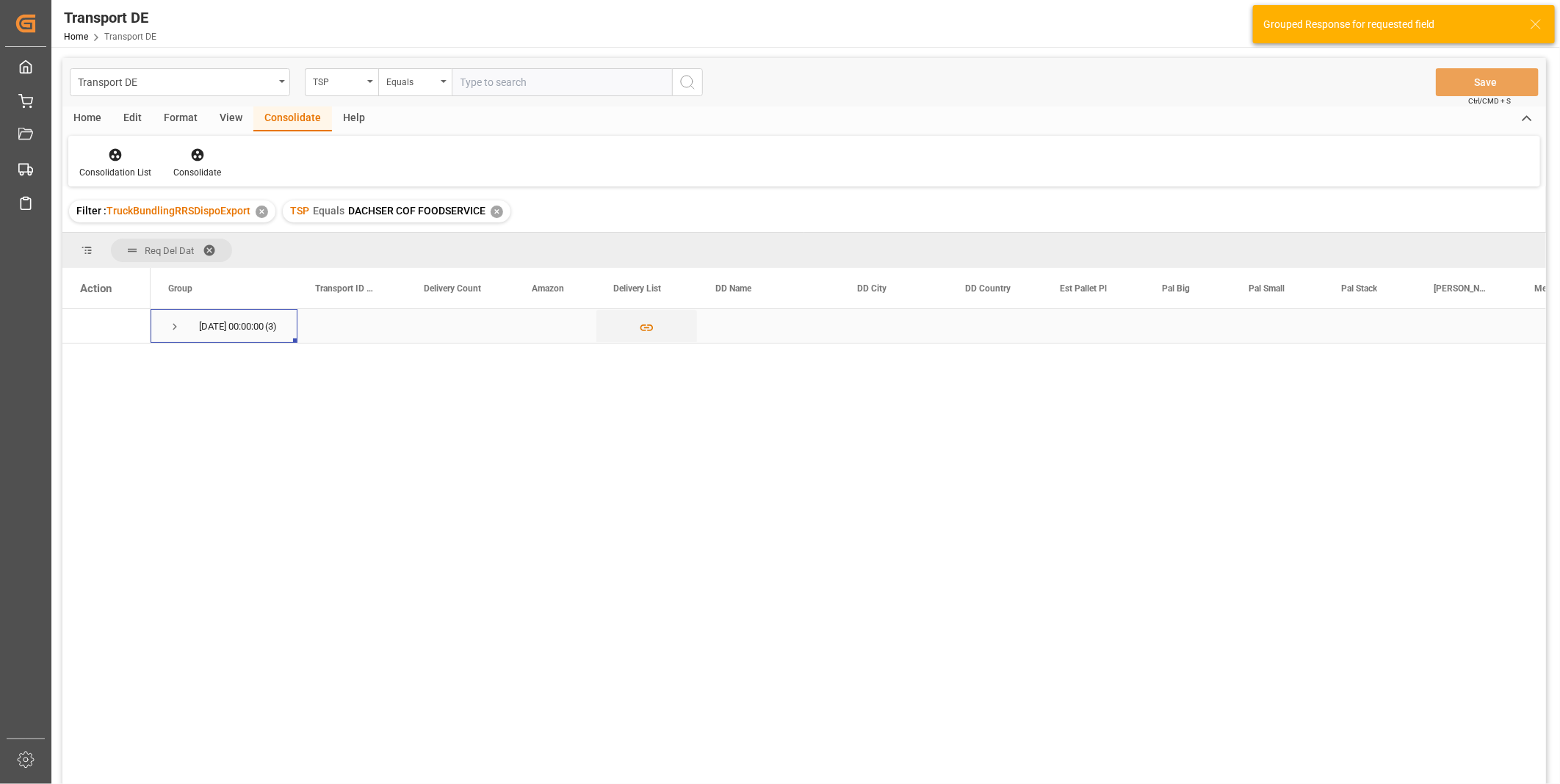
click at [170, 325] on span "Press SPACE to select this row." at bounding box center [174, 326] width 13 height 13
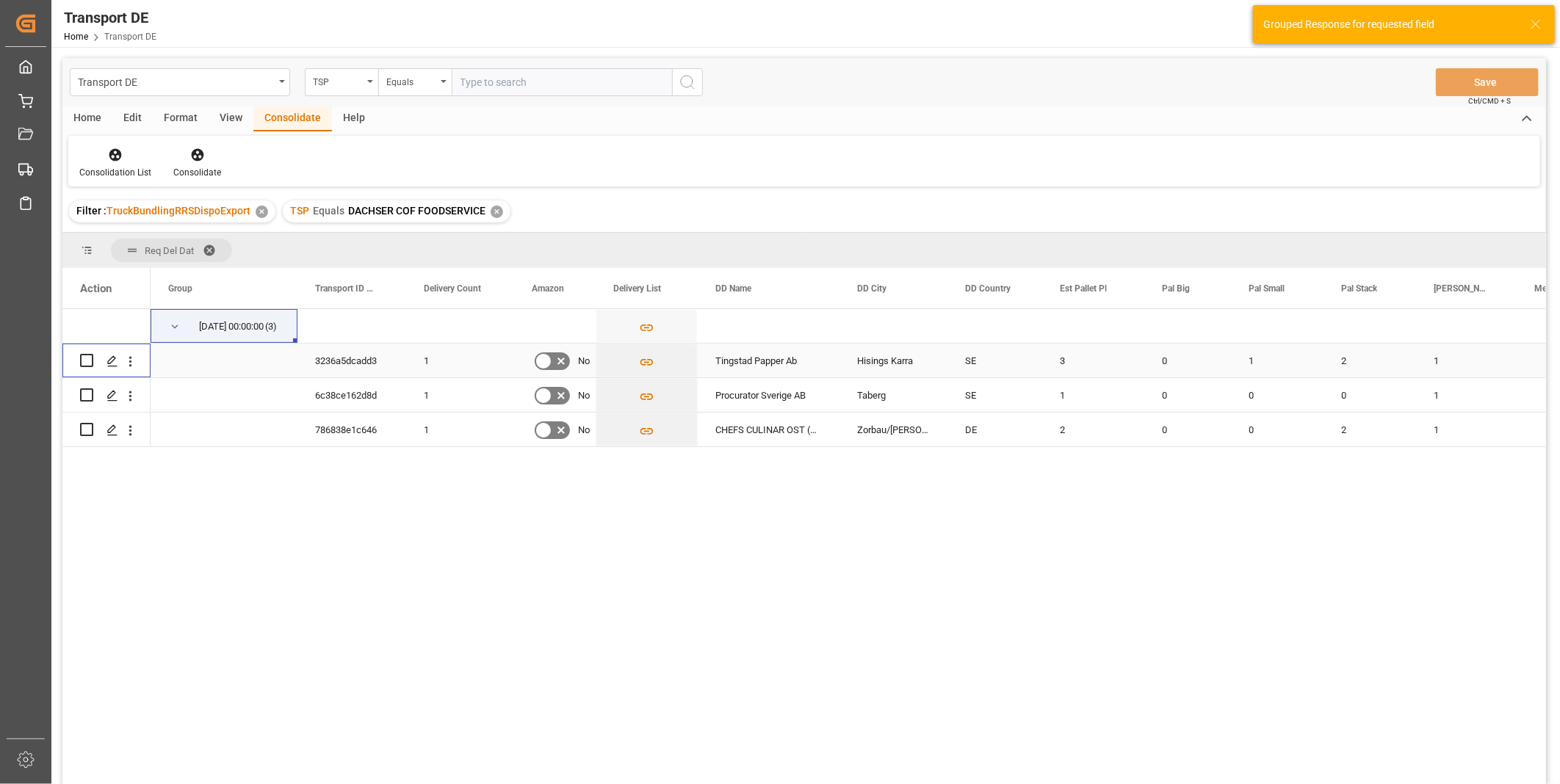
click at [82, 355] on input "Press Space to toggle row selection (unchecked)" at bounding box center [86, 360] width 13 height 13
checkbox input "true"
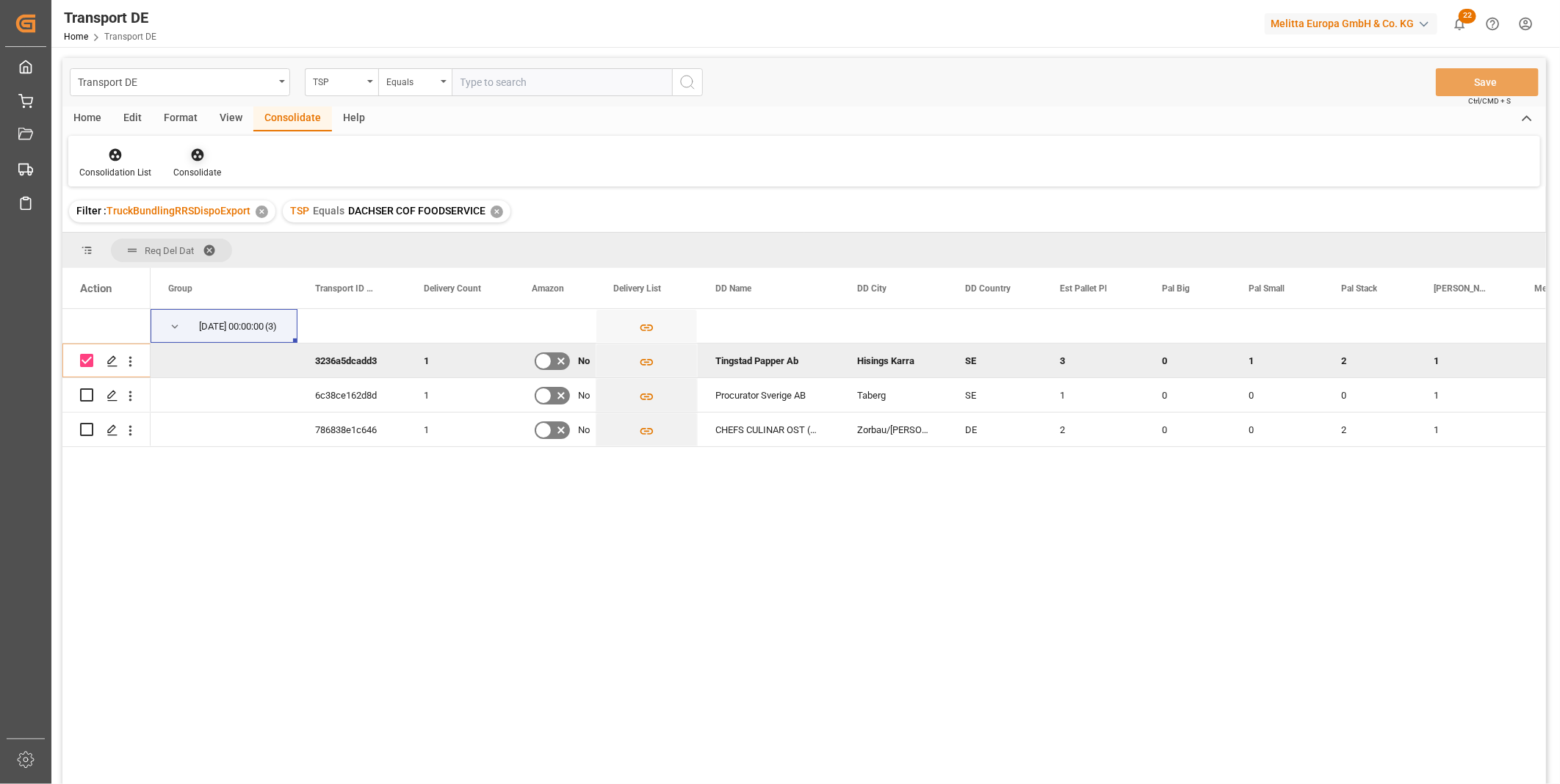
click at [215, 165] on div "Consolidate" at bounding box center [197, 162] width 70 height 32
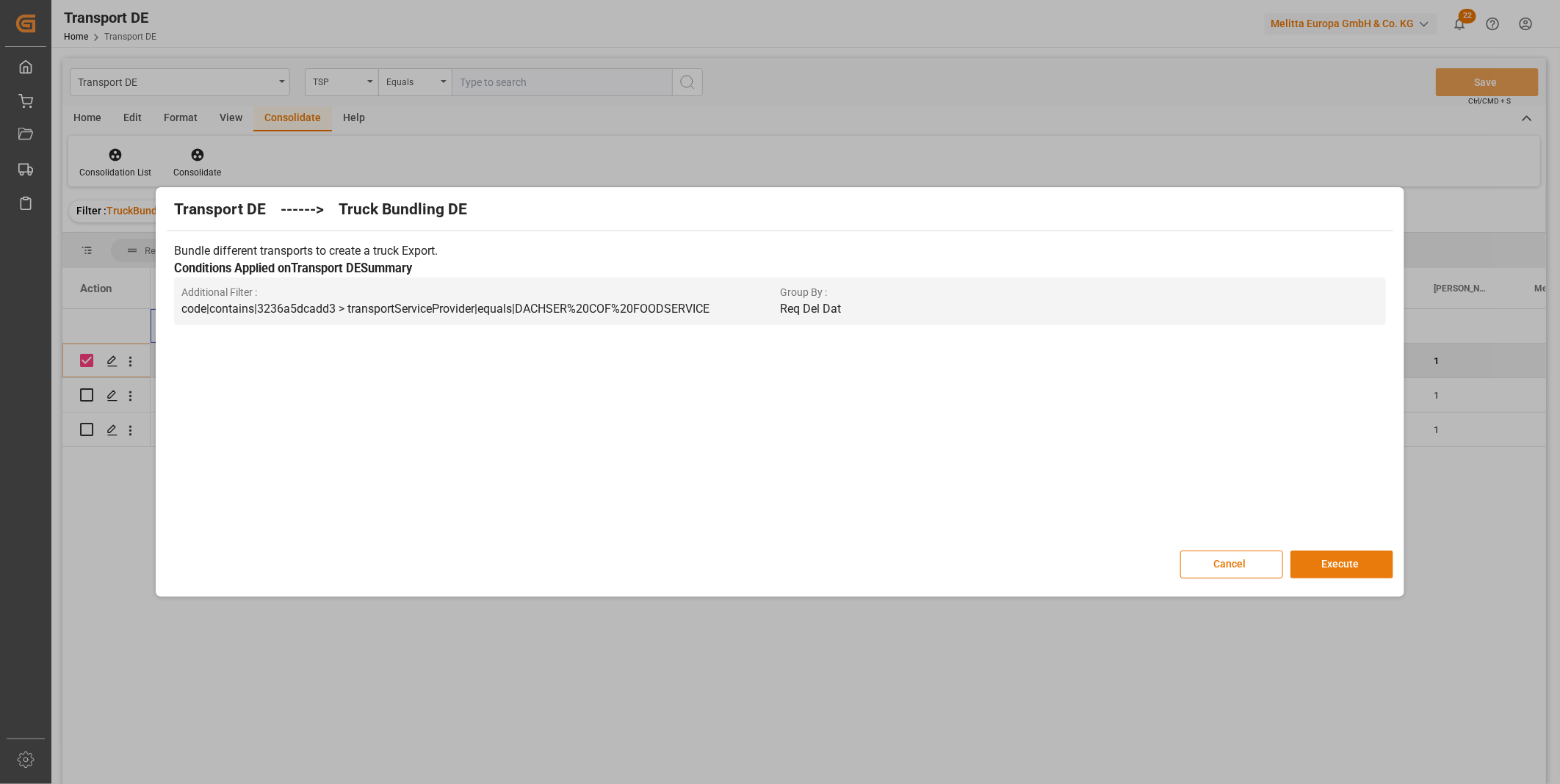
click at [1291, 561] on div "Cancel Execute" at bounding box center [779, 564] width 1226 height 28
click at [1311, 564] on button "Execute" at bounding box center [1342, 564] width 103 height 28
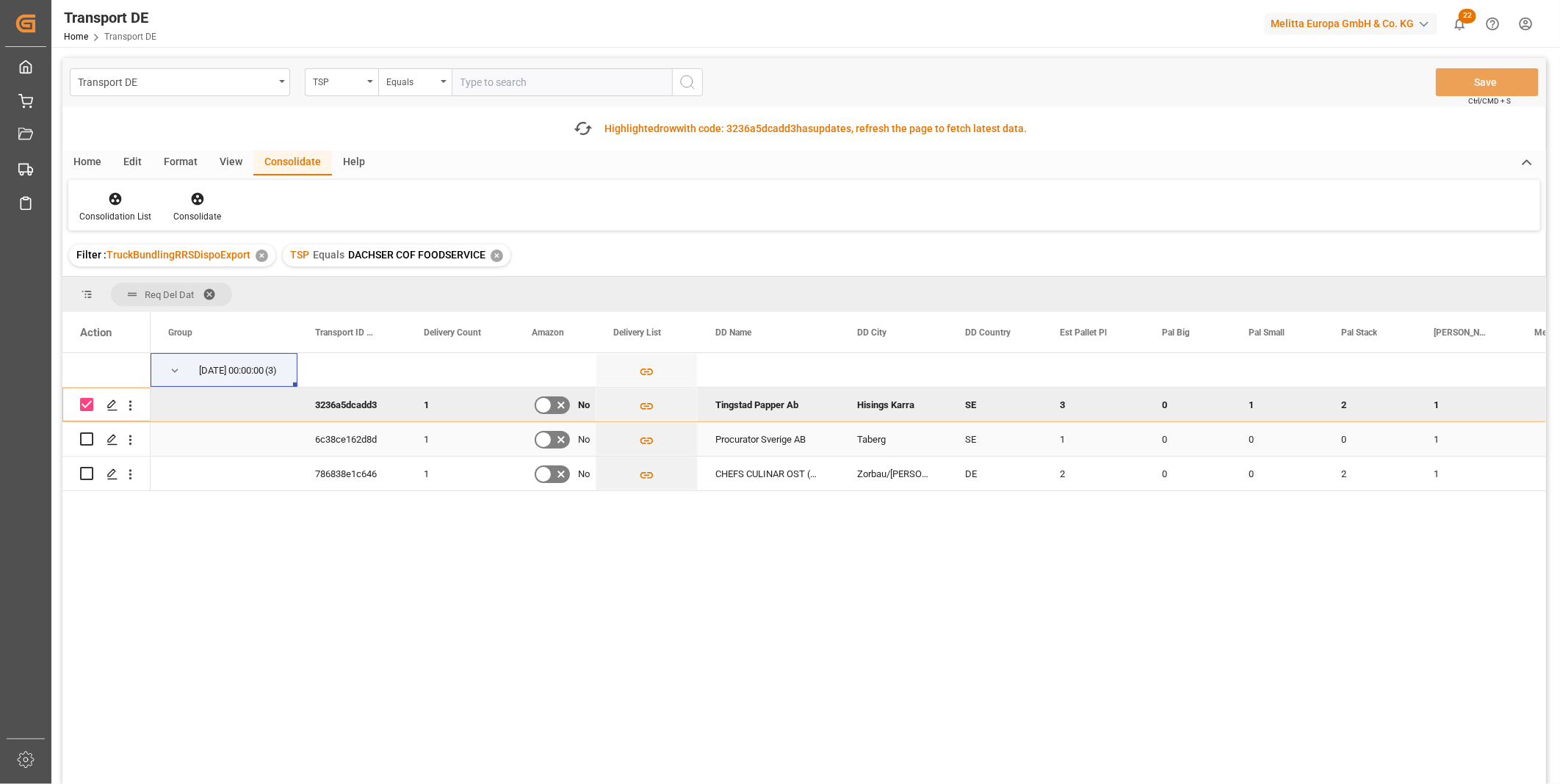
click at [88, 434] on input "Press Space to toggle row selection (unchecked)" at bounding box center [86, 438] width 13 height 13
checkbox input "true"
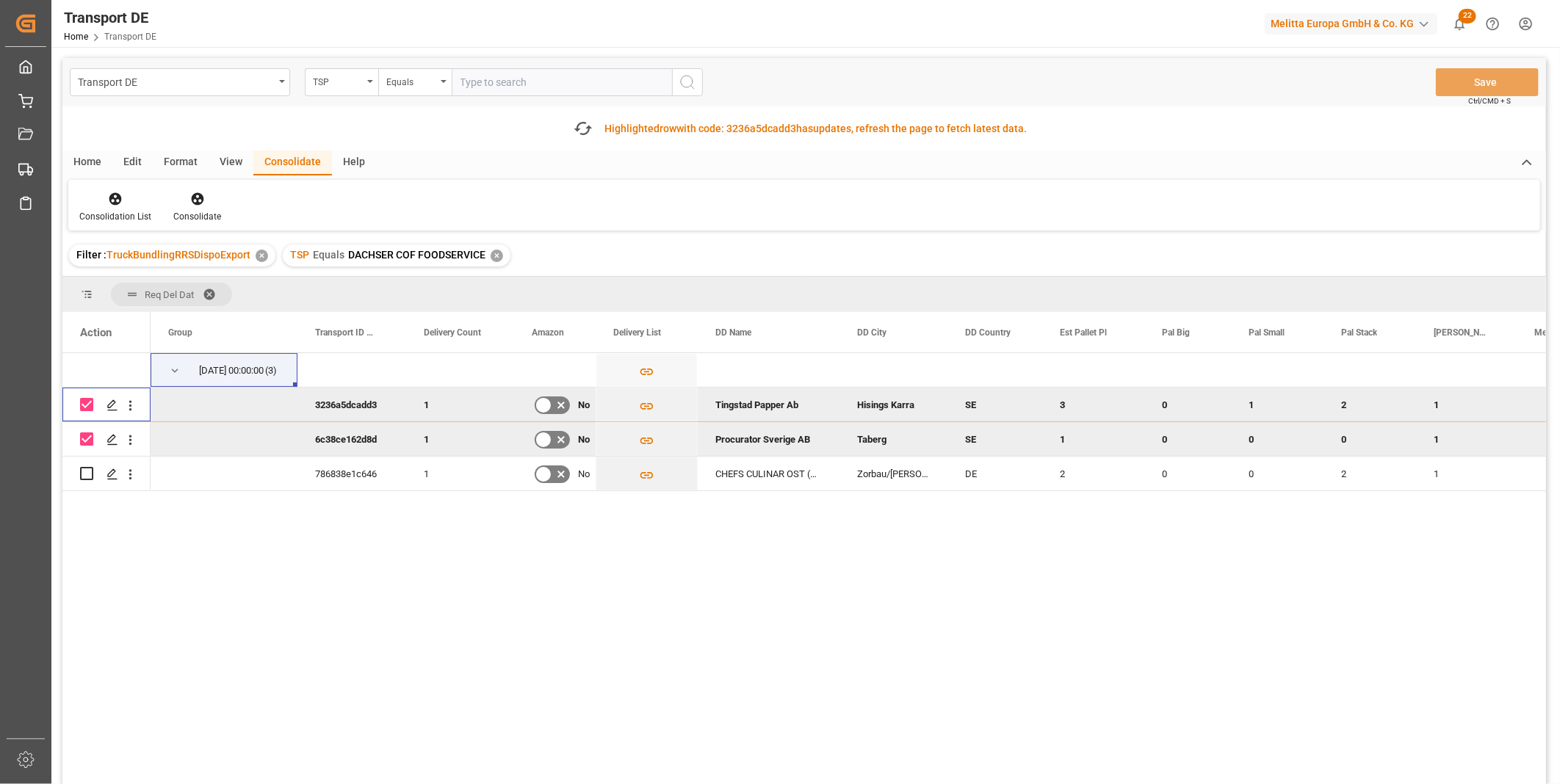
click at [91, 409] on input "Press Space to toggle row selection (checked)" at bounding box center [86, 404] width 13 height 13
checkbox input "false"
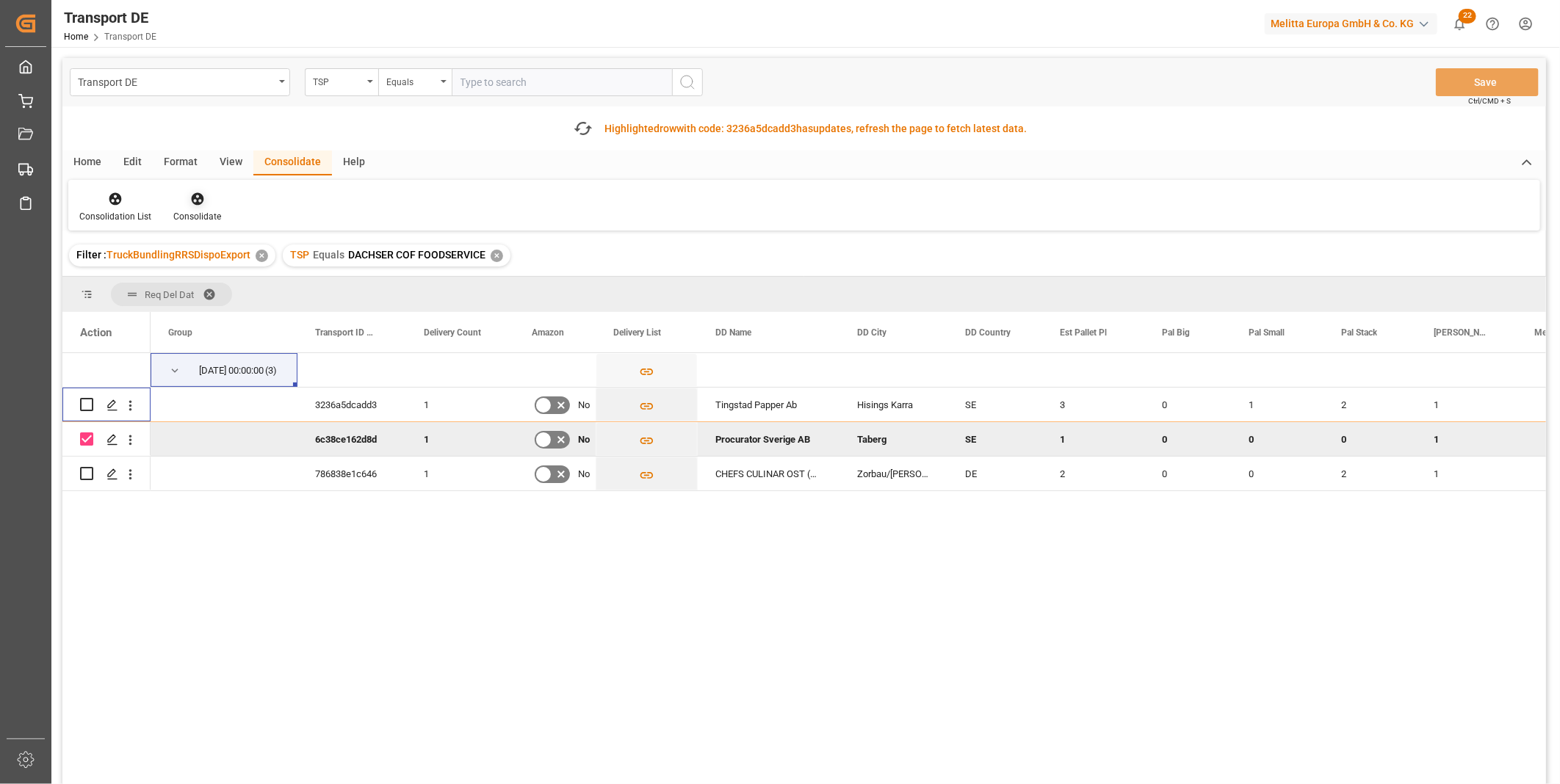
click at [200, 200] on icon at bounding box center [197, 199] width 12 height 12
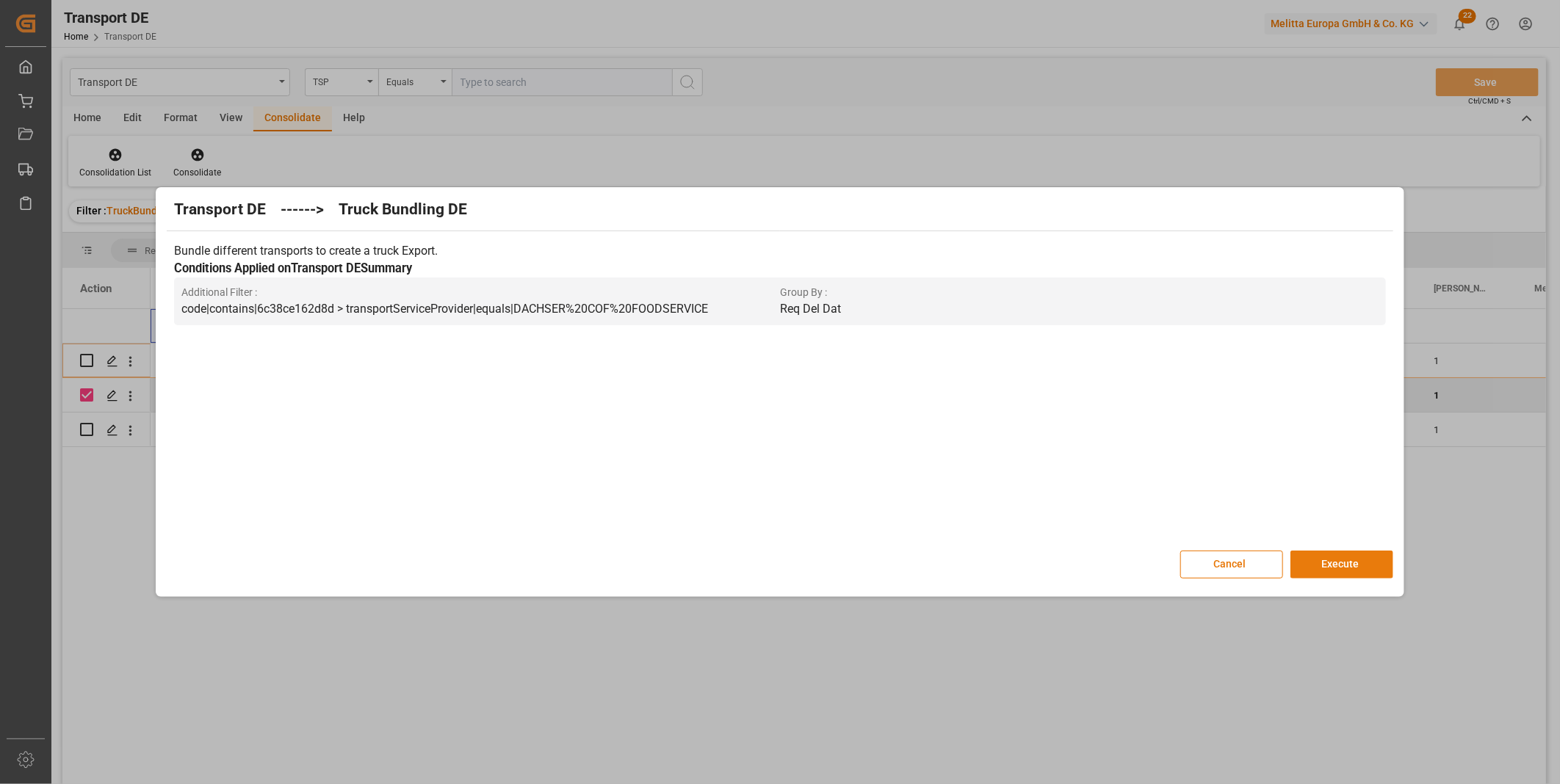
click at [1340, 571] on button "Execute" at bounding box center [1342, 564] width 103 height 28
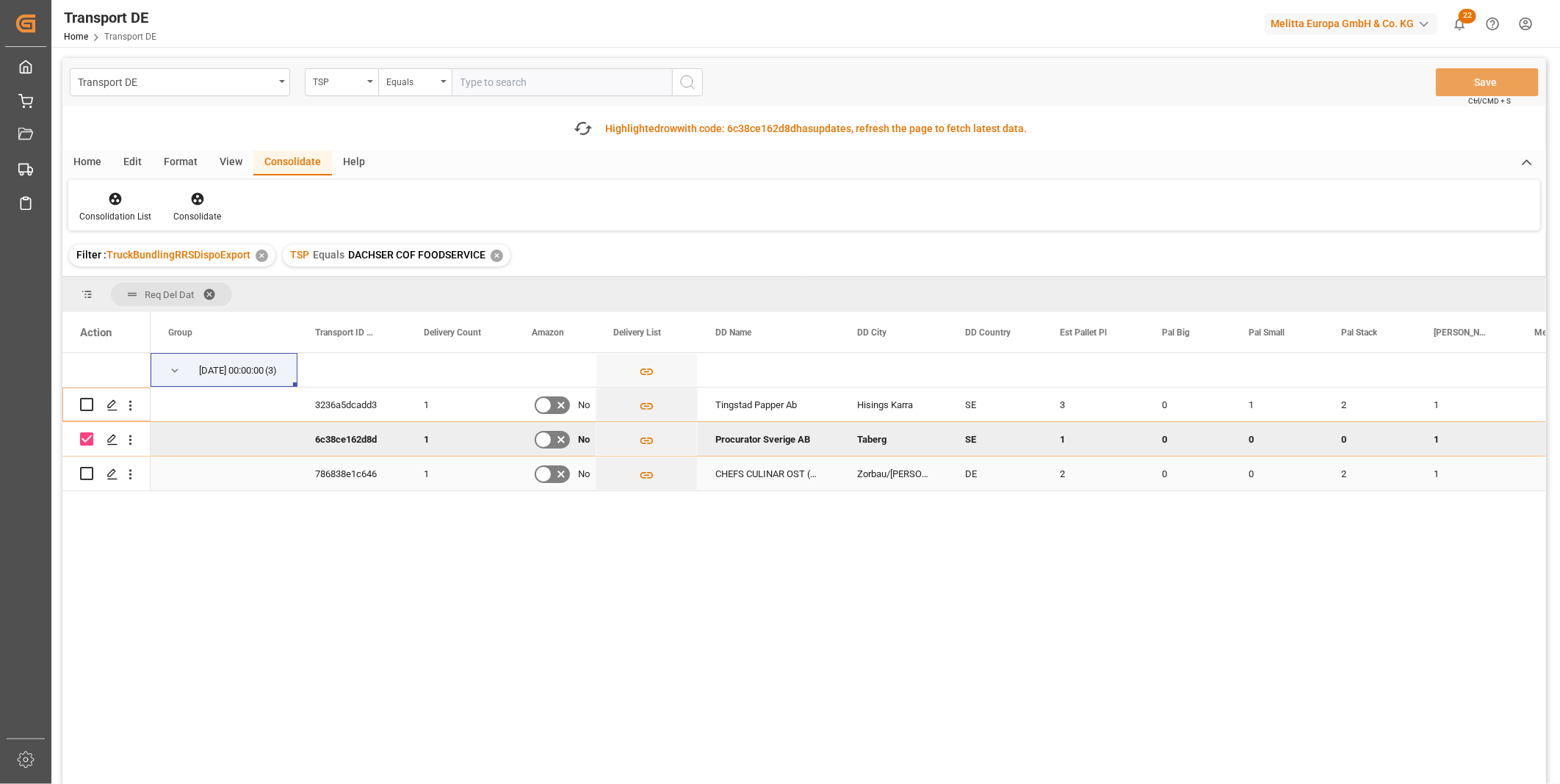
click at [85, 472] on input "Press Space to toggle row selection (unchecked)" at bounding box center [86, 473] width 13 height 13
checkbox input "true"
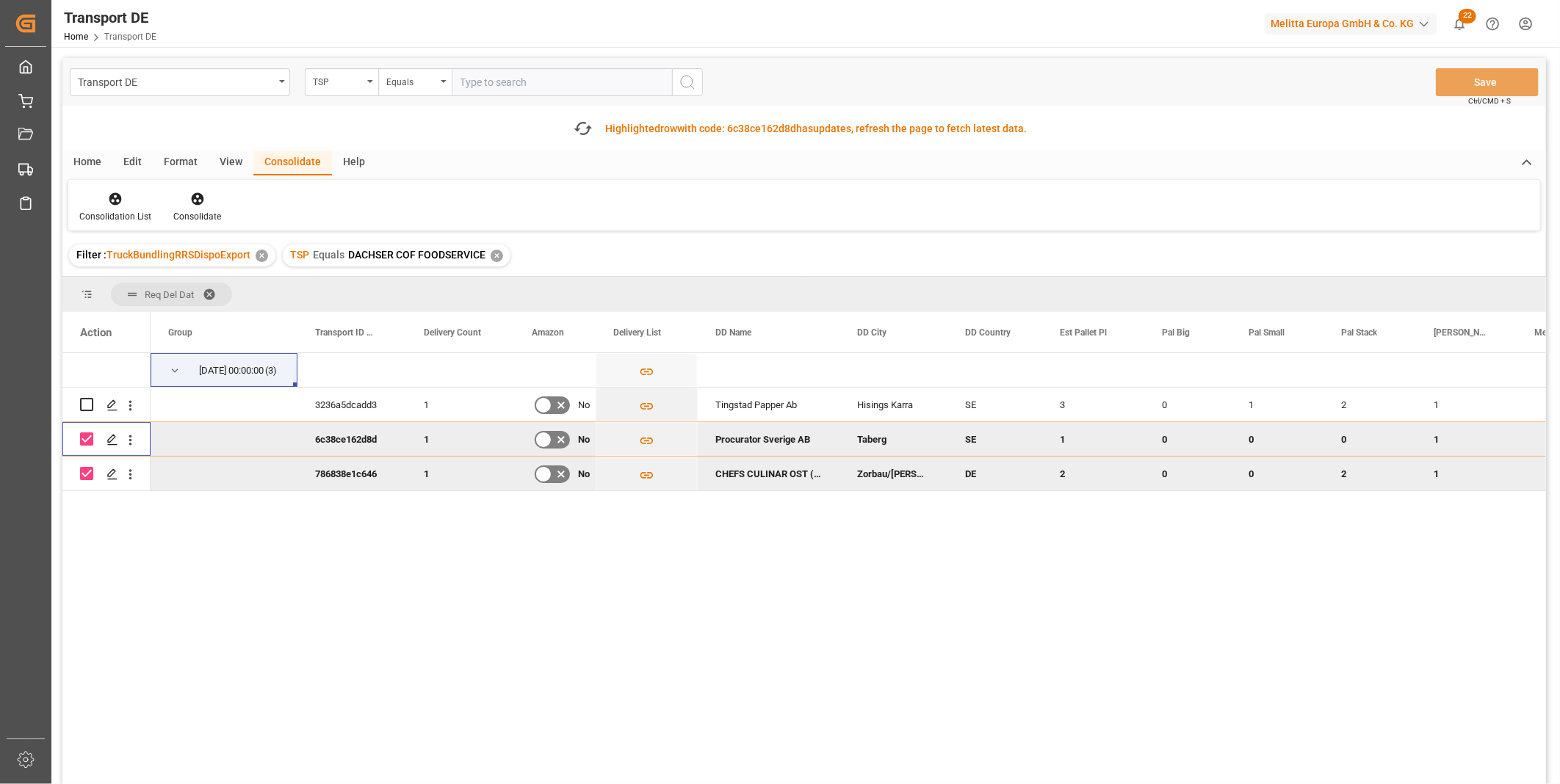
drag, startPoint x: 84, startPoint y: 436, endPoint x: 132, endPoint y: 443, distance: 48.5
click at [85, 436] on input "Press Space to toggle row selection (checked)" at bounding box center [86, 438] width 13 height 13
checkbox input "false"
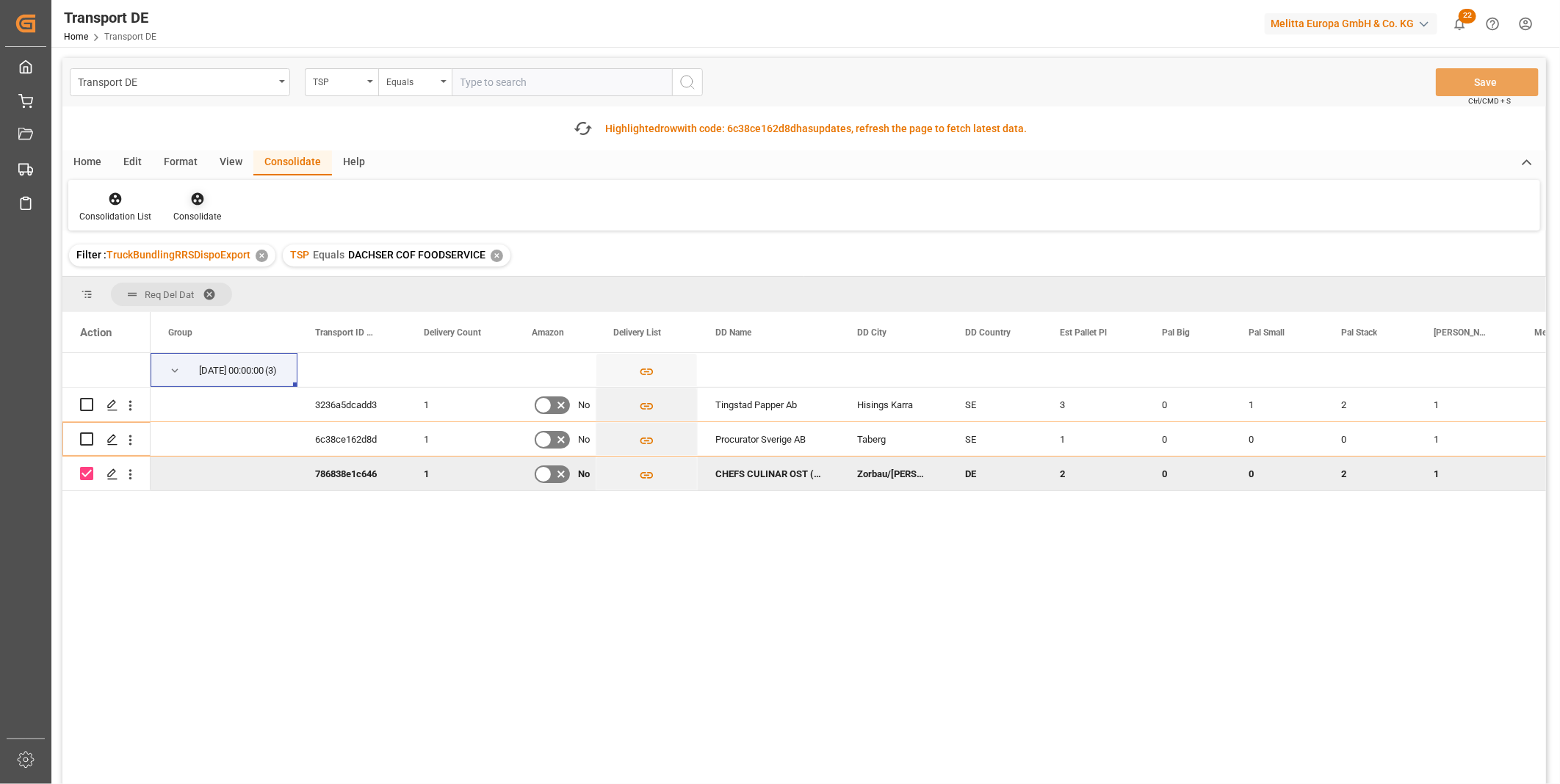
click at [177, 205] on div at bounding box center [197, 198] width 47 height 16
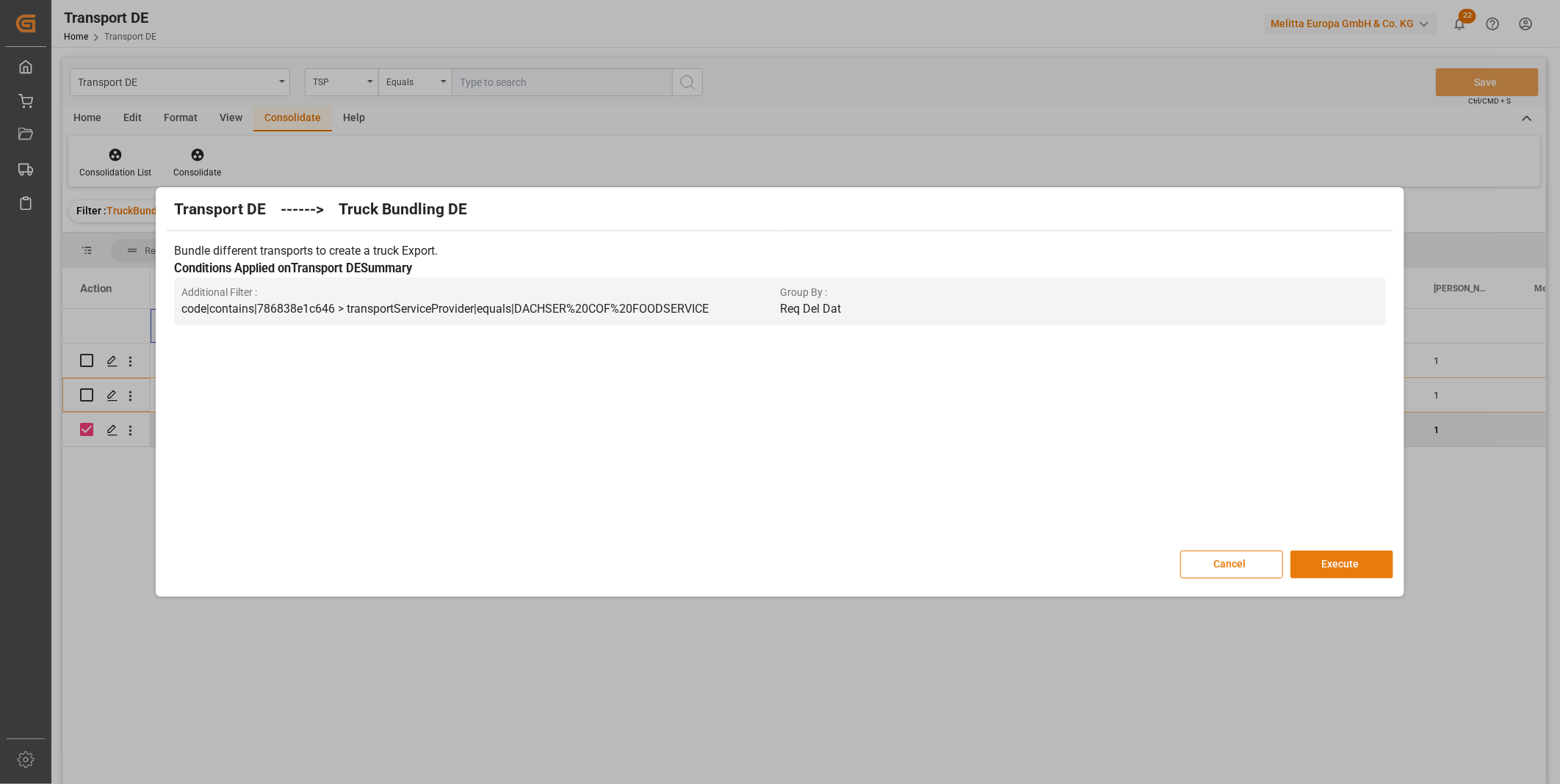
click at [1322, 568] on button "Execute" at bounding box center [1342, 564] width 103 height 28
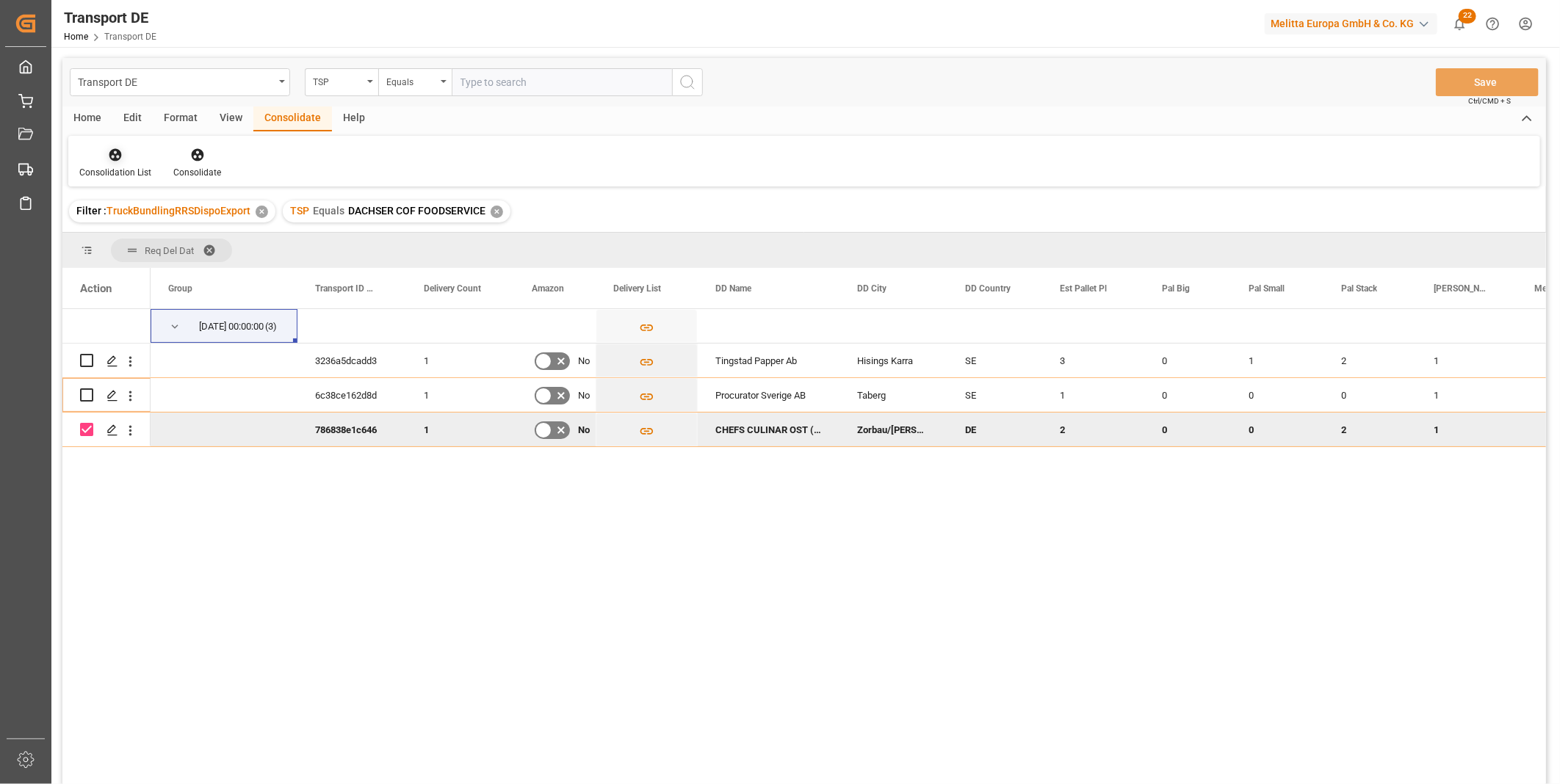
click at [100, 160] on div at bounding box center [115, 154] width 72 height 16
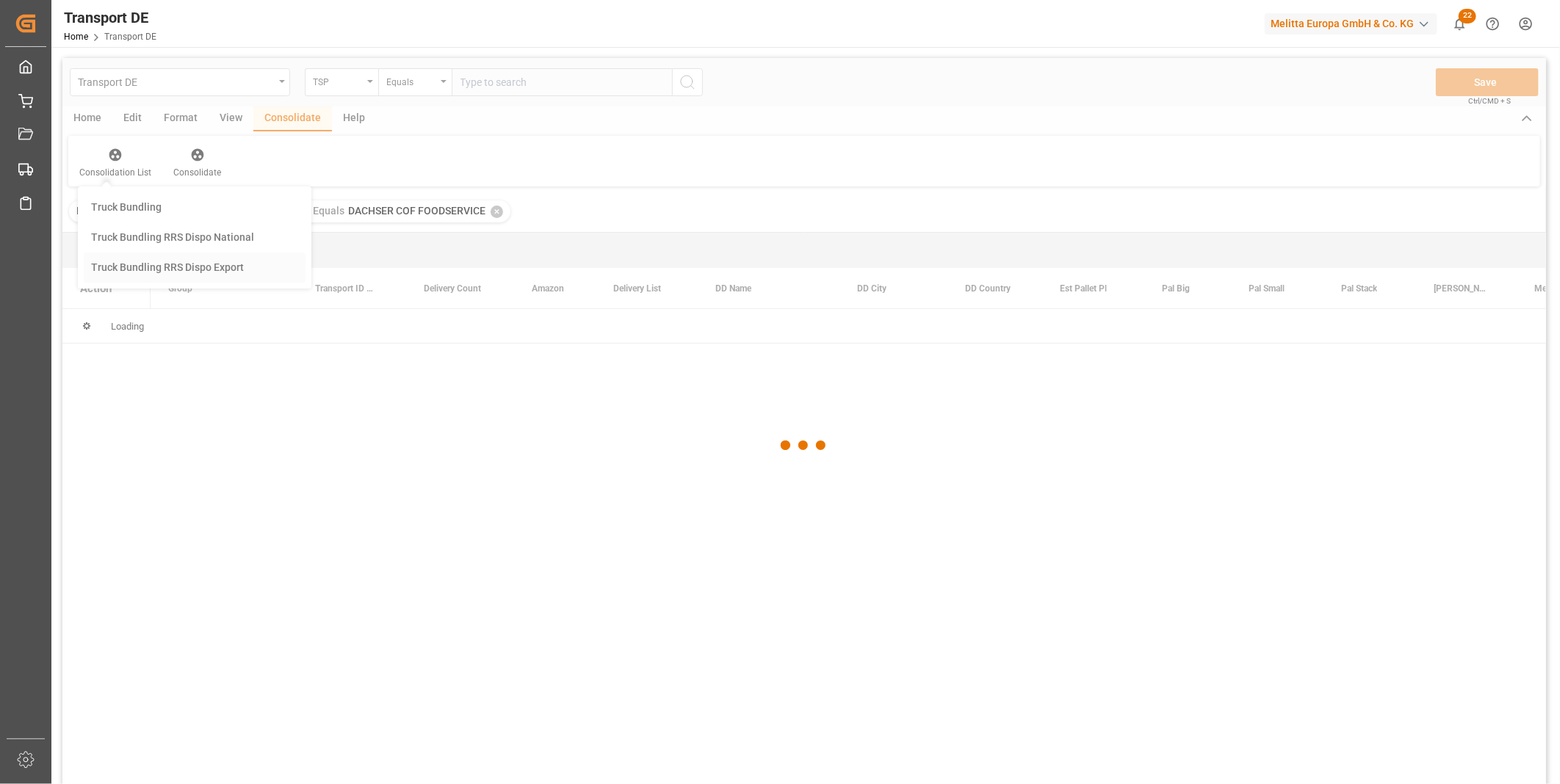
click at [171, 264] on div "Transport DE TSP Equals Save Ctrl/CMD + S Home Edit Format View Consolidate Hel…" at bounding box center [803, 440] width 1483 height 765
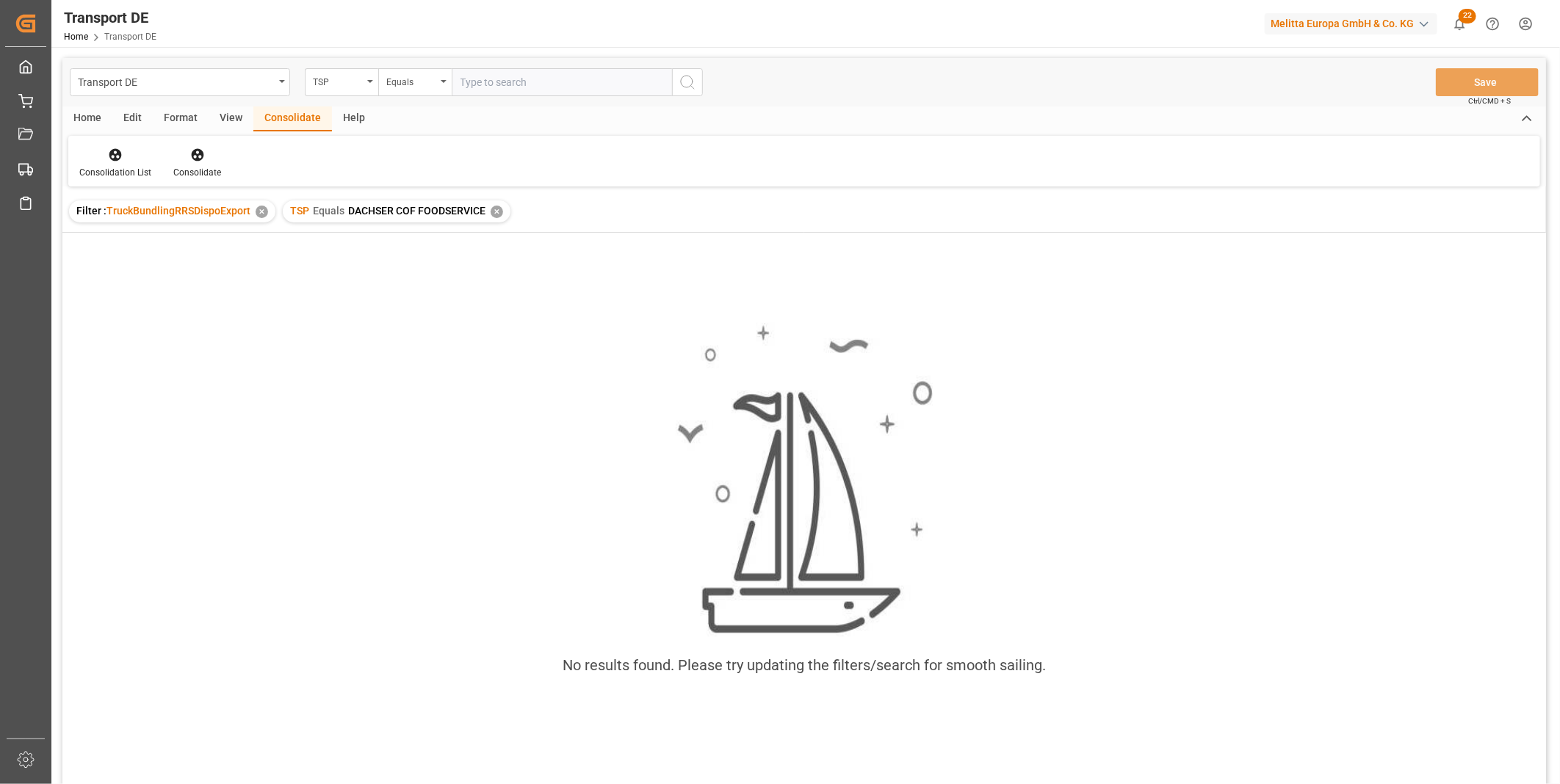
click at [494, 205] on div "✕" at bounding box center [497, 211] width 12 height 12
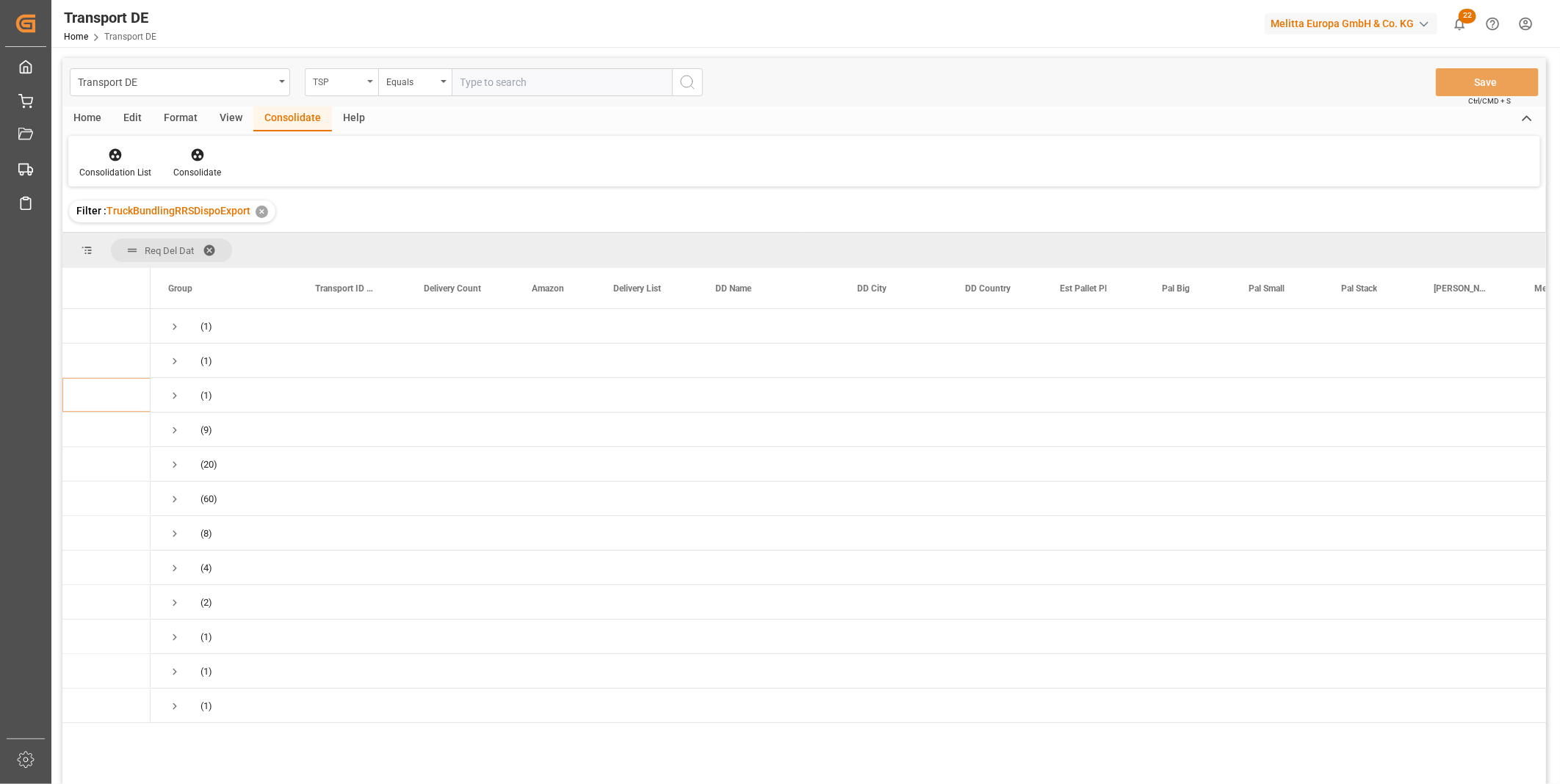
click at [345, 85] on div "TSP" at bounding box center [338, 80] width 50 height 17
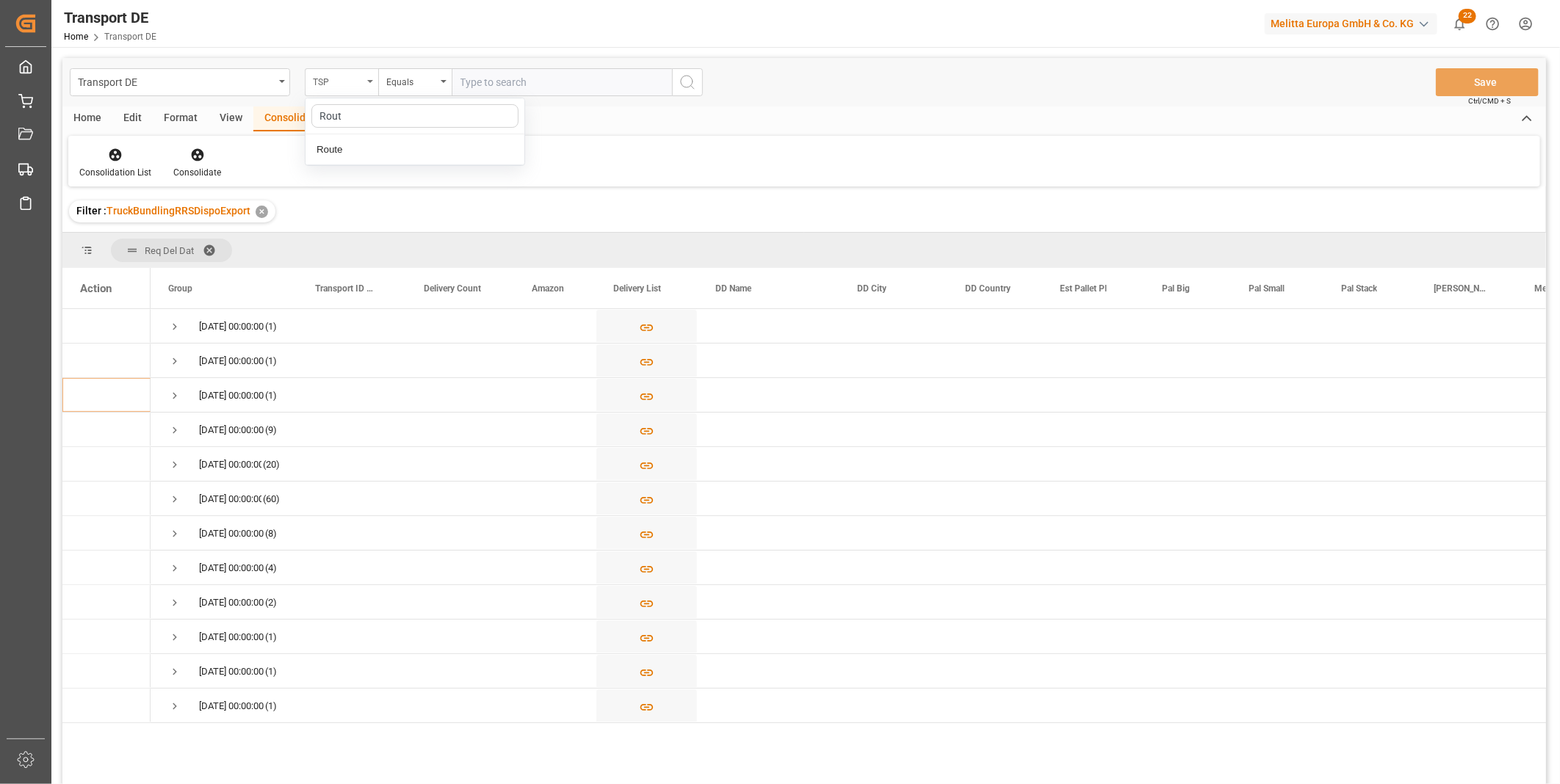
type input "Route"
click at [345, 154] on div "Route" at bounding box center [415, 150] width 219 height 31
click at [448, 85] on div "Equals" at bounding box center [414, 82] width 73 height 28
click at [413, 246] on div "Starts with" at bounding box center [488, 242] width 219 height 31
type input "C"
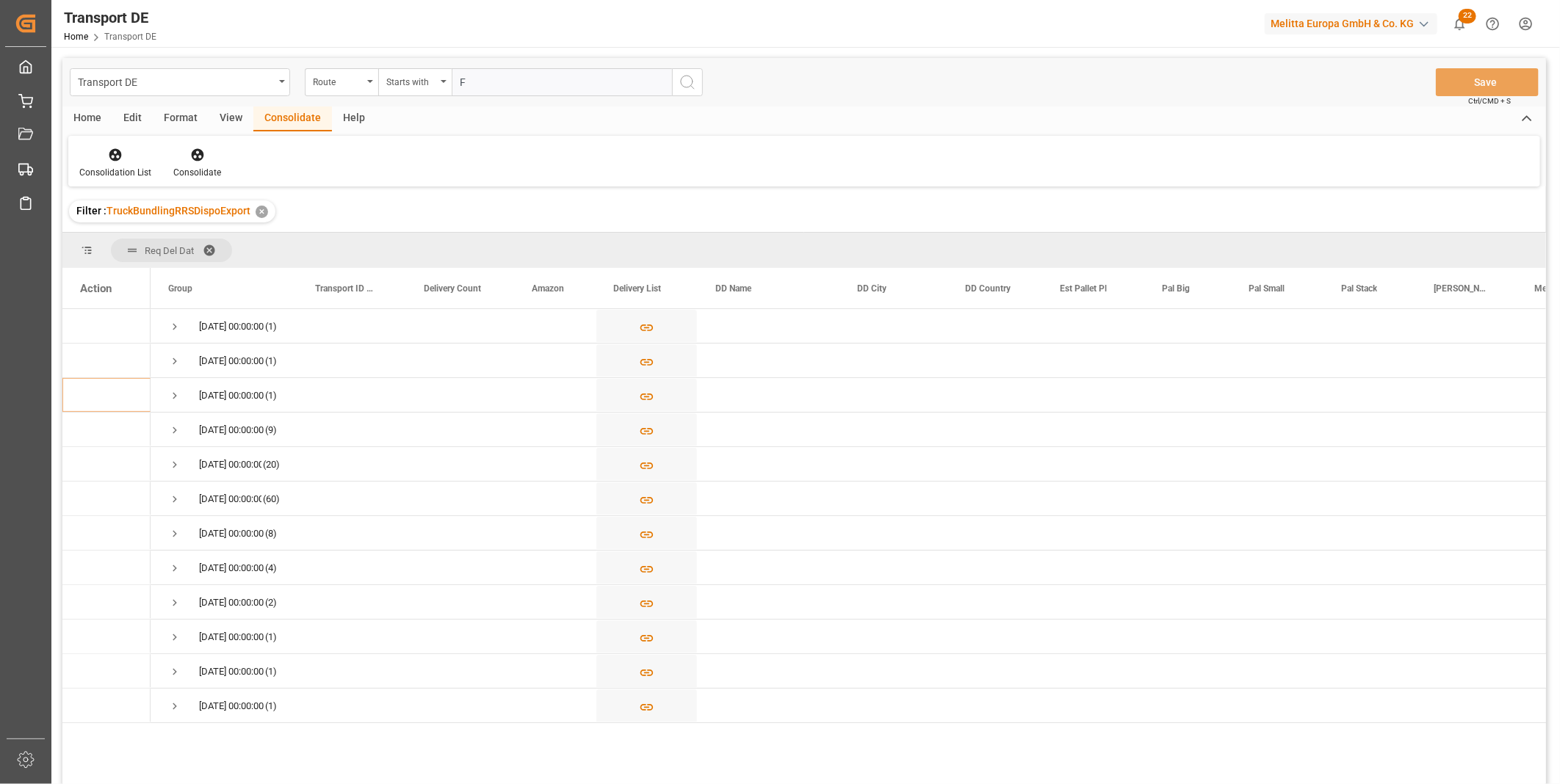
type input "FR"
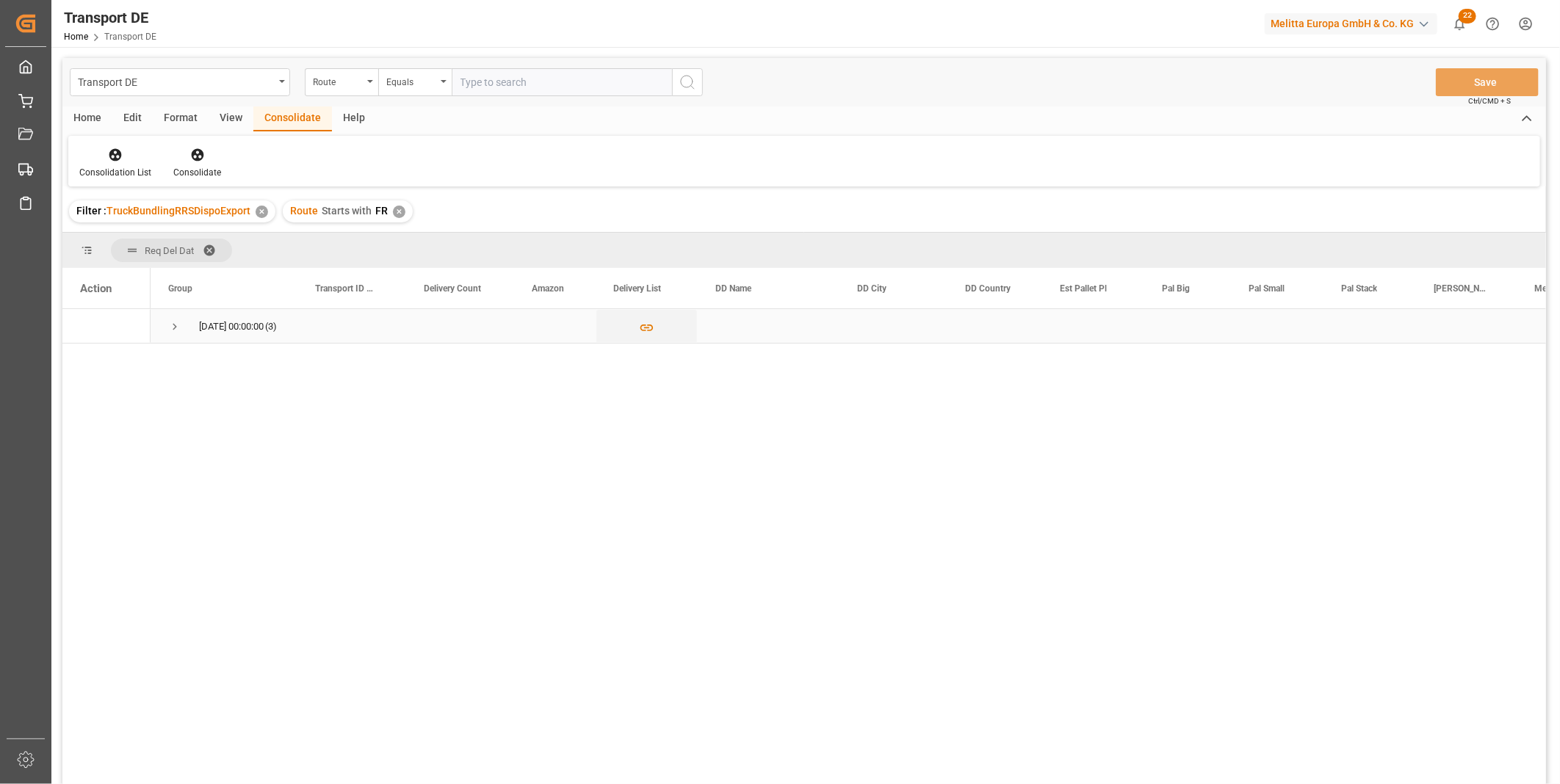
click at [173, 323] on span "Press SPACE to select this row." at bounding box center [174, 326] width 13 height 13
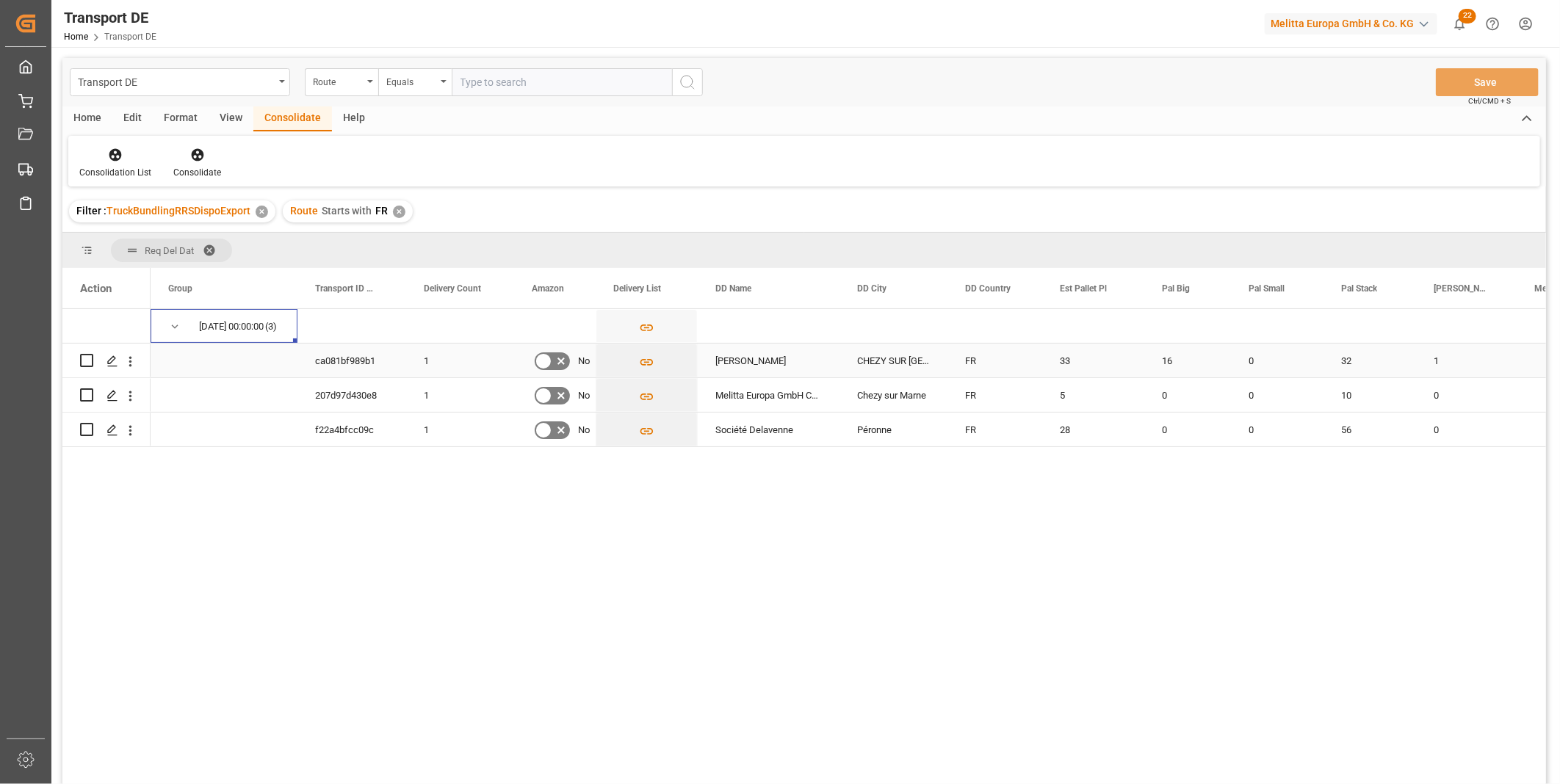
click at [83, 362] on input "Press Space to toggle row selection (unchecked)" at bounding box center [86, 360] width 13 height 13
checkbox input "true"
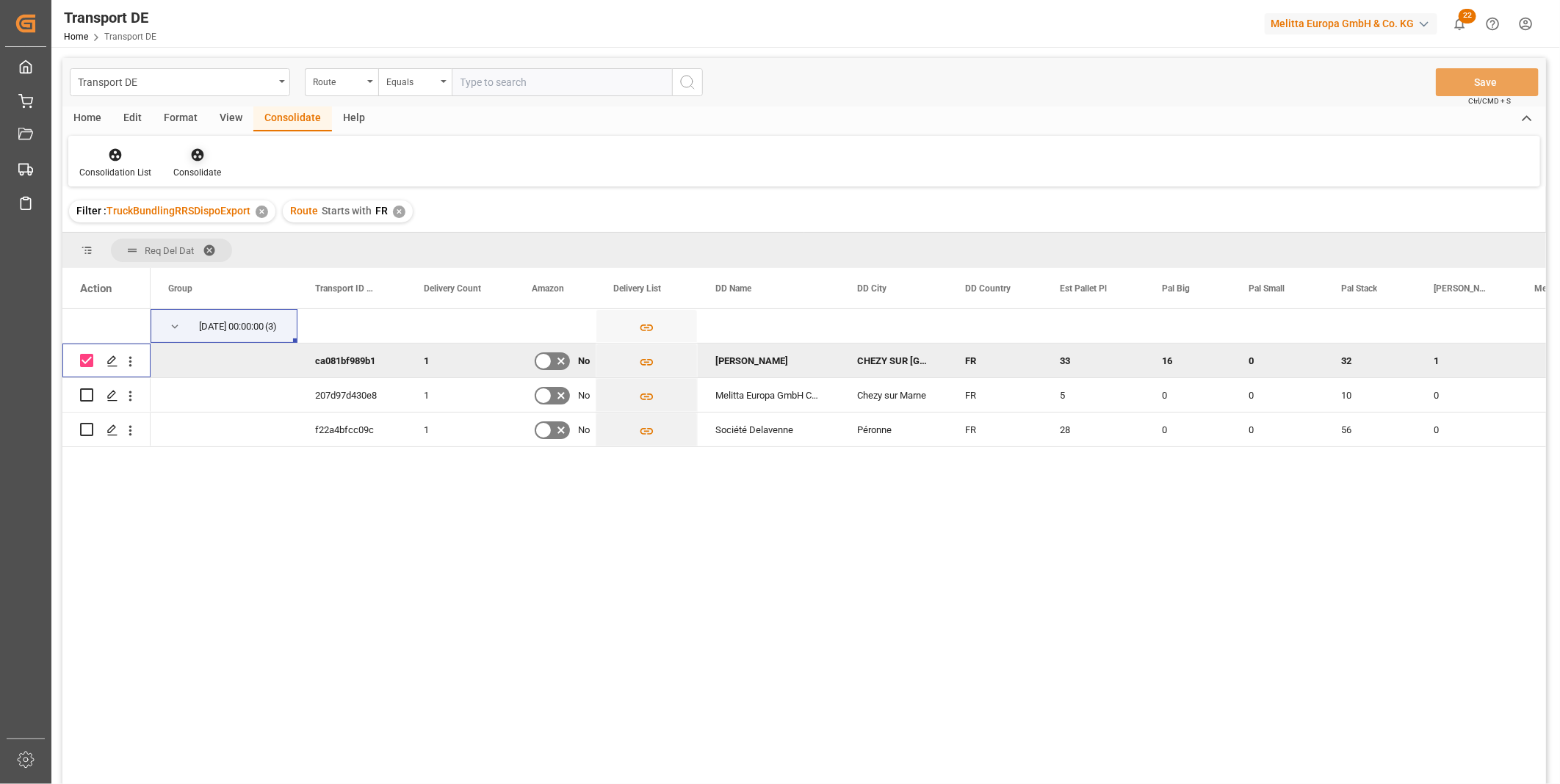
click at [192, 160] on icon at bounding box center [197, 154] width 15 height 15
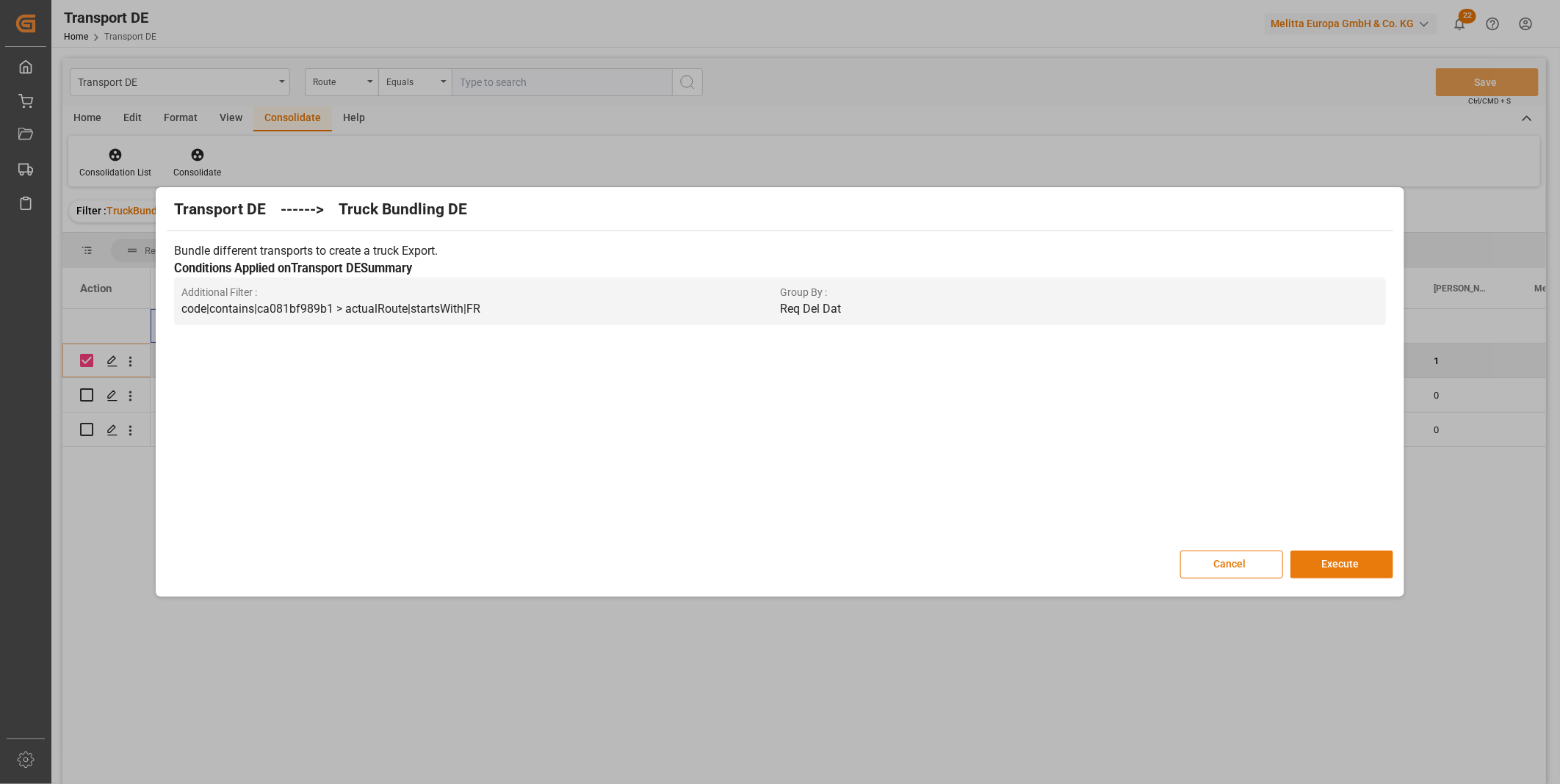
click at [1330, 558] on button "Execute" at bounding box center [1342, 564] width 103 height 28
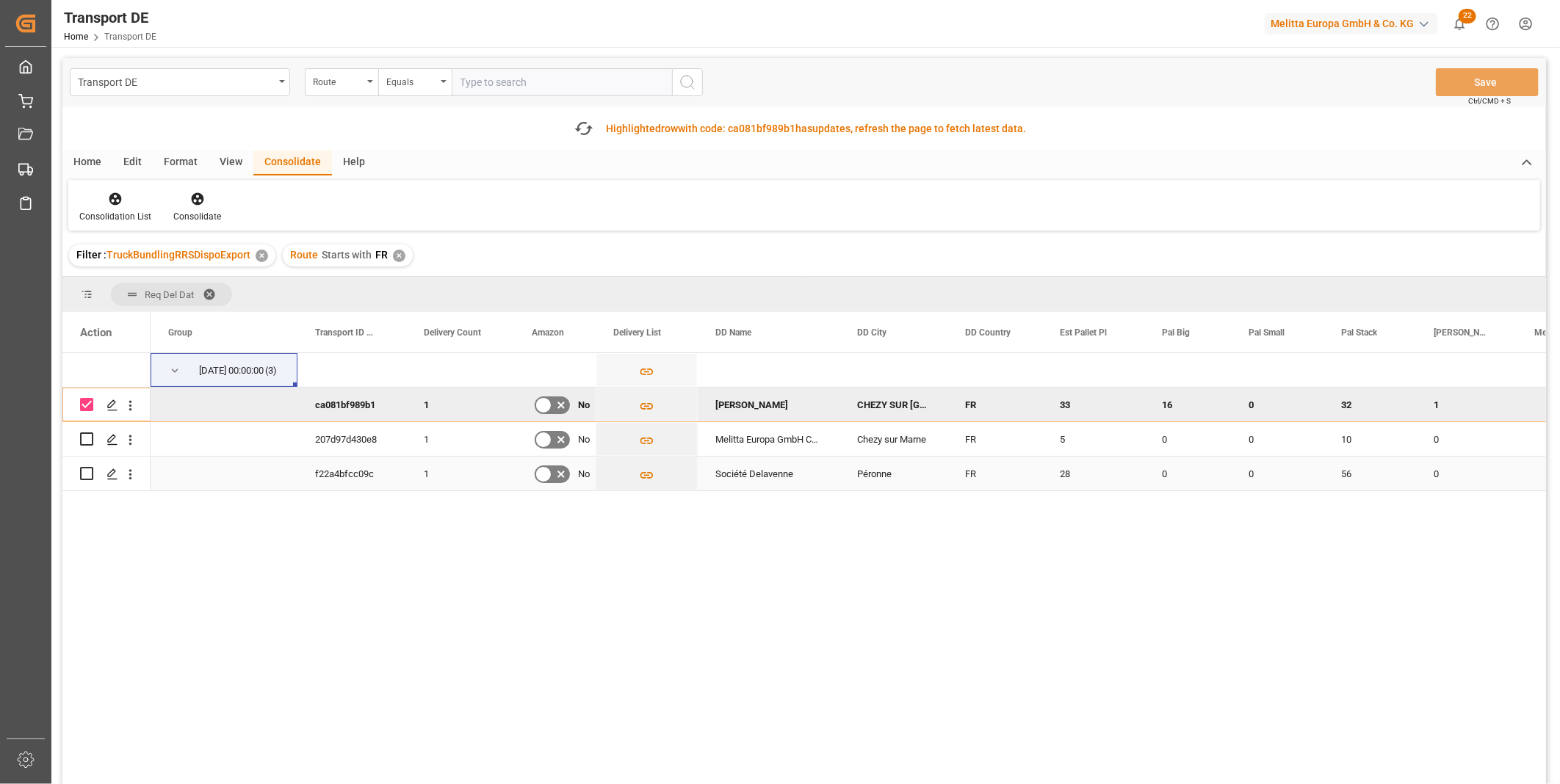
click at [91, 470] on input "Press Space to toggle row selection (unchecked)" at bounding box center [86, 473] width 13 height 13
checkbox input "true"
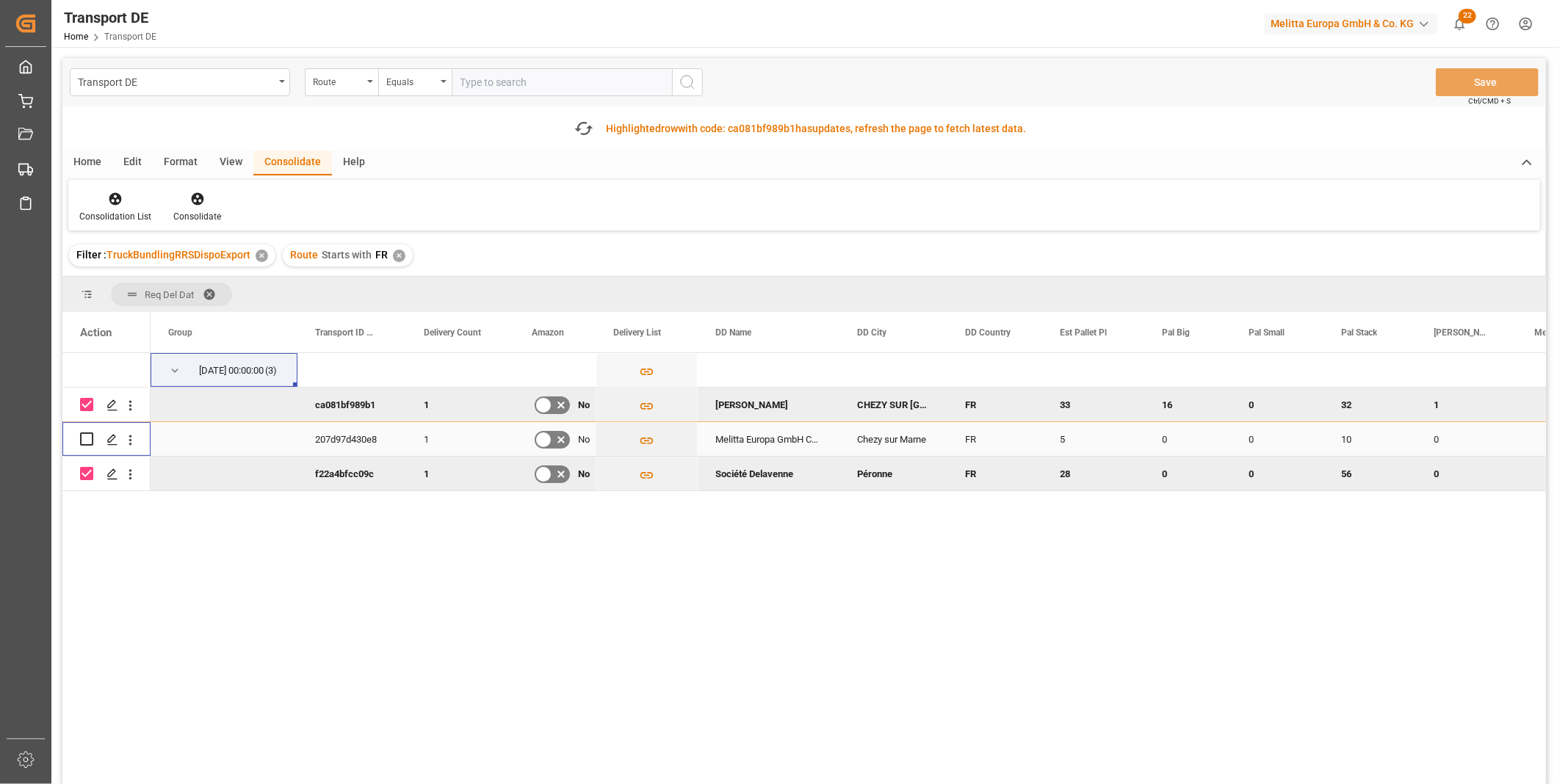
click at [85, 437] on input "Press Space to toggle row selection (unchecked)" at bounding box center [86, 438] width 13 height 13
checkbox input "true"
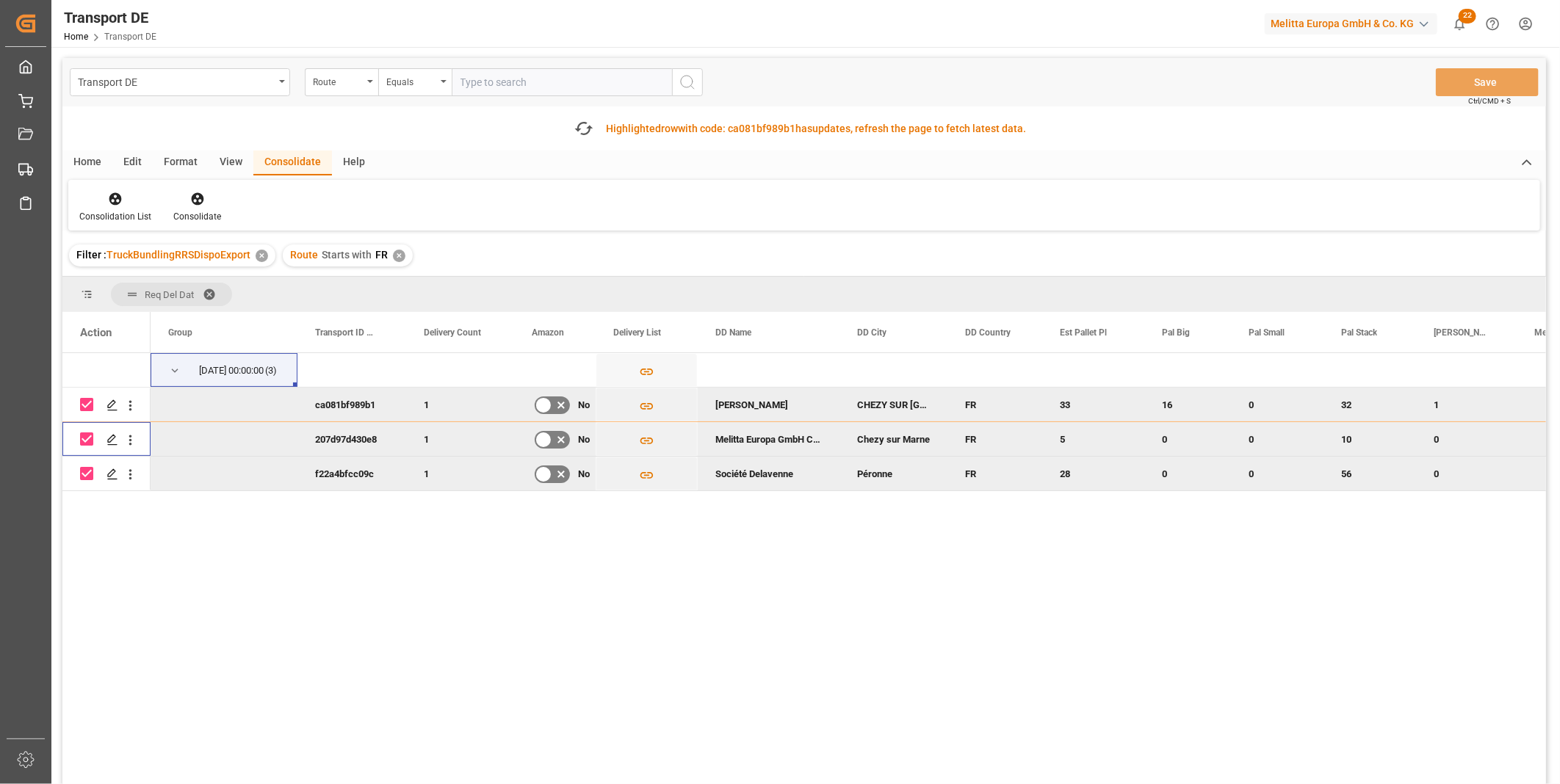
click at [90, 402] on input "Press Space to toggle row selection (checked)" at bounding box center [86, 404] width 13 height 13
checkbox input "false"
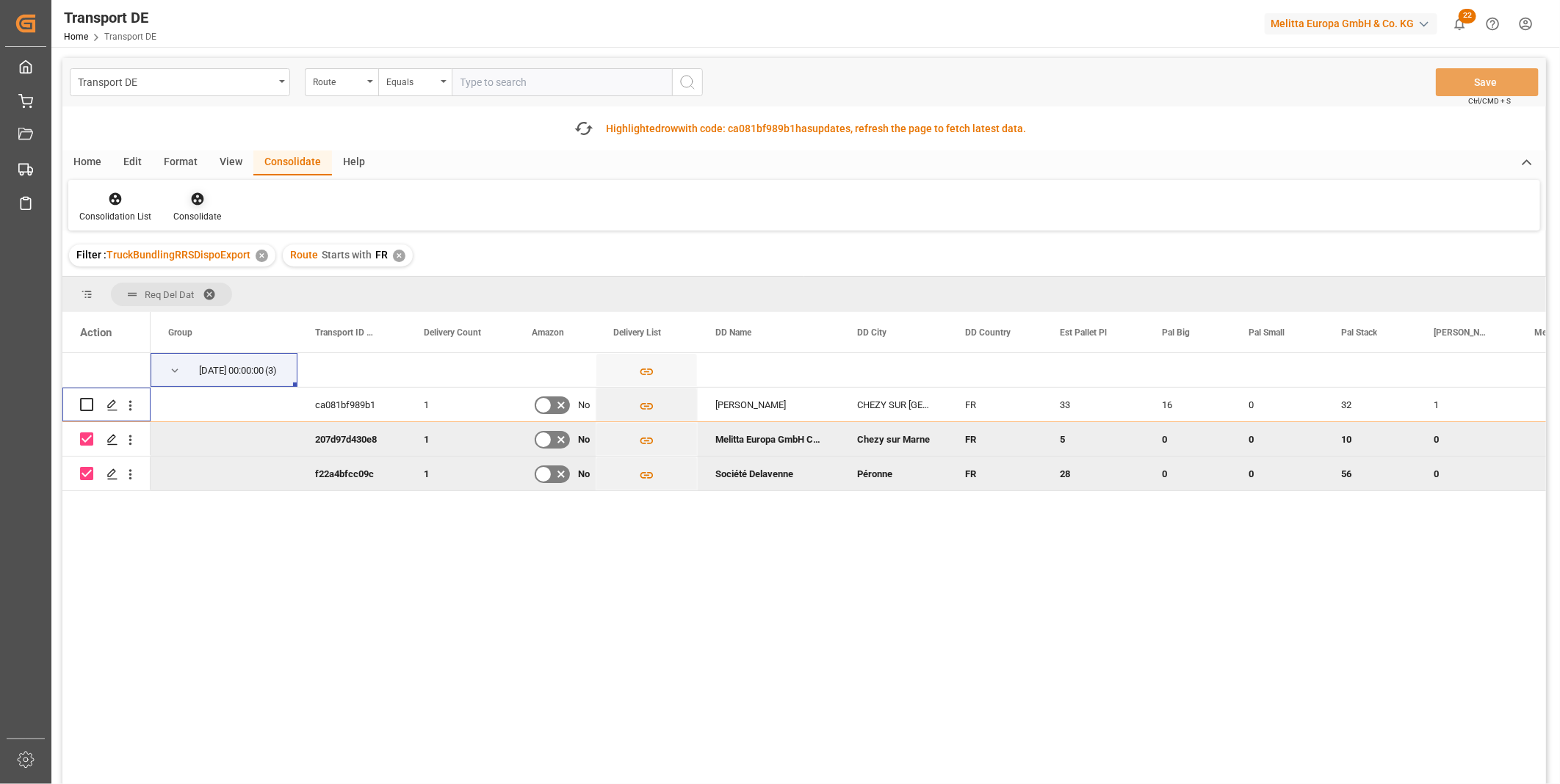
click at [190, 197] on icon at bounding box center [197, 198] width 15 height 15
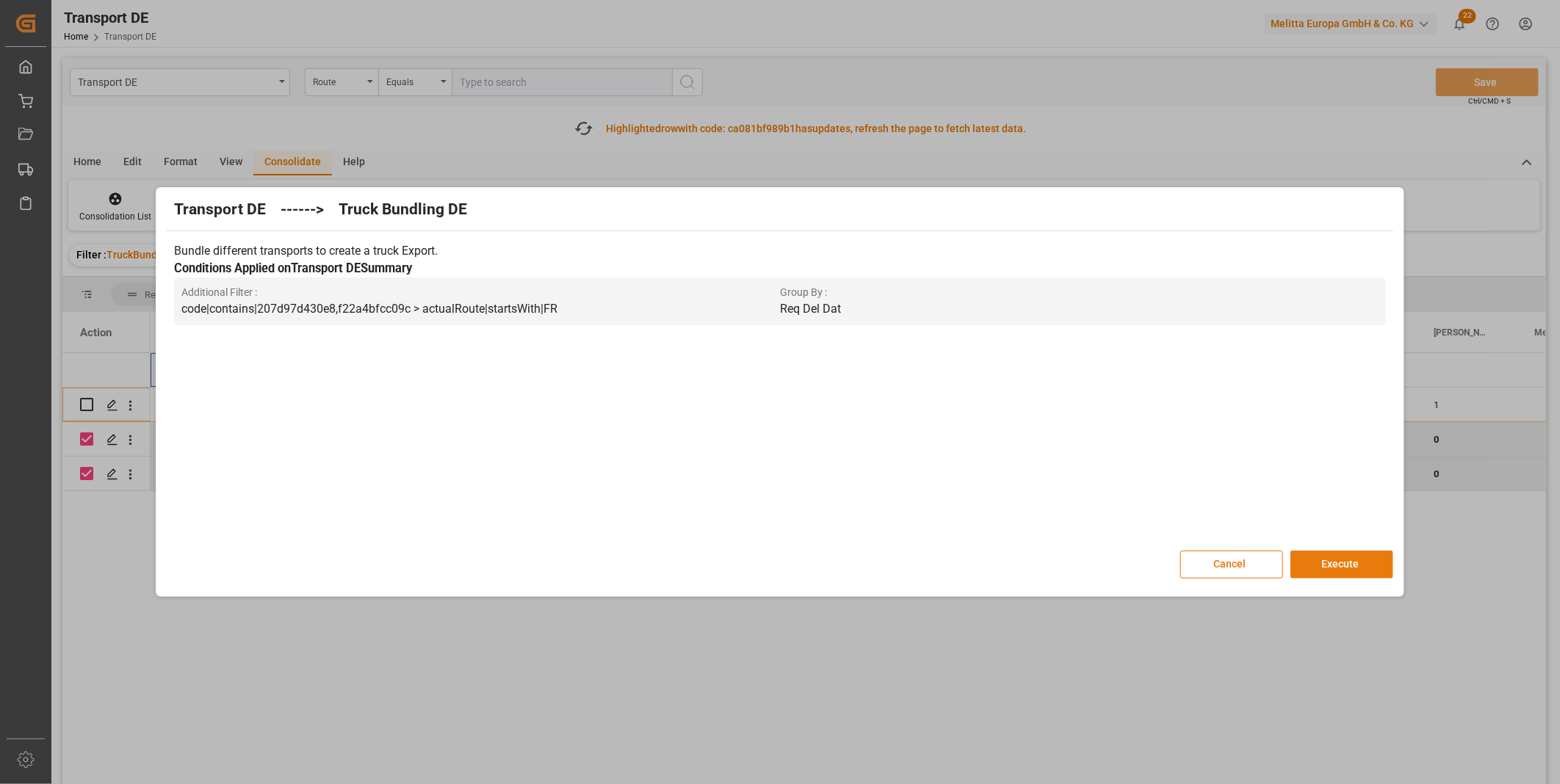
click at [1308, 570] on button "Execute" at bounding box center [1342, 564] width 103 height 28
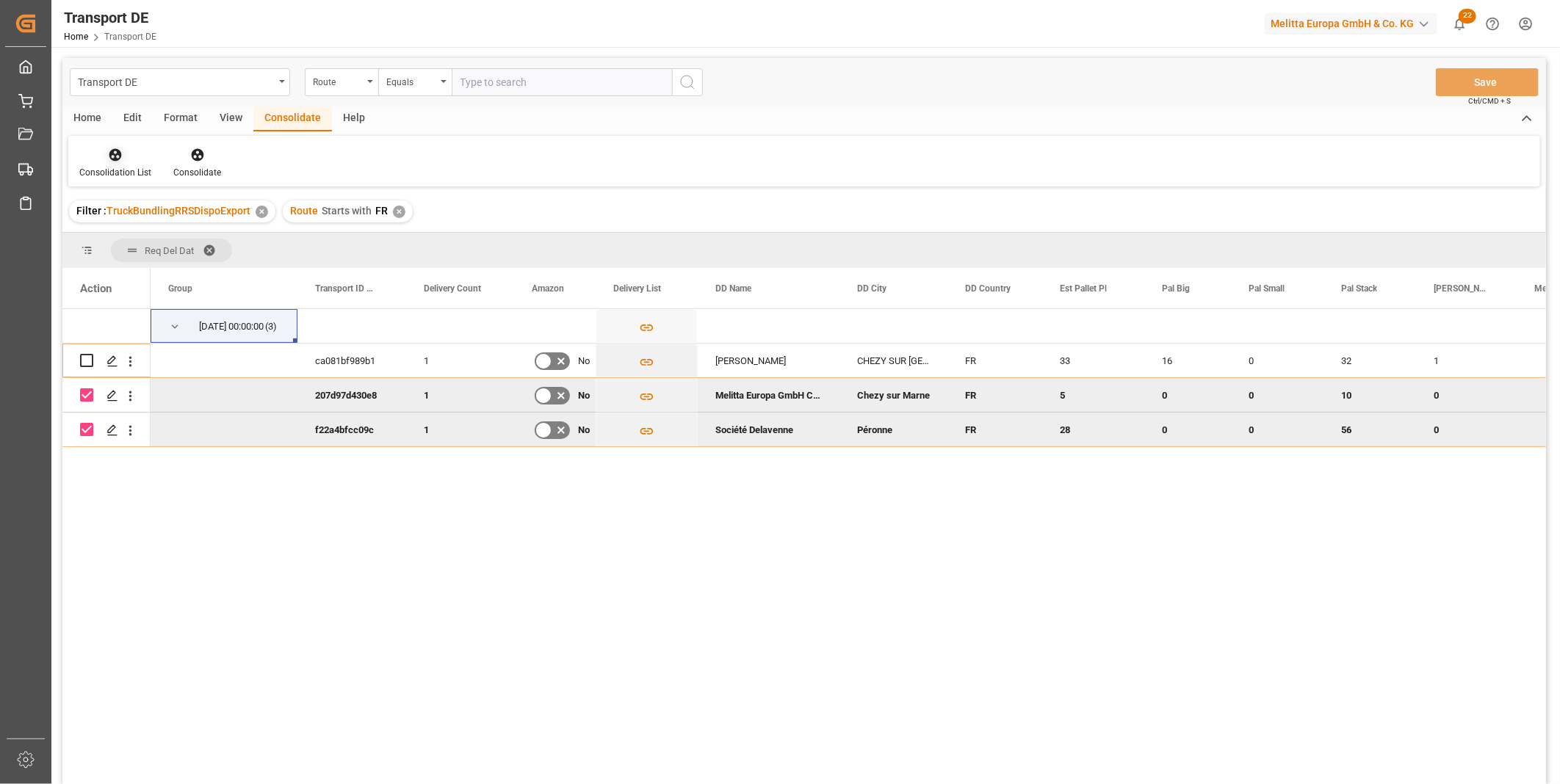
click at [85, 152] on div at bounding box center [115, 154] width 72 height 16
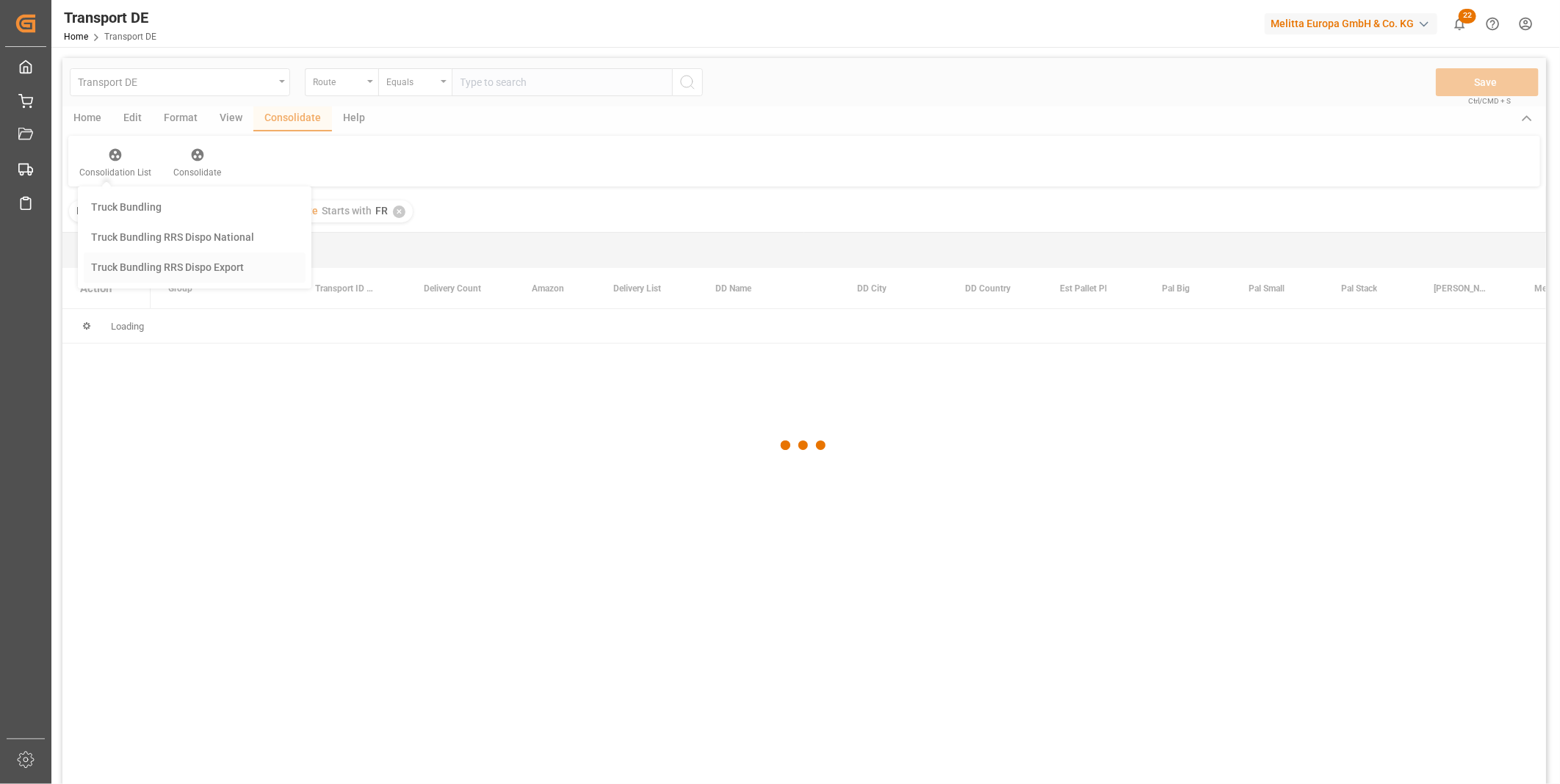
click at [181, 273] on div "Transport DE Route Equals Save Ctrl/CMD + S Home Edit Format View Consolidate H…" at bounding box center [803, 440] width 1483 height 765
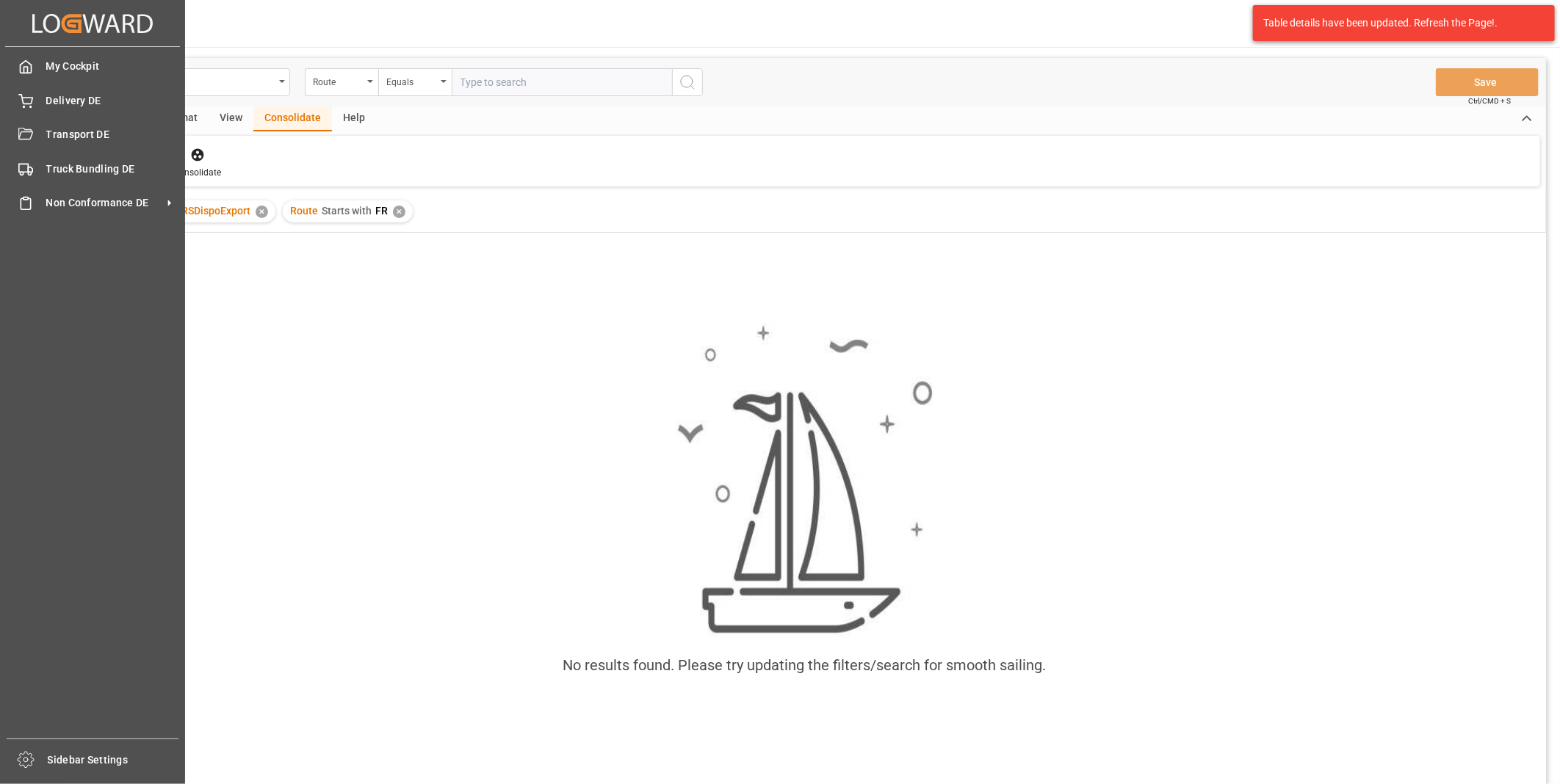
click at [41, 24] on icon "Created by potrace 1.15, written by [PERSON_NAME] [DATE]-[DATE]" at bounding box center [92, 23] width 121 height 23
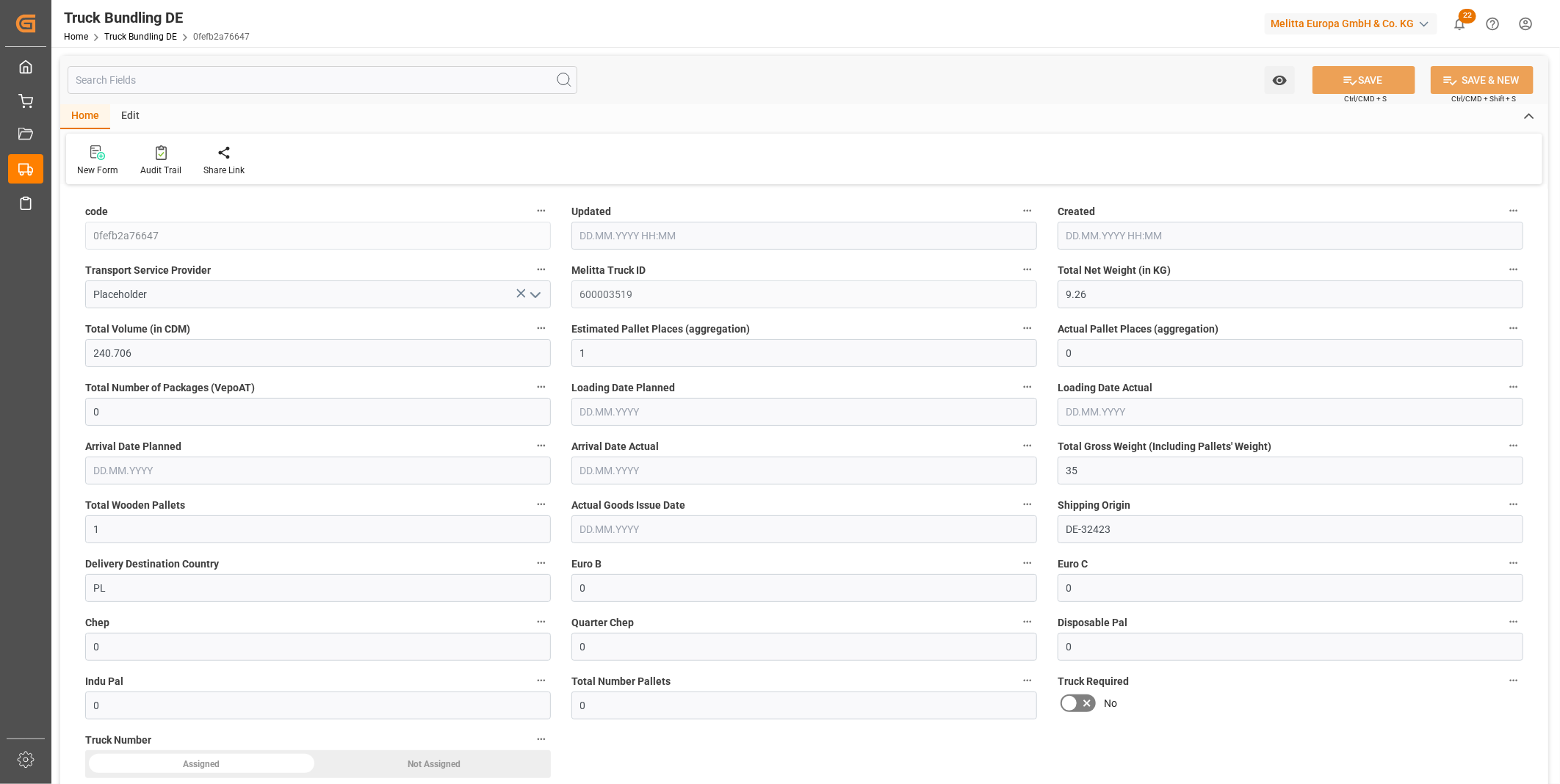
type input "9.26"
type input "240.706"
type input "1"
type input "0"
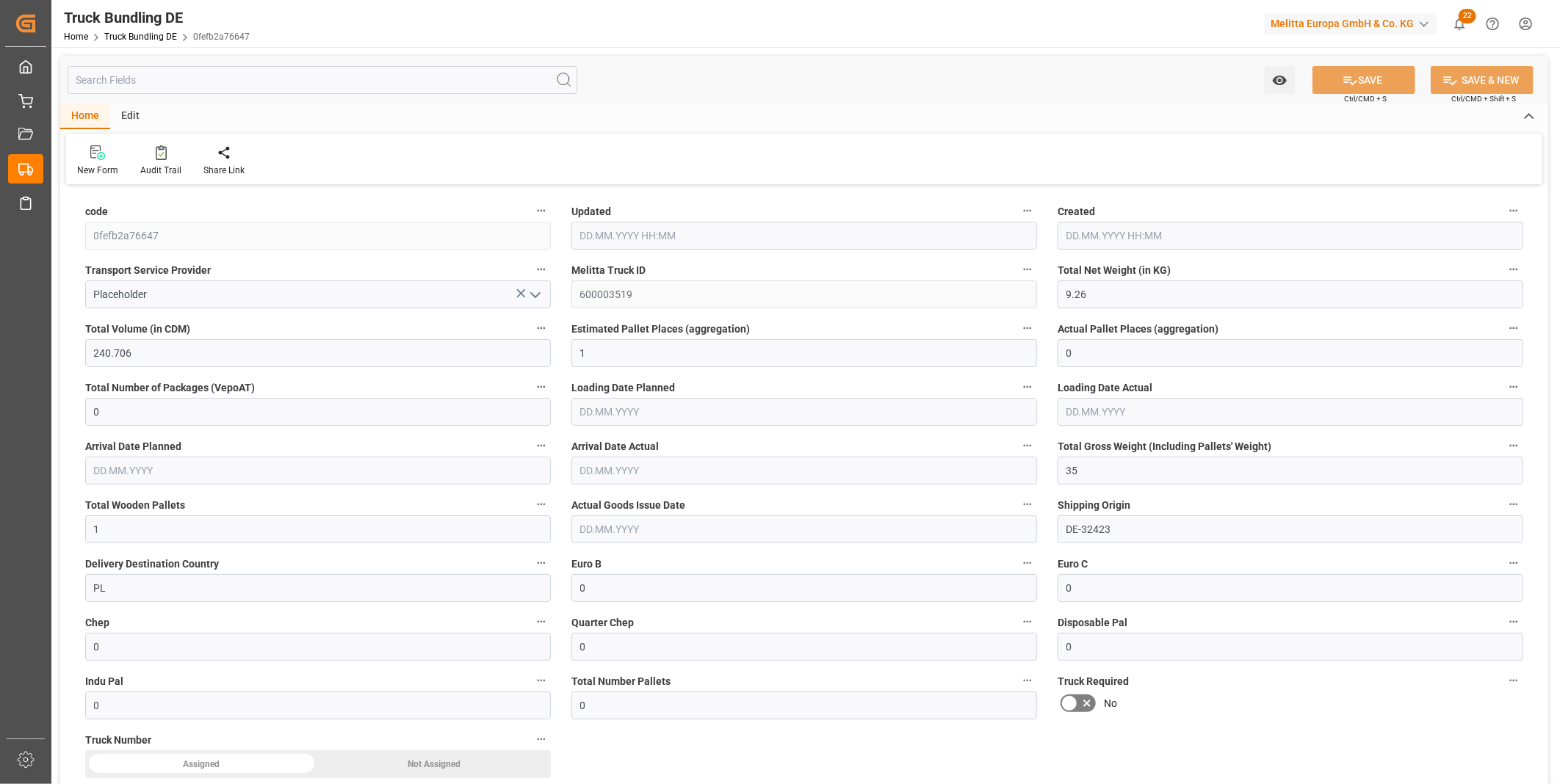
type input "35"
type input "1"
type input "0"
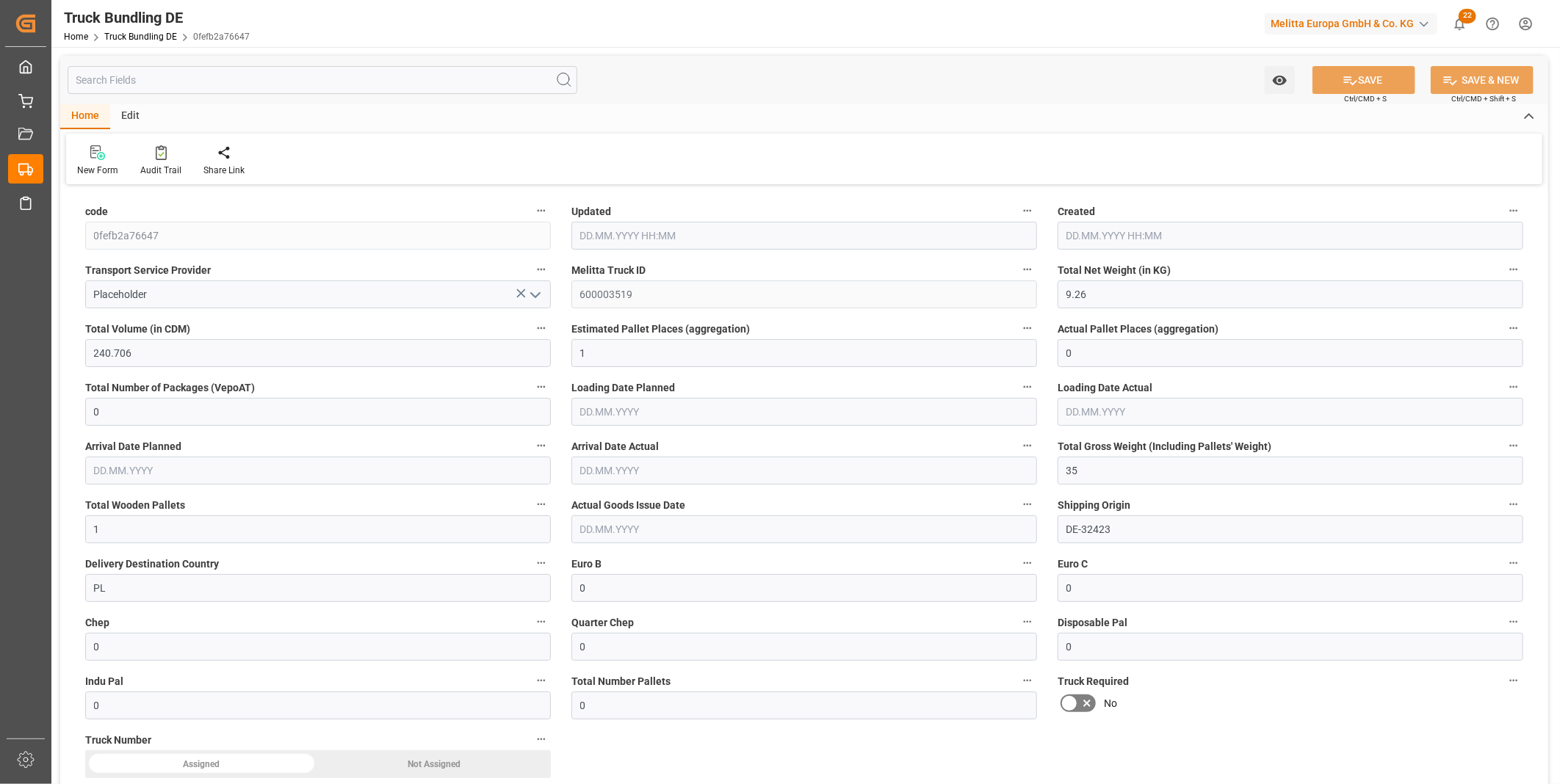
type input "0"
type input "14.10.2025 08:43"
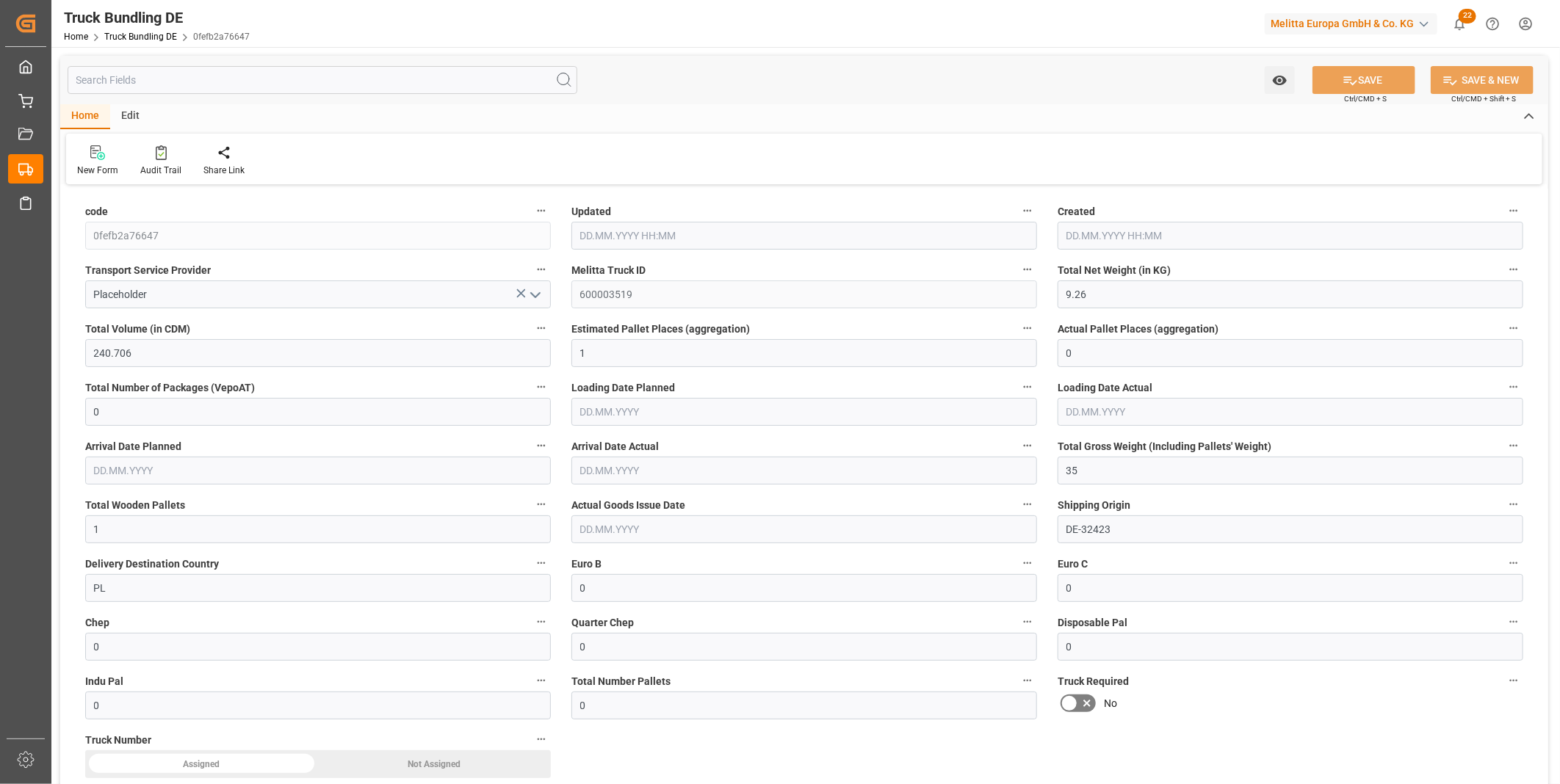
type input "14.10.2025 08:43"
type input "15.10.2025"
type input "21.10.2025"
type input "14.10.2025"
type input "1393.346"
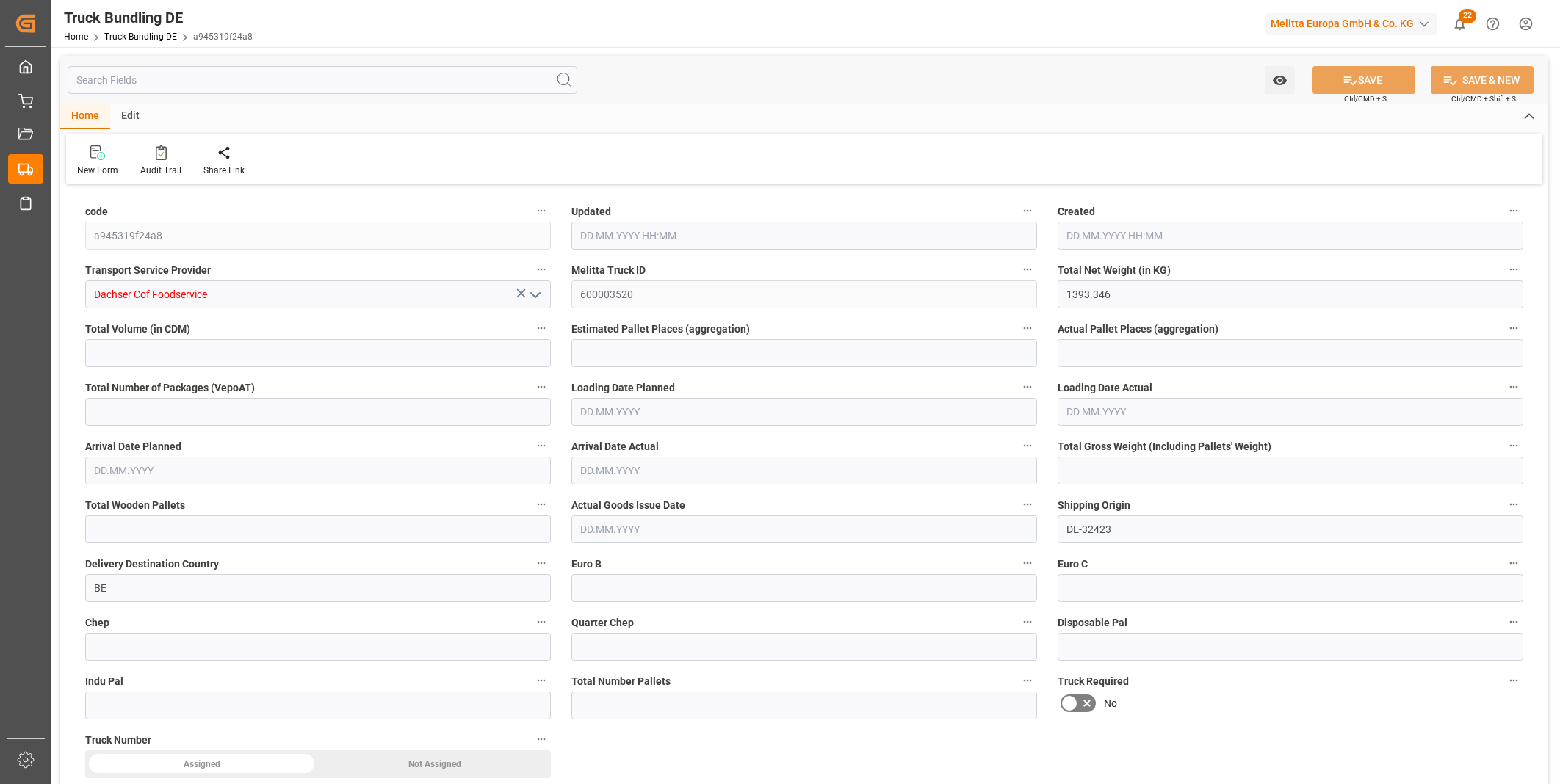
type input "5567.55"
type input "5"
type input "0"
type input "1841.455"
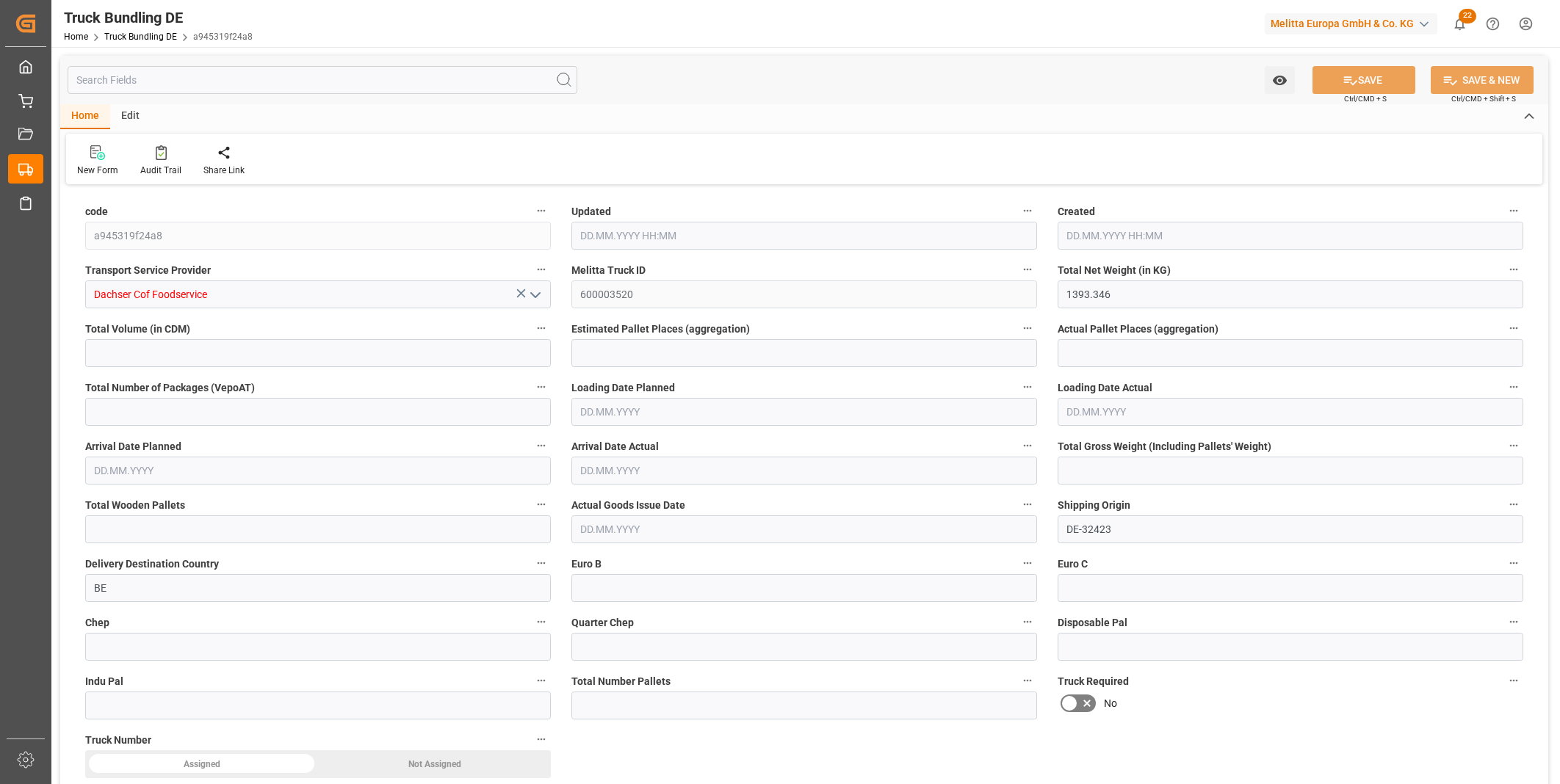
type input "7"
type input "0"
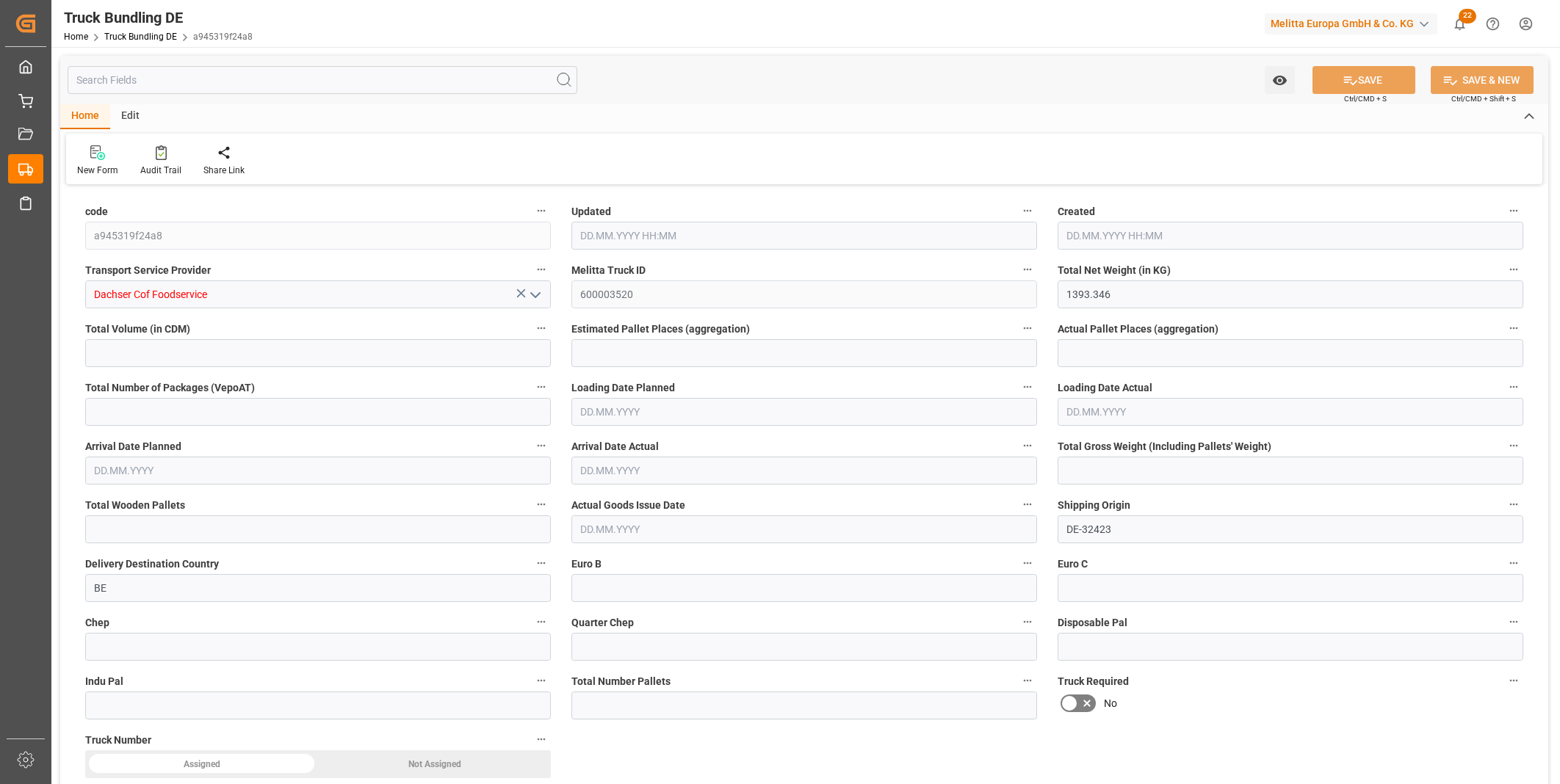
type input "0"
type input "[DATE] 08:44"
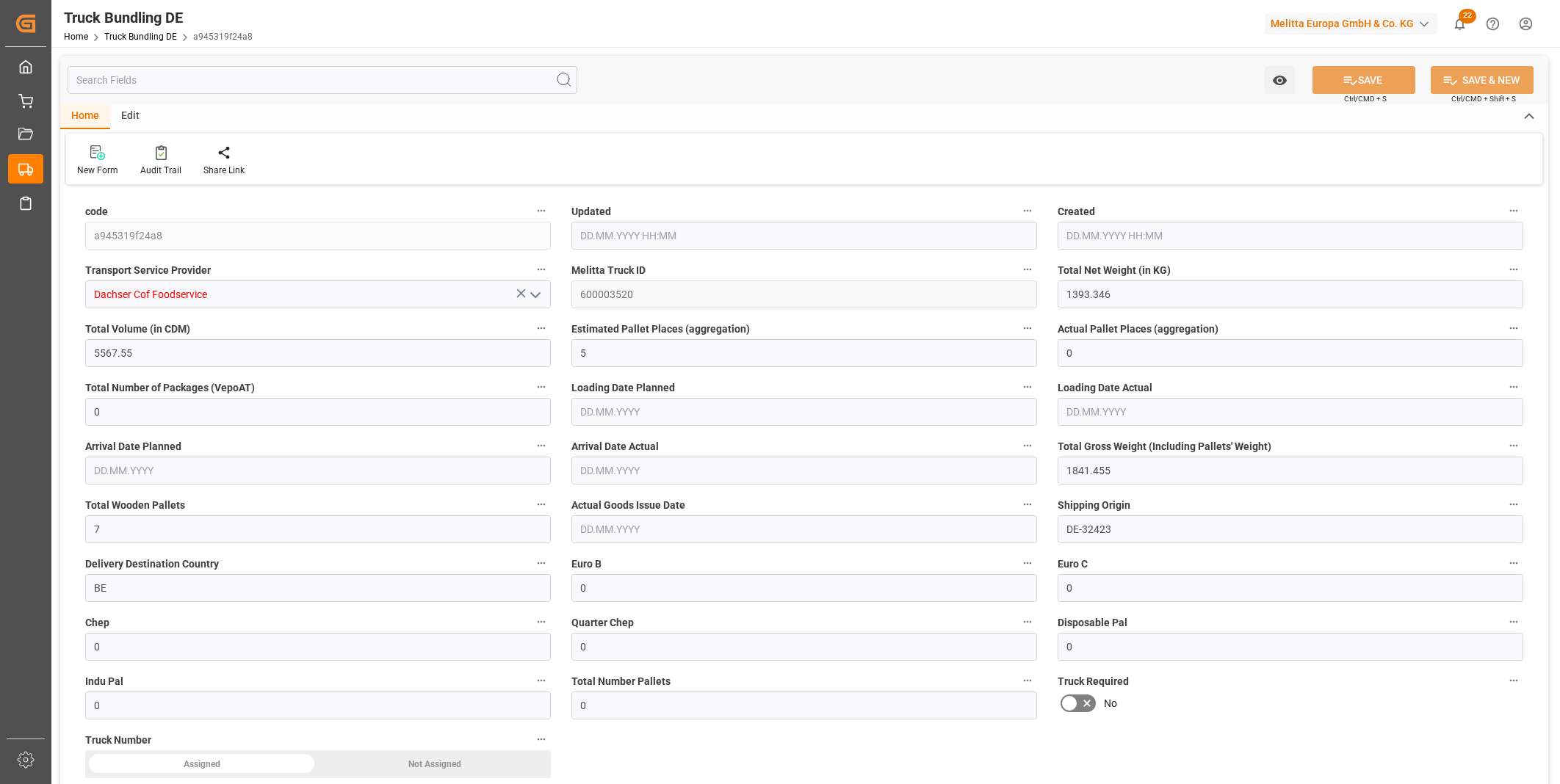
type input "[DATE]"
type input "20.10.2025"
type input "[DATE]"
type input "2917.38"
type input "11004.11"
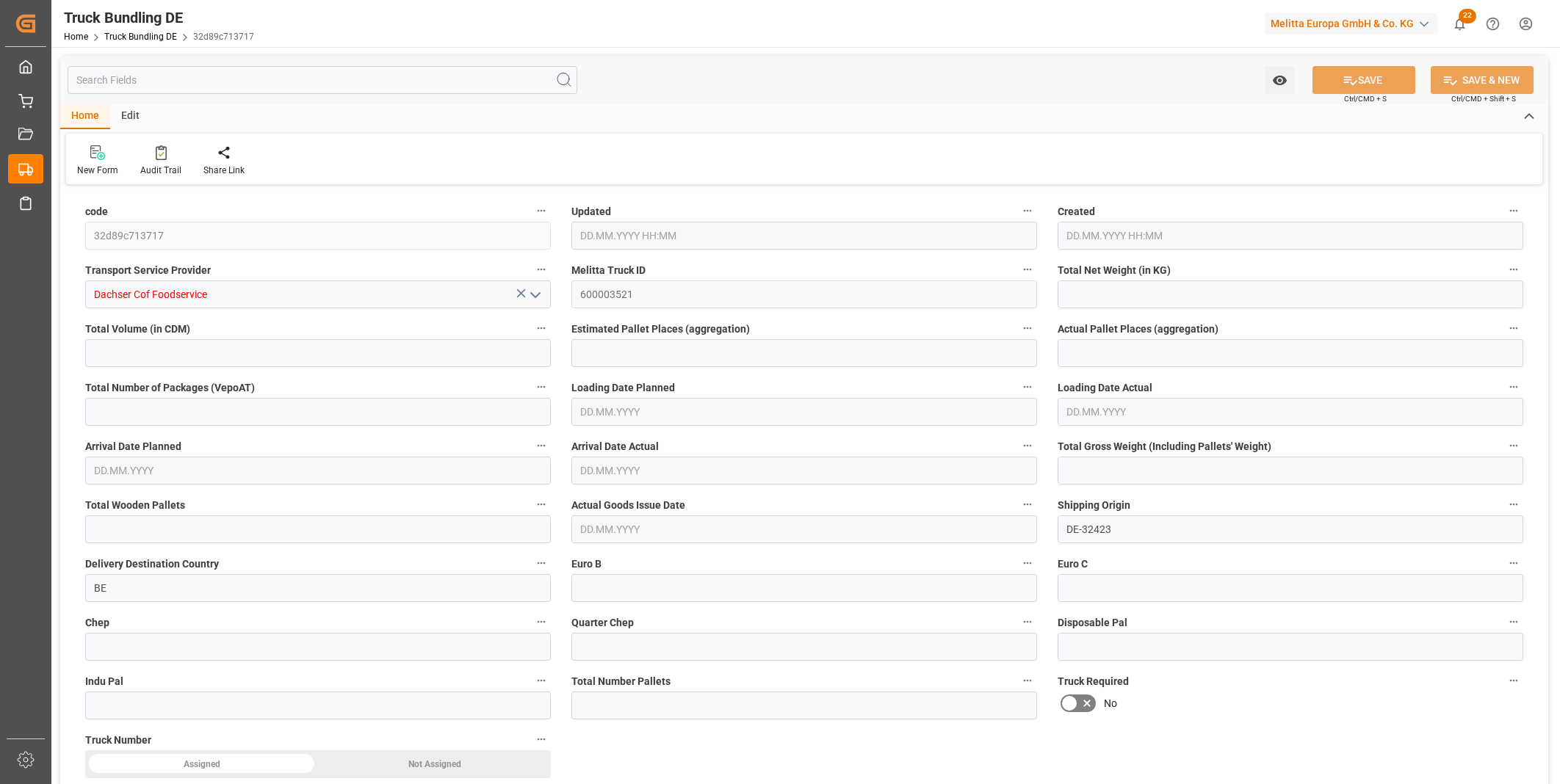
type input "7"
type input "0"
type input "3802"
type input "13"
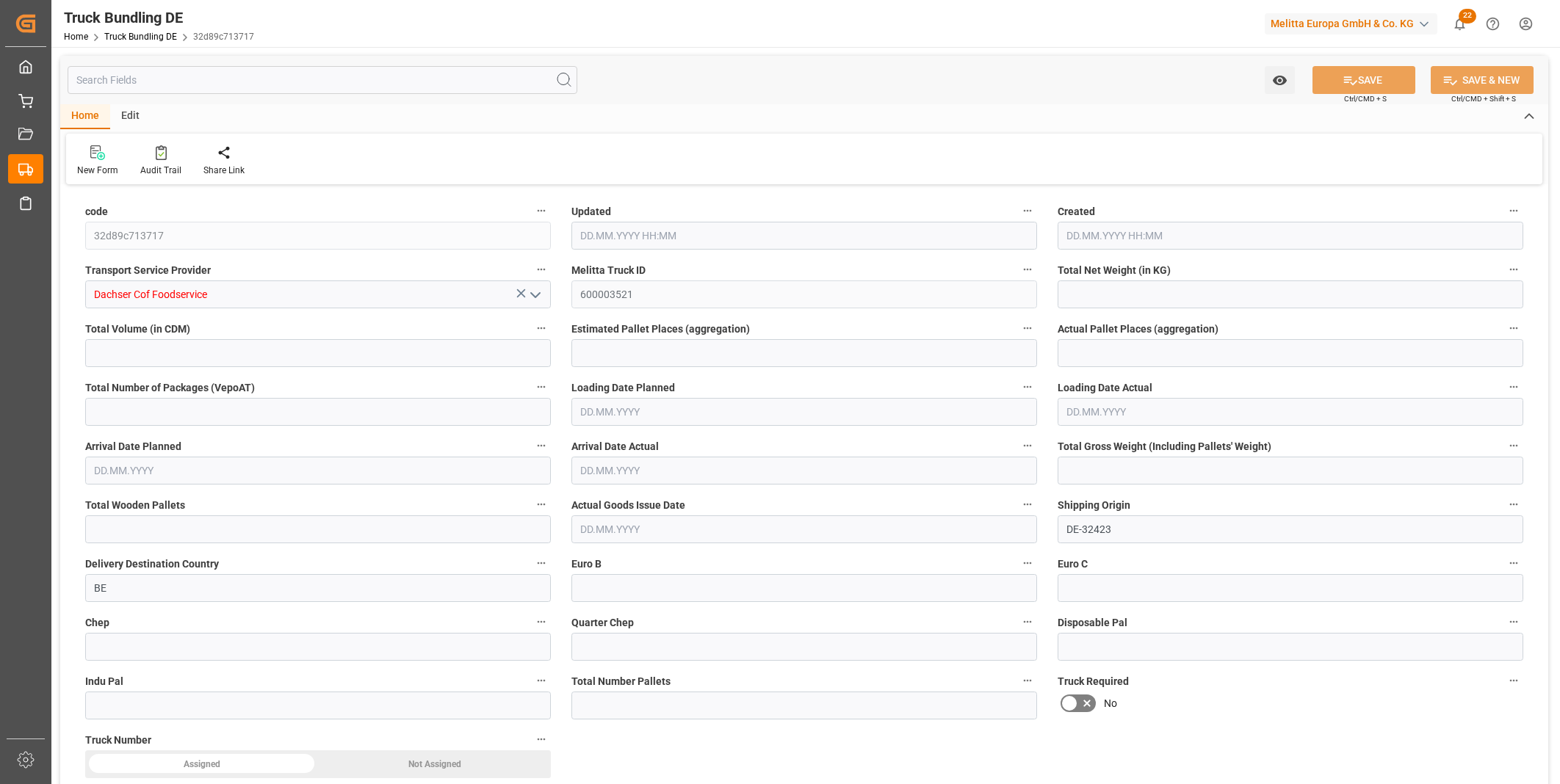
type input "0"
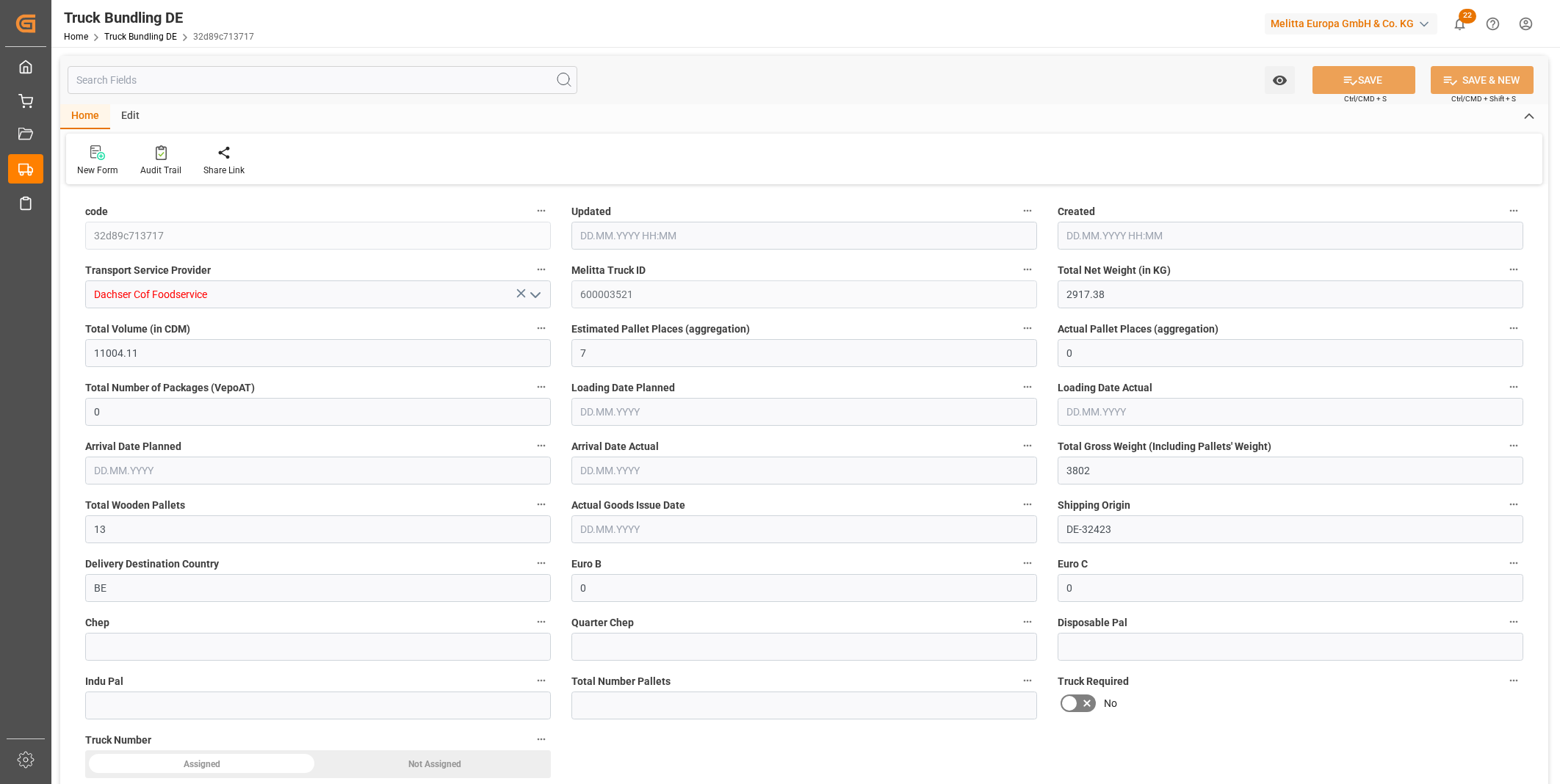
type input "0"
type input "14.10.2025 08:44"
type input "17.10.2025"
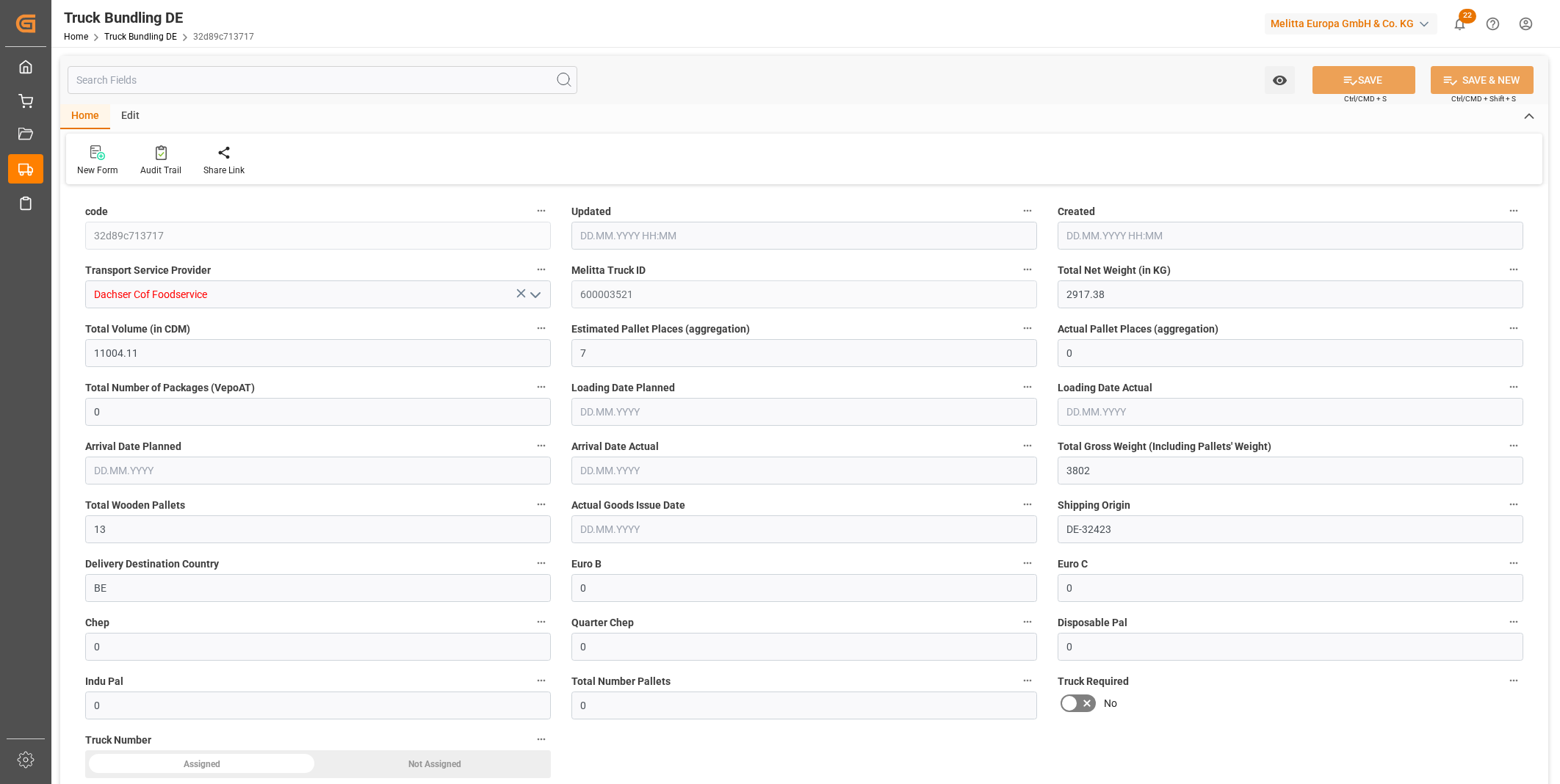
type input "20.10.2025"
type input "[DATE]"
type input "[DATE] 08:44"
type input "[DATE]"
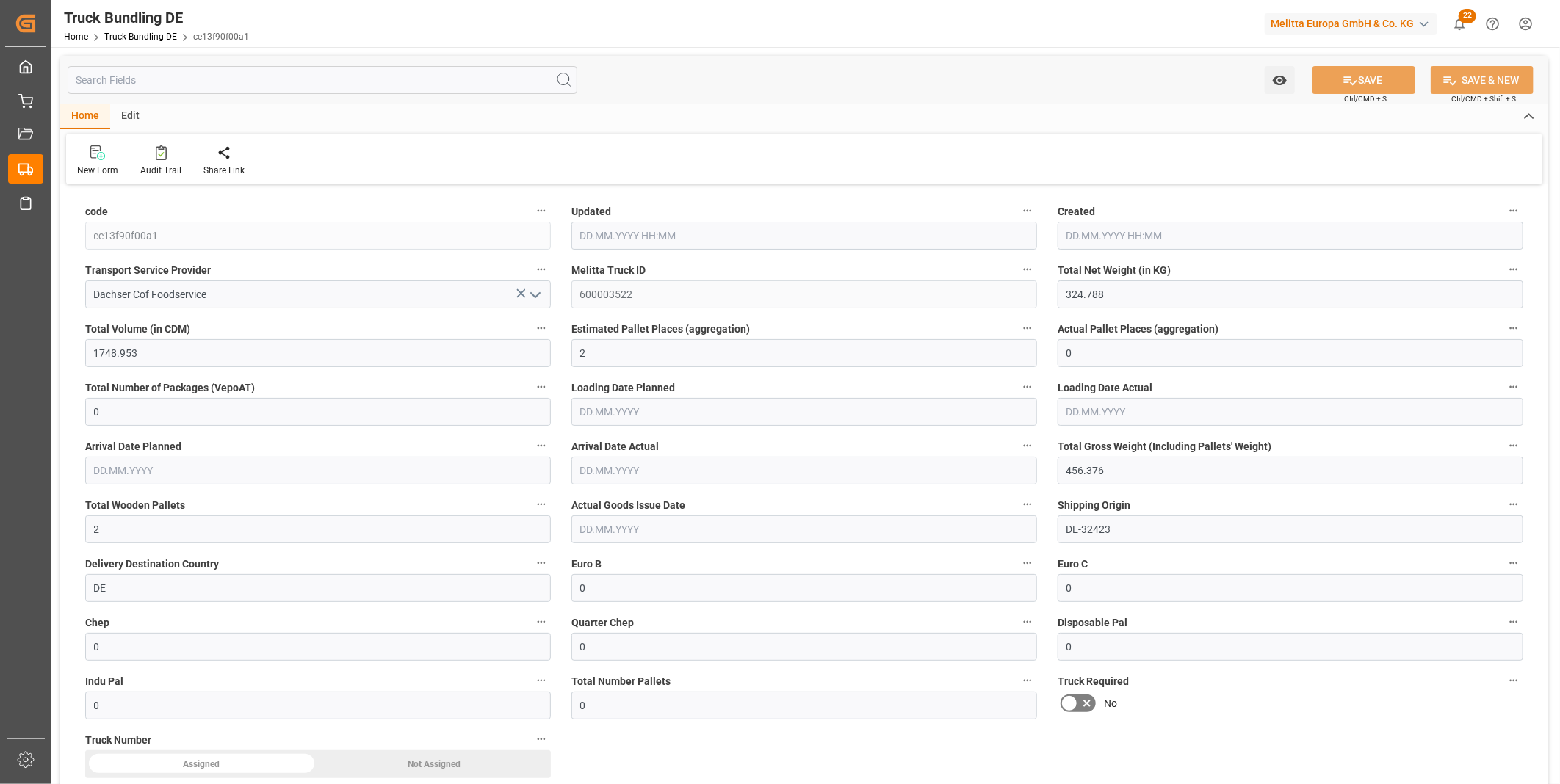
type input "[DATE]"
type input "[DATE] 08:44"
type input "[DATE]"
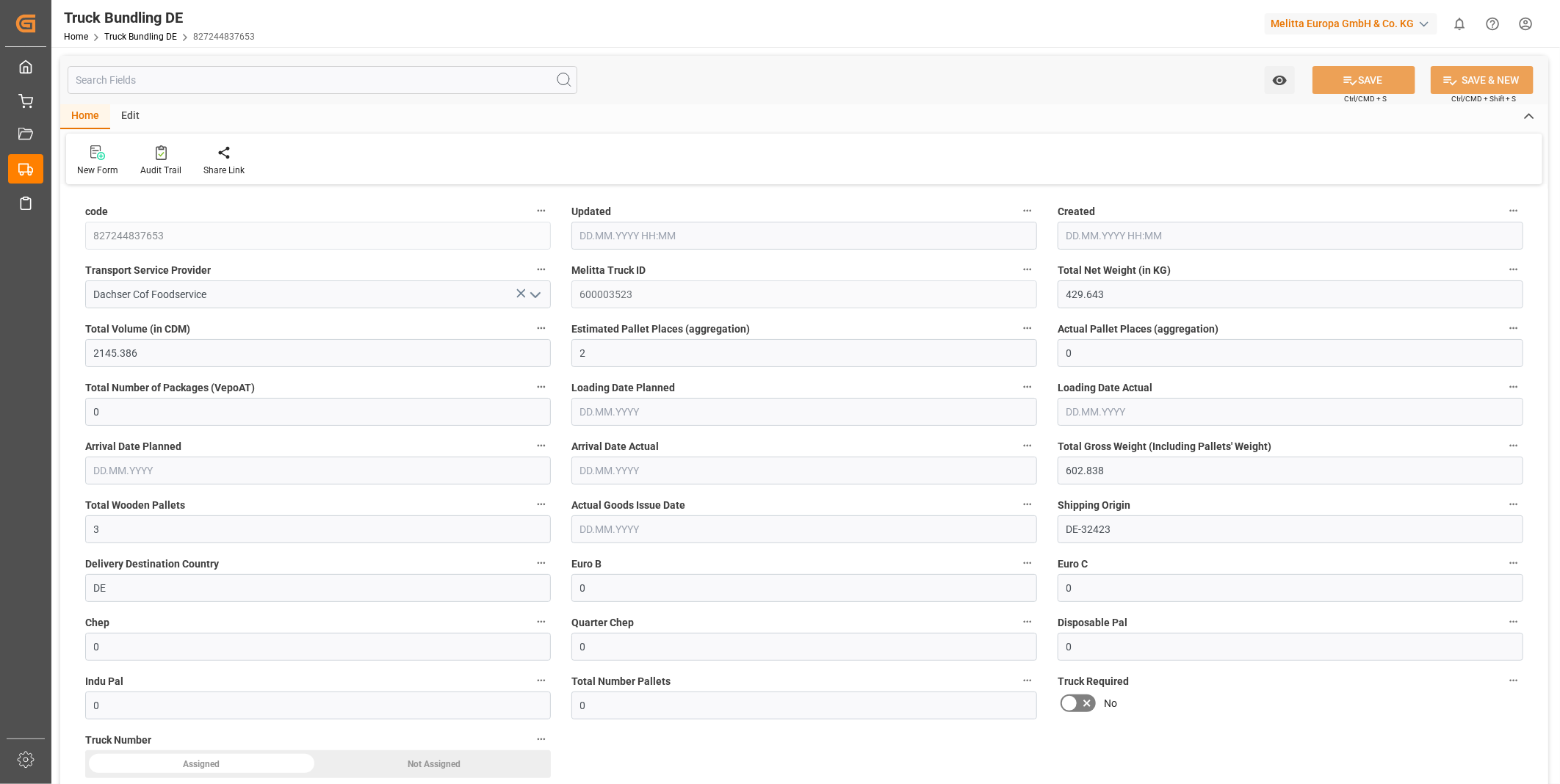
type input "[DATE]"
type input "14.10.2025"
type input "[DATE] 08:45"
type input "14.10.2025 08:45"
type input "20.10.2025"
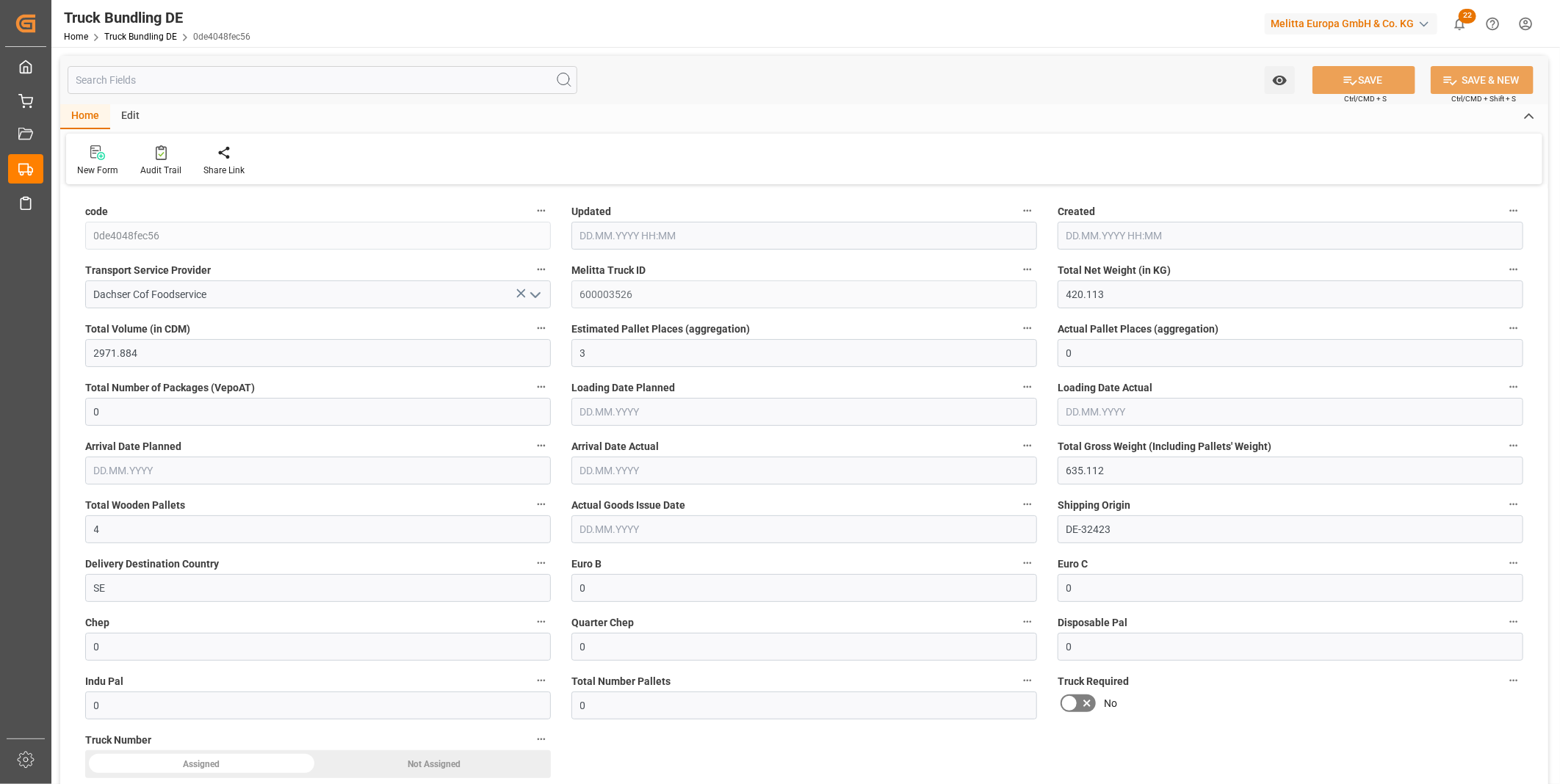
type input "24.10.2025"
type input "[DATE]"
type input "435.148"
type input "2080.01"
type input "2"
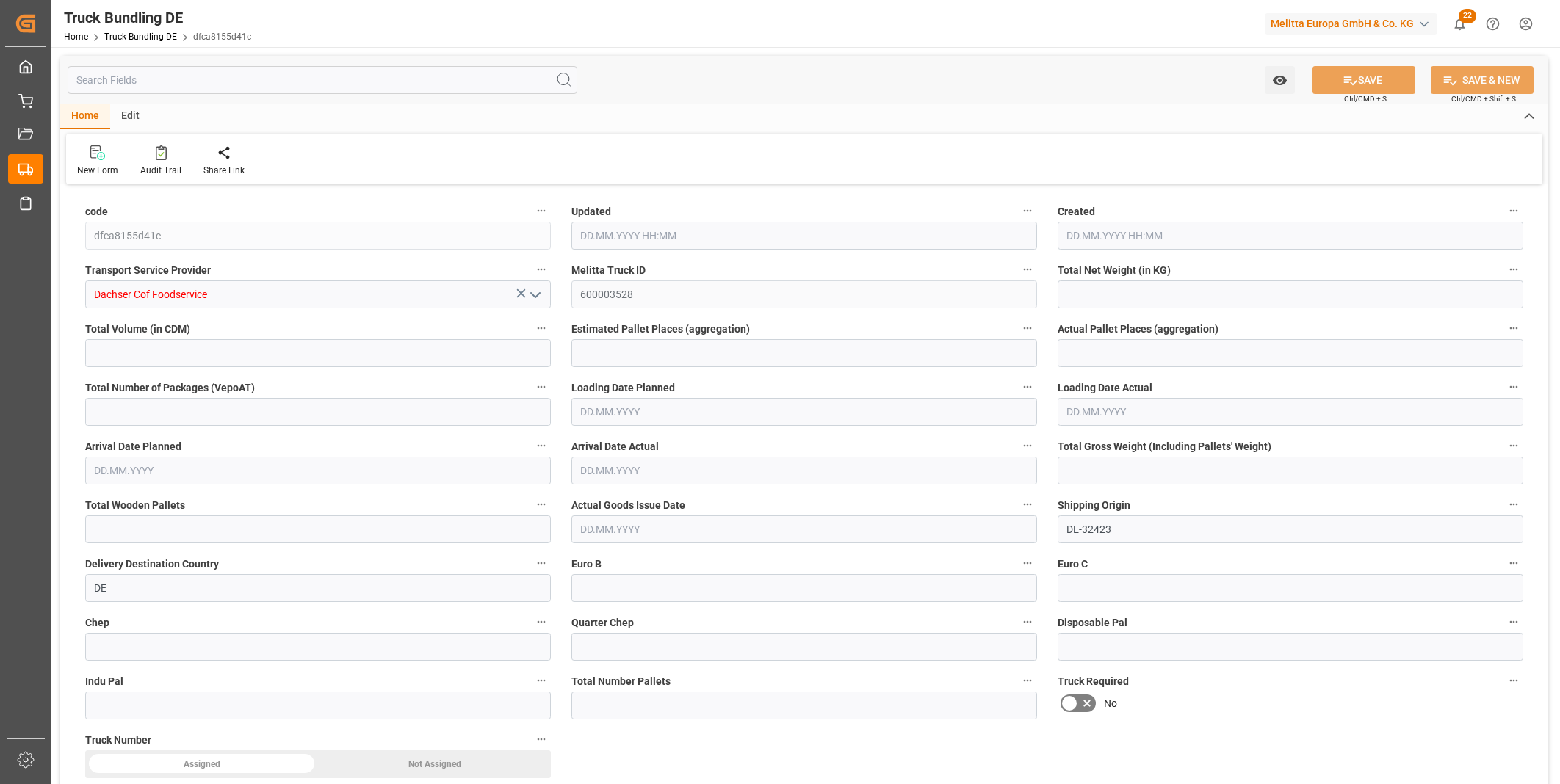
type input "0"
type input "608.832"
type input "3"
type input "0"
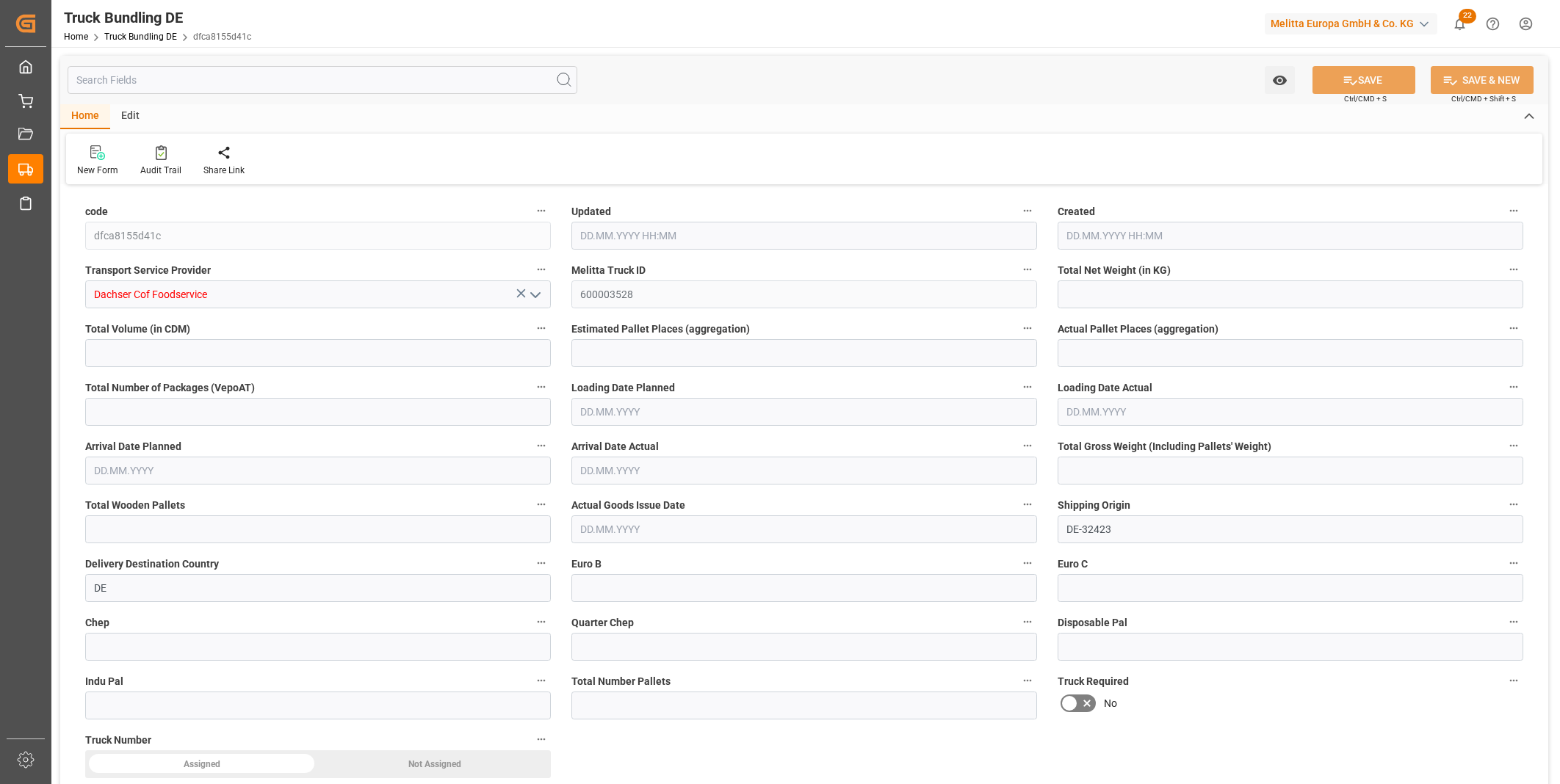
type input "0"
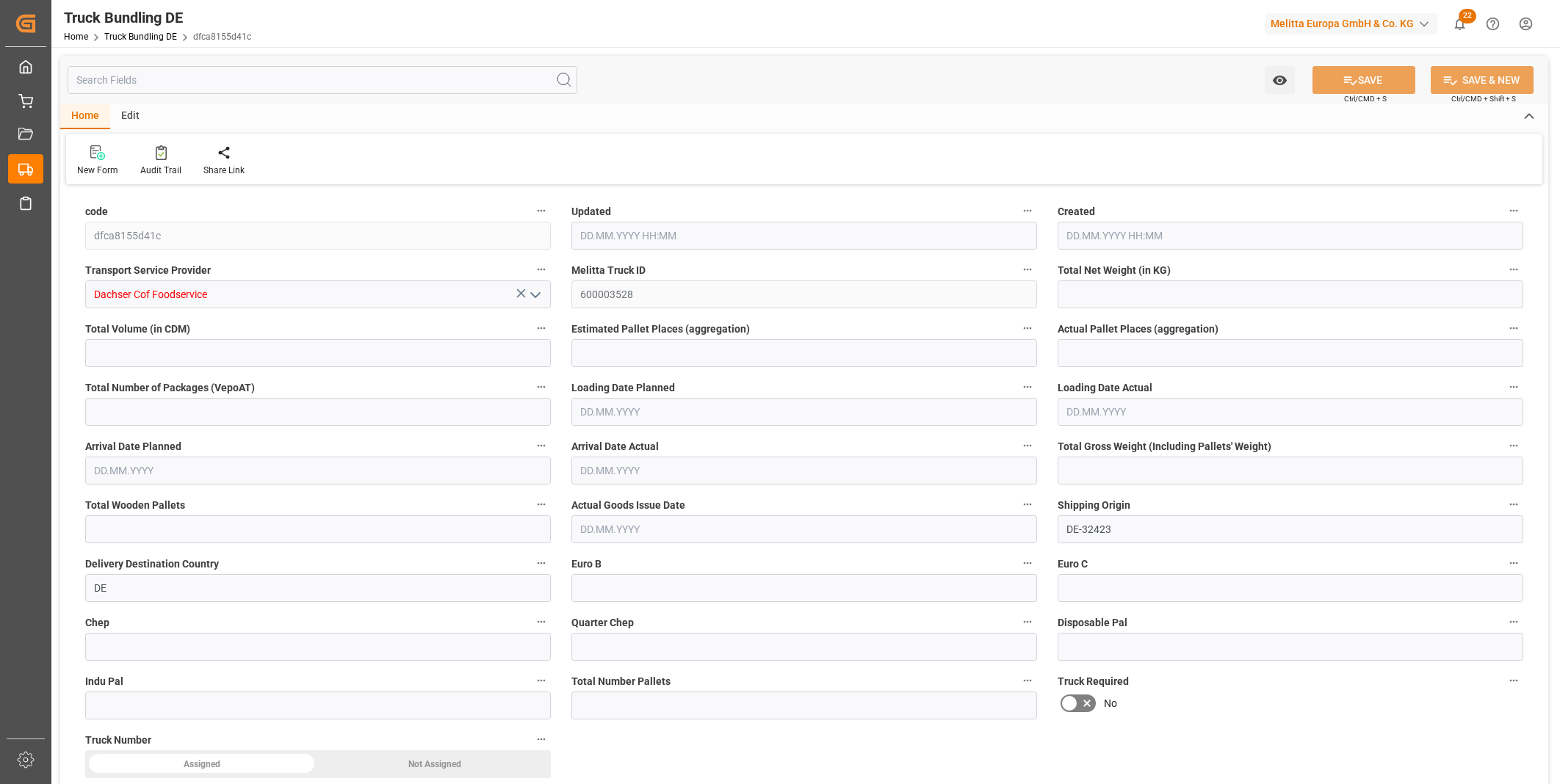
type input "0"
type input "14.10.2025 08:45"
type input "22.10.2025"
type input "24.10.2025"
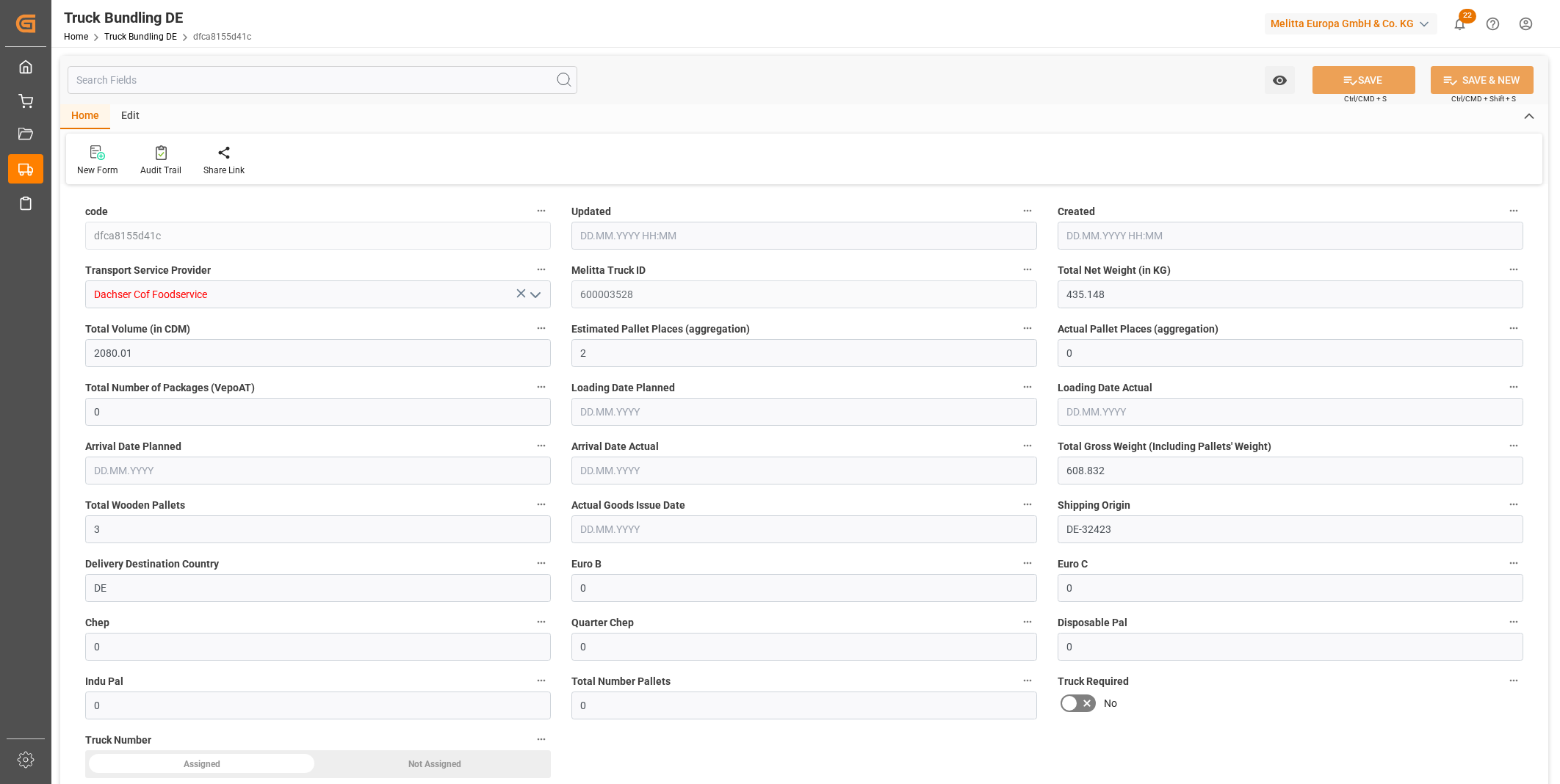
type input "[DATE]"
type input "5619.2"
type input "54260.48"
type input "33"
type input "0"
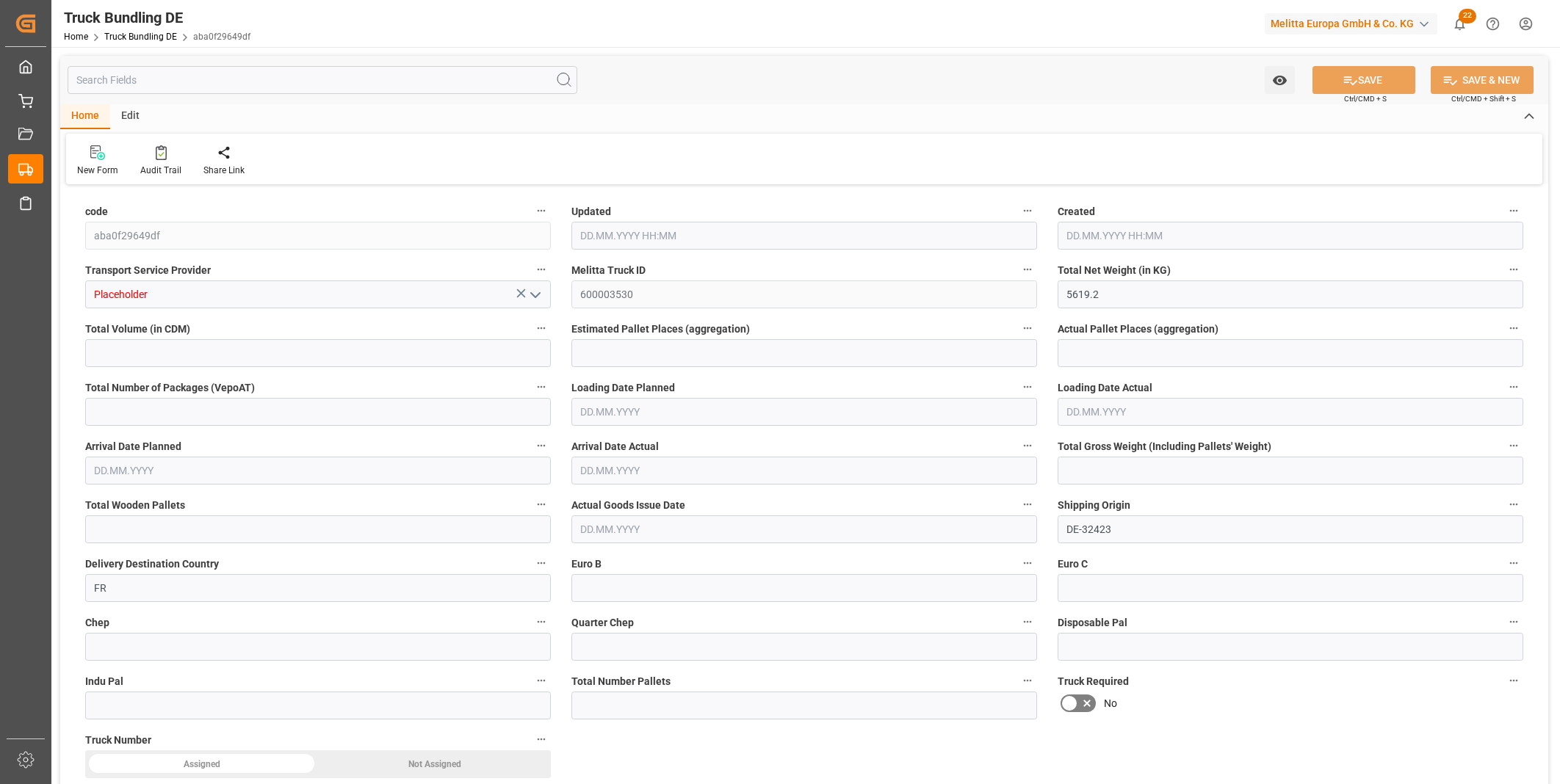
type input "0"
type input "8680"
type input "66"
type input "0"
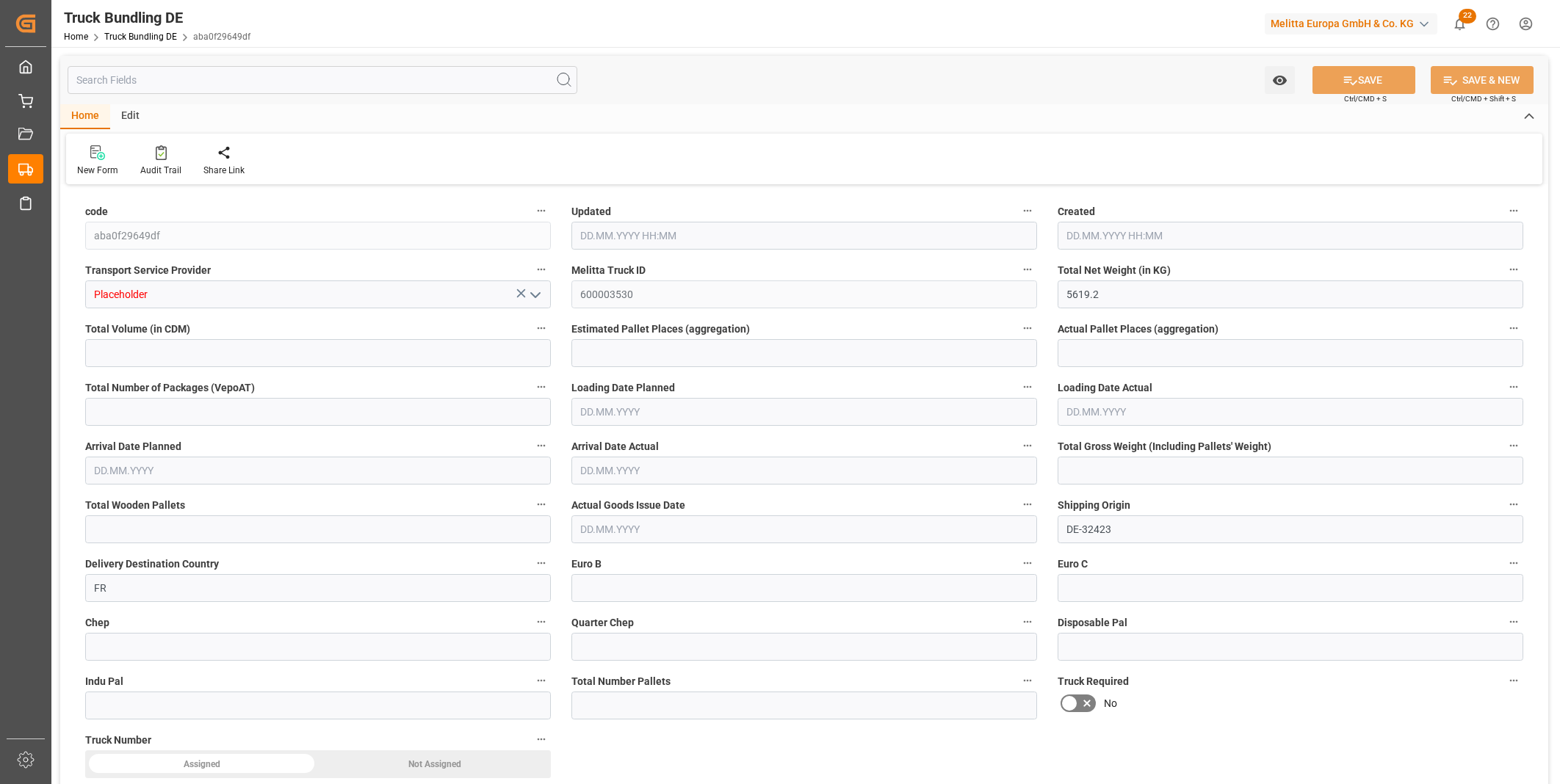
type input "0"
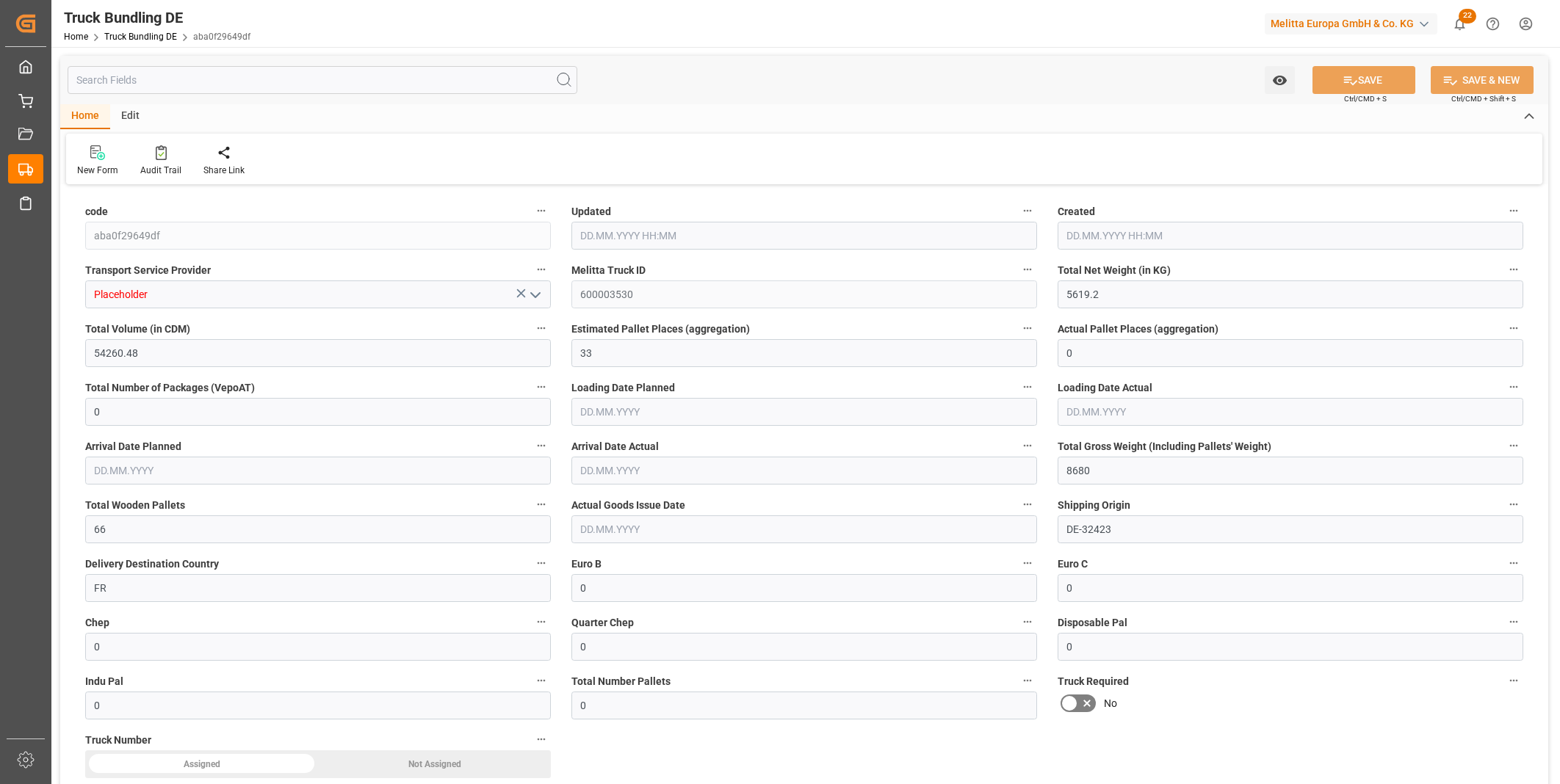
type input "[DATE] 09:02"
type input "15.10.2025"
type input "17.10.2025"
type input "14.10.2025"
